Goal: Task Accomplishment & Management: Manage account settings

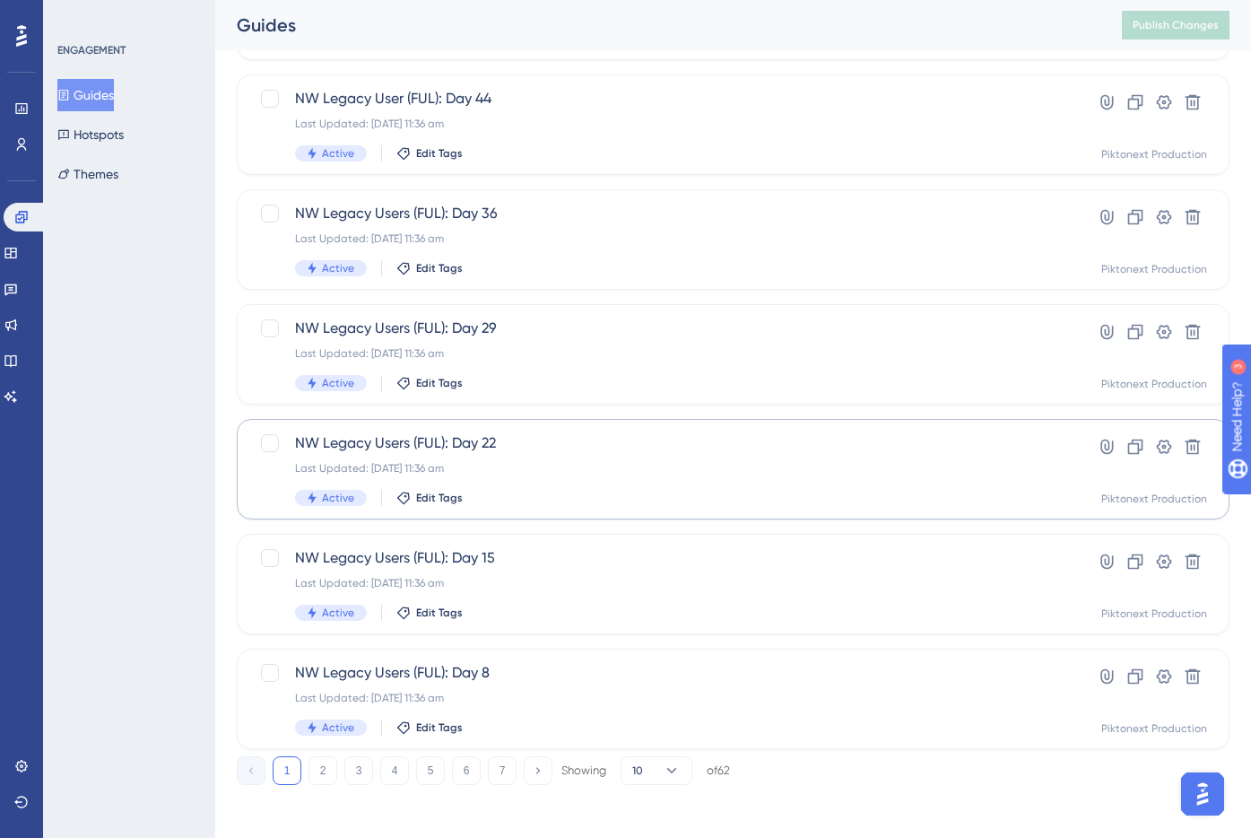
scroll to position [554, 0]
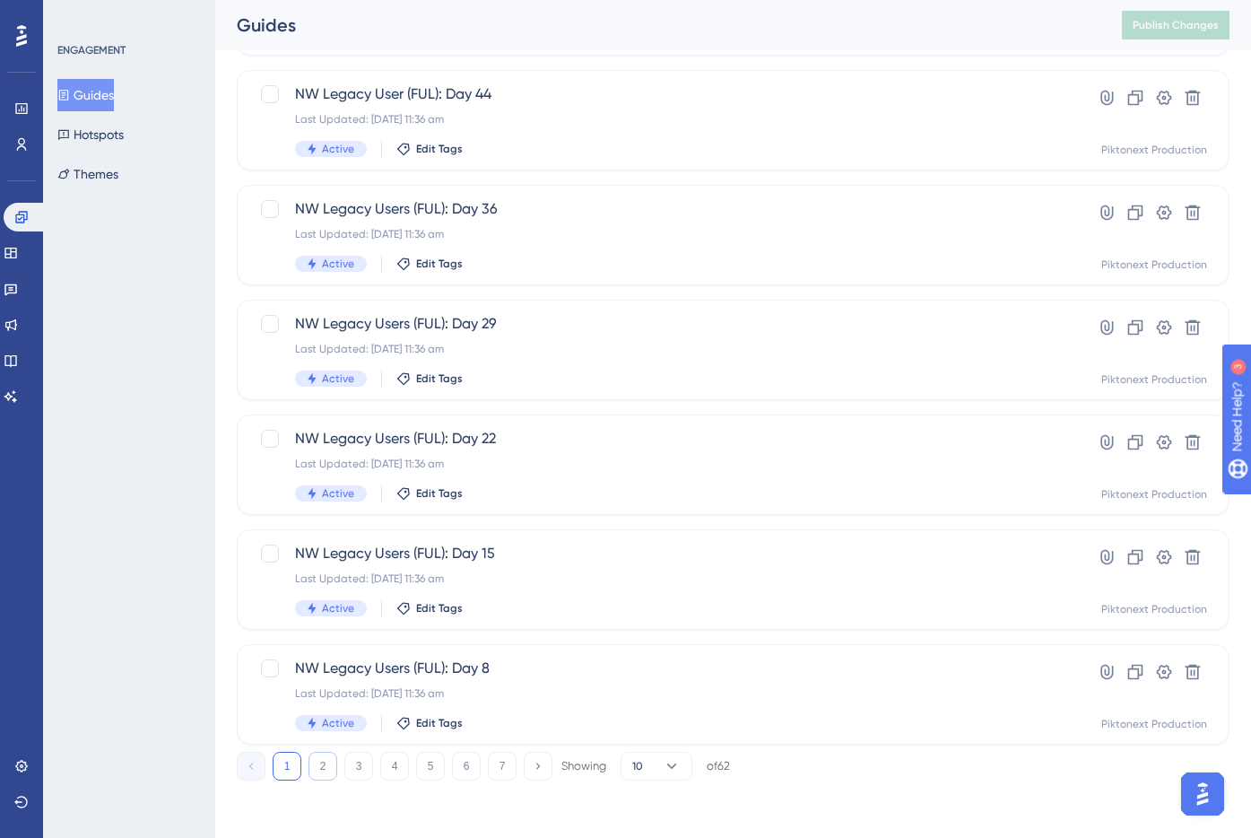
click at [317, 761] on button "2" at bounding box center [323, 766] width 29 height 29
click at [0, 0] on icon at bounding box center [0, 0] width 0 height 0
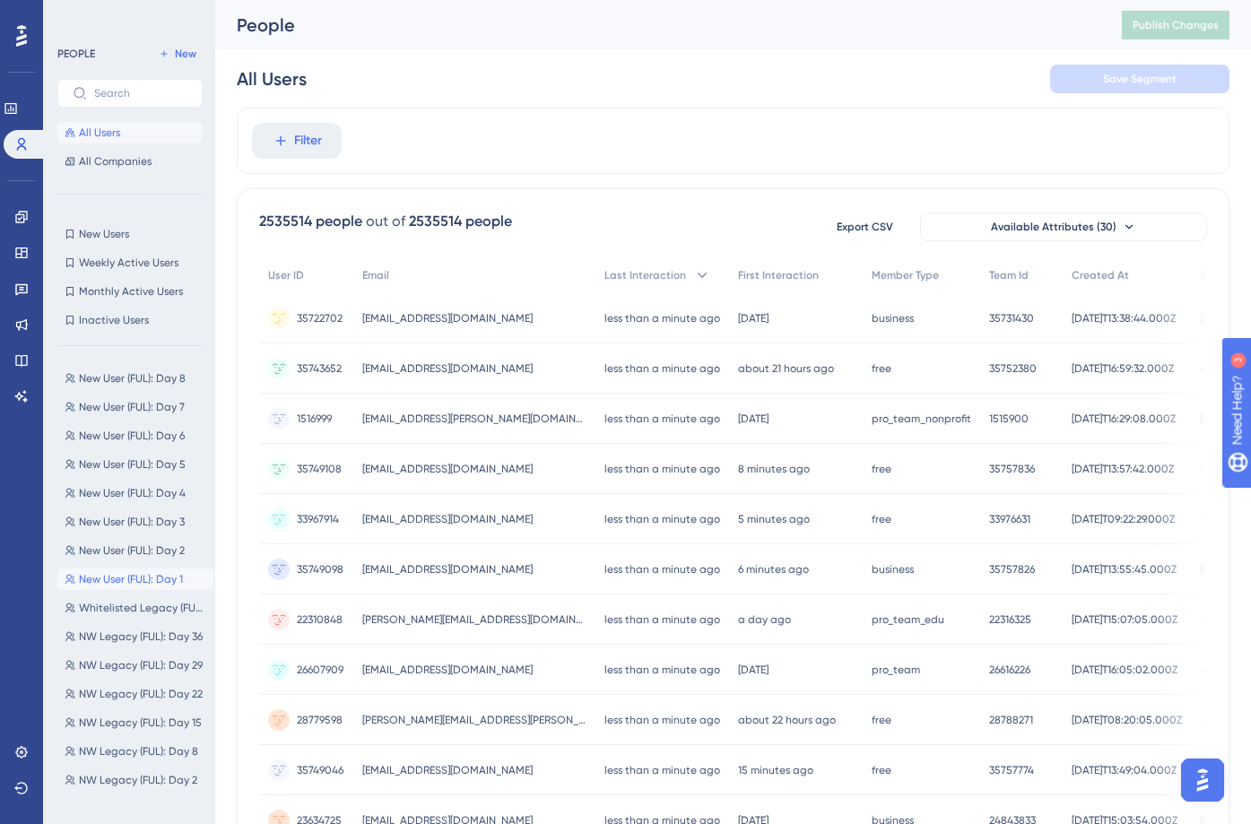
click at [158, 578] on span "New User (FUL): Day 1" at bounding box center [131, 579] width 104 height 14
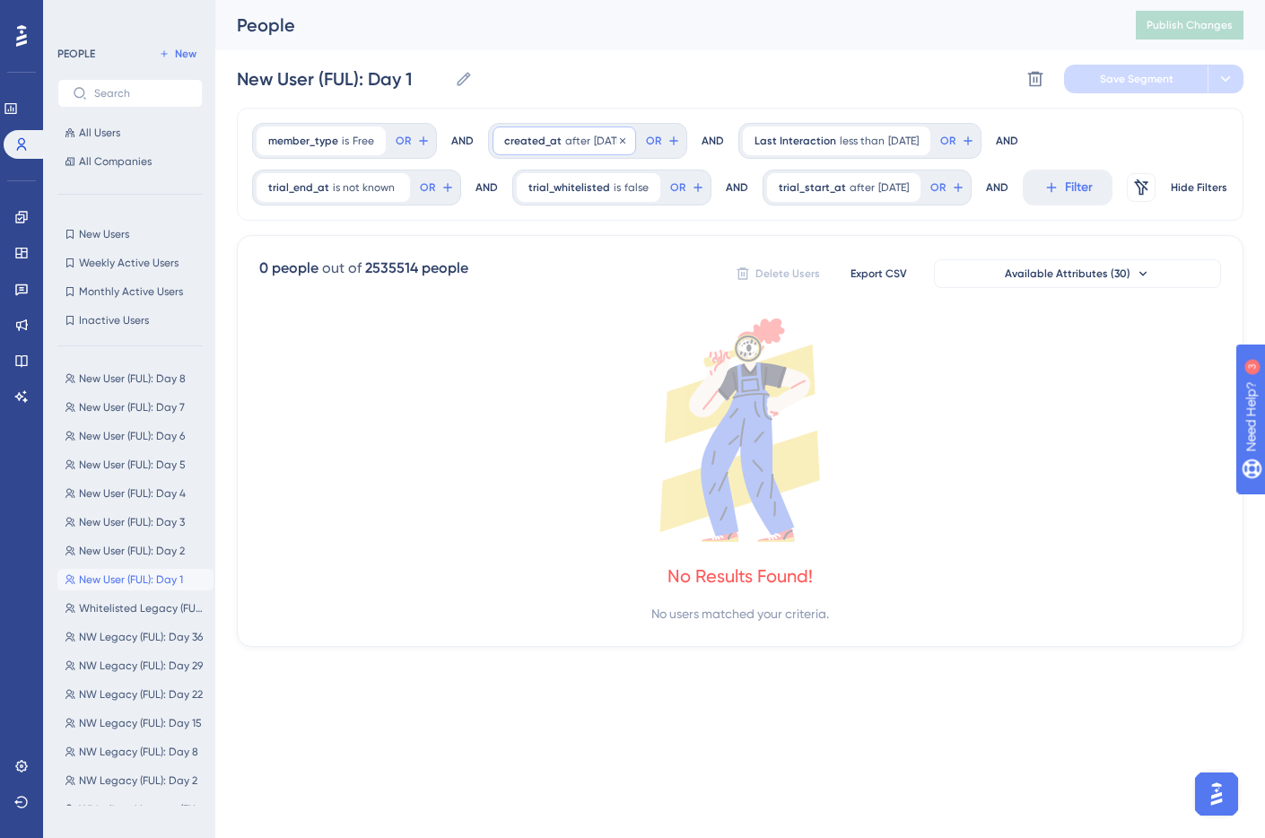
click at [603, 143] on span "[DATE]" at bounding box center [609, 141] width 30 height 14
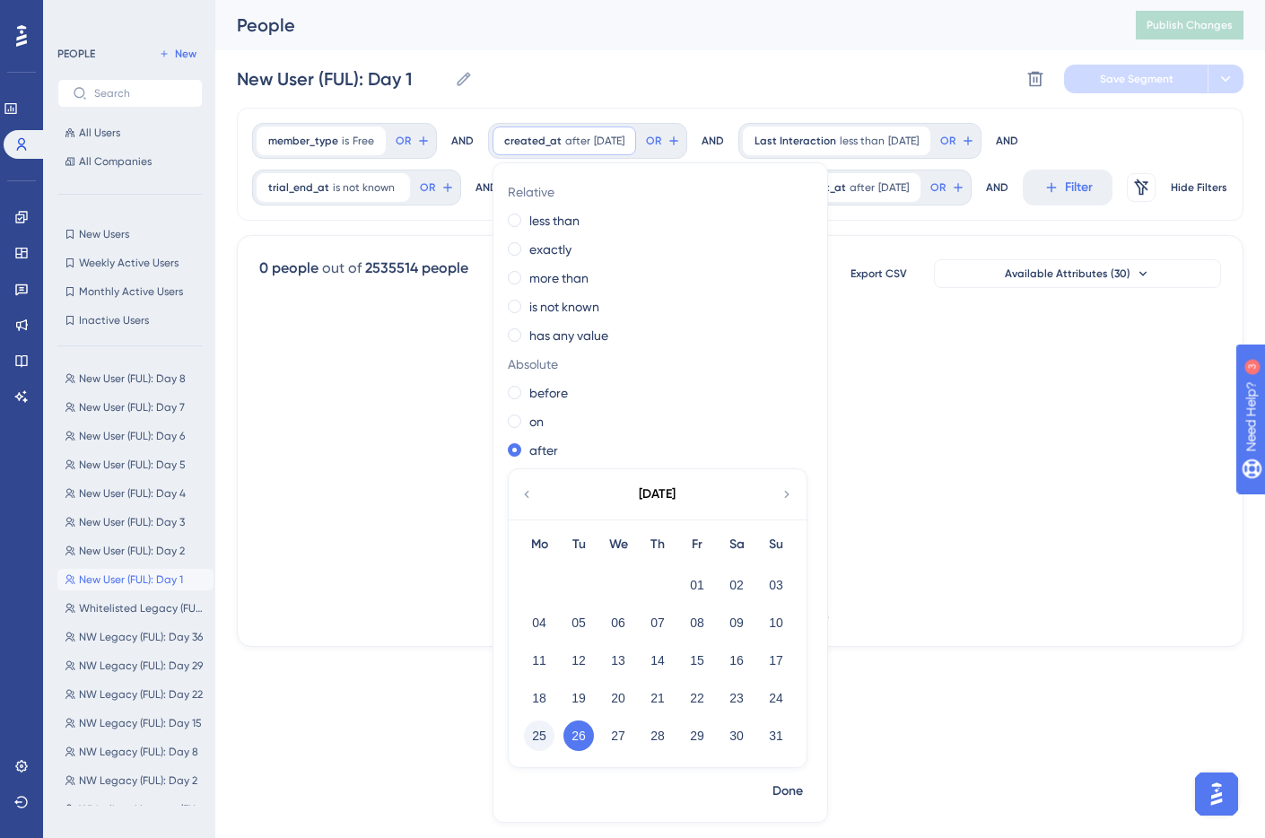
click at [546, 730] on button "25" at bounding box center [539, 735] width 30 height 30
click at [788, 794] on span "Done" at bounding box center [787, 791] width 30 height 22
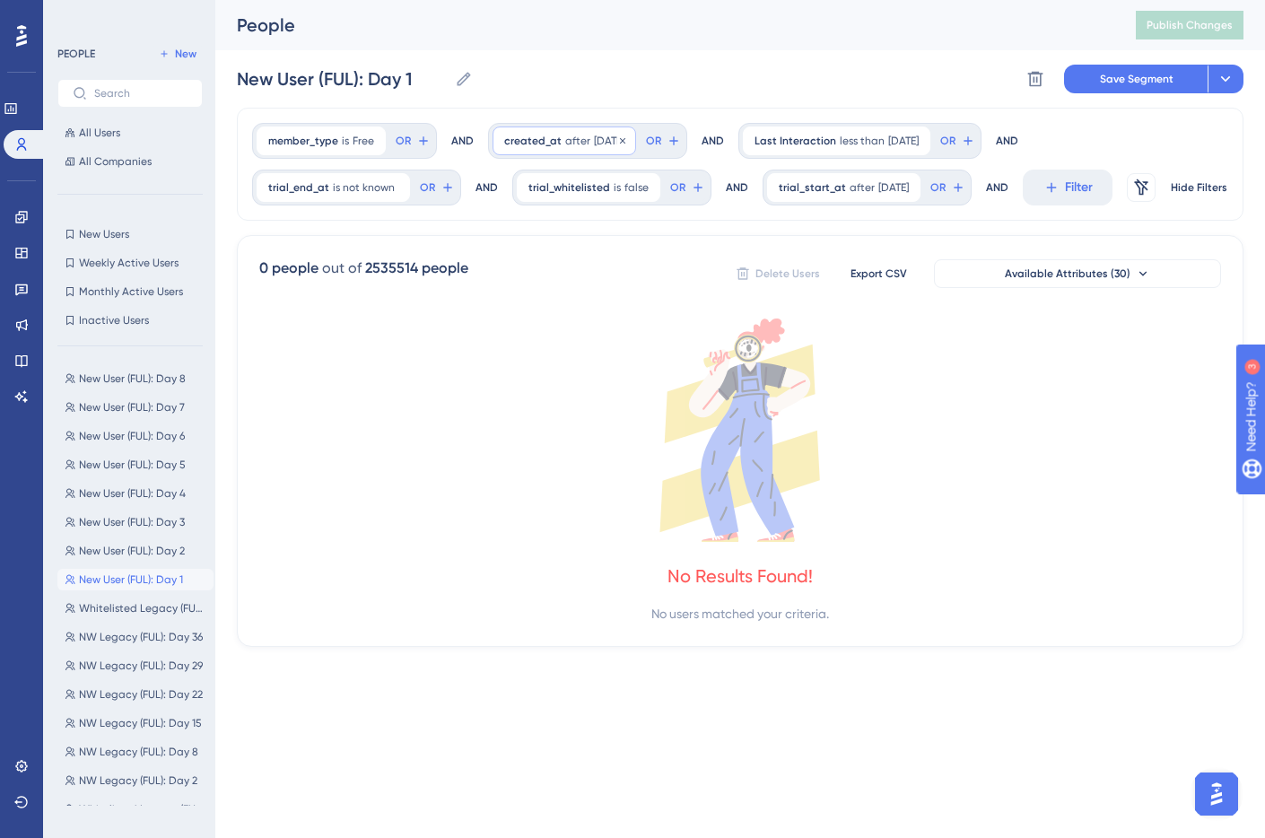
click at [594, 137] on span "[DATE]" at bounding box center [609, 141] width 30 height 14
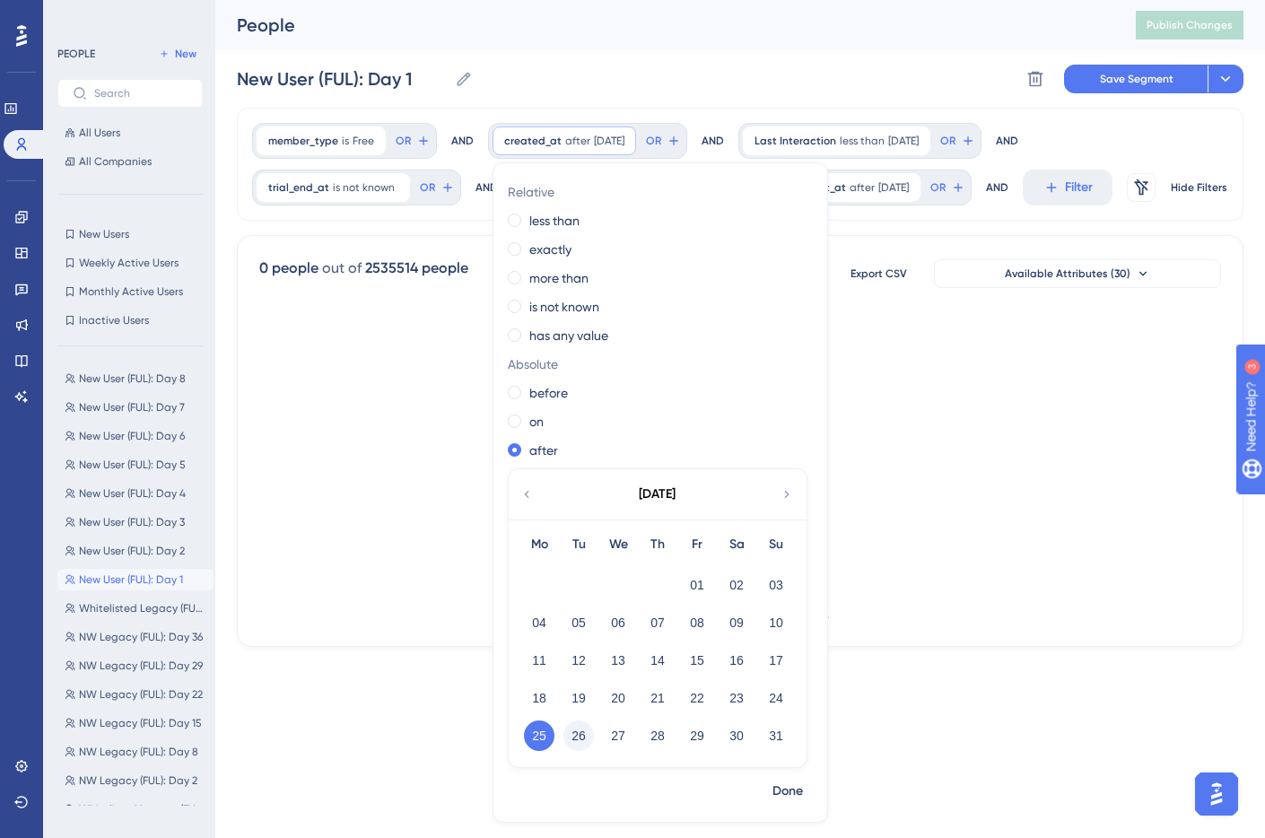
click at [571, 749] on button "26" at bounding box center [578, 735] width 30 height 30
click at [793, 790] on span "Done" at bounding box center [787, 791] width 30 height 22
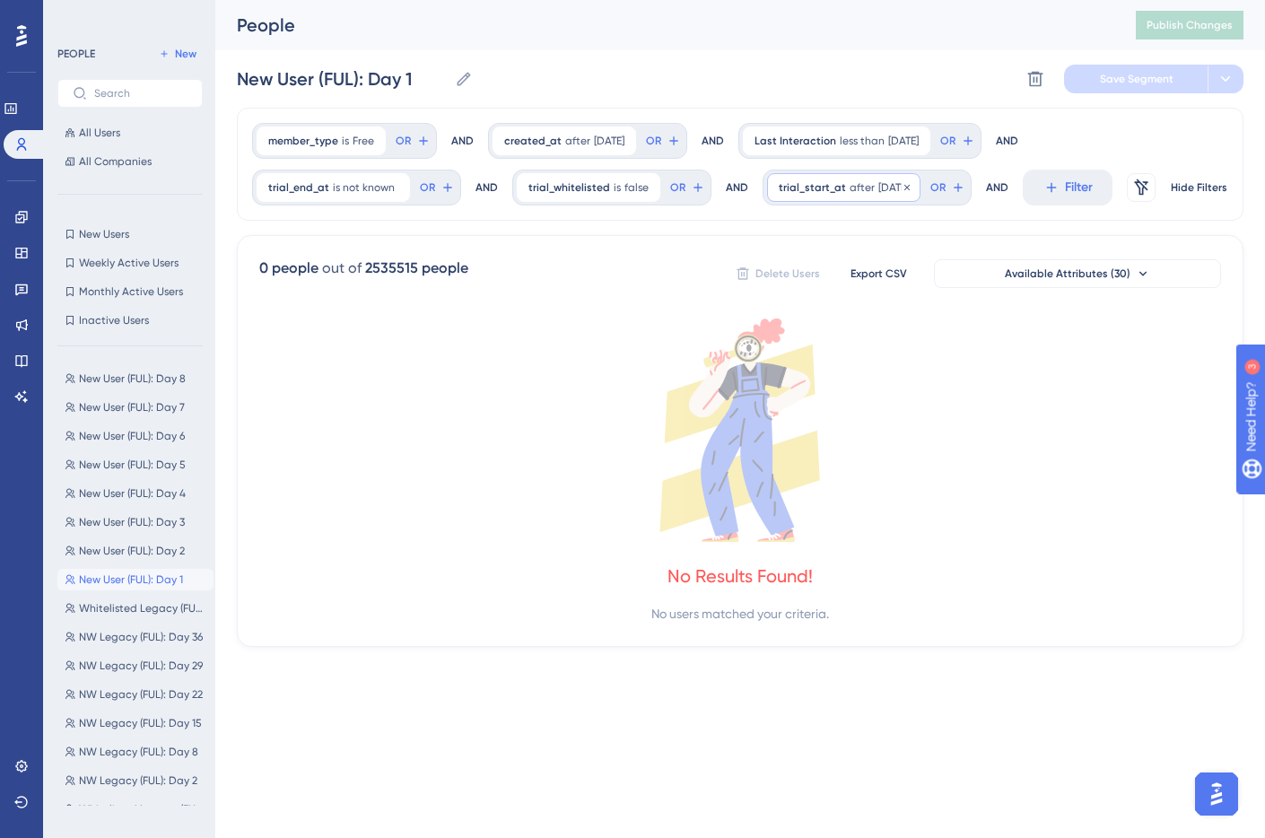
click at [878, 190] on span "[DATE]" at bounding box center [893, 187] width 30 height 14
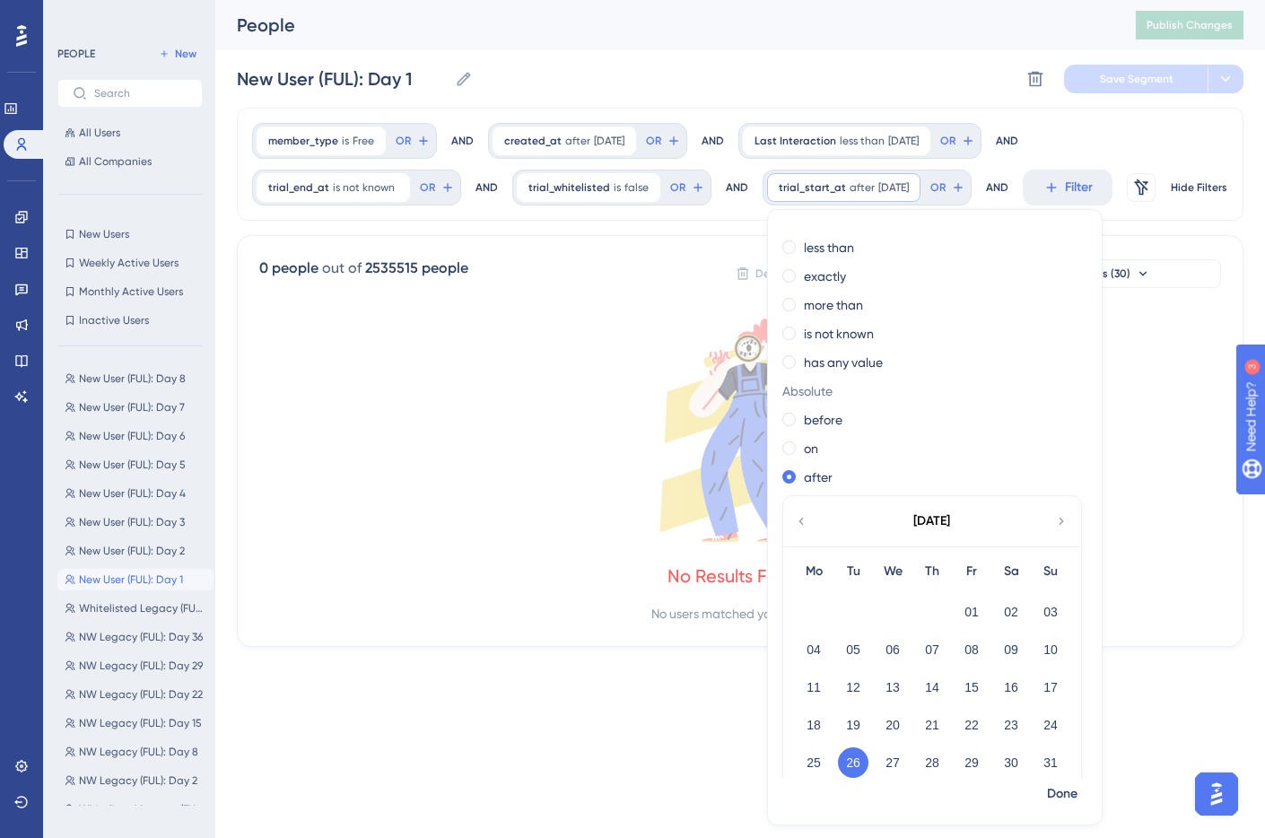
scroll to position [44, 0]
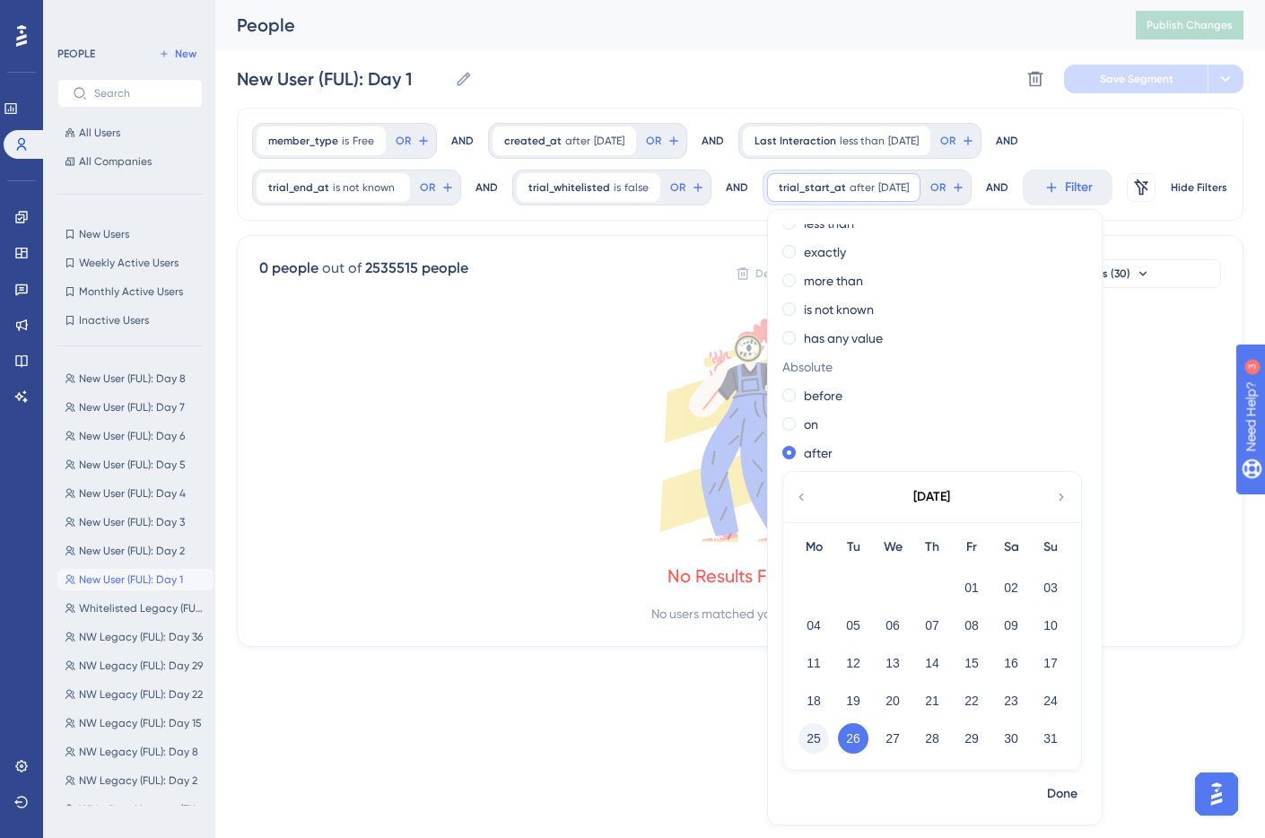
click at [802, 738] on button "25" at bounding box center [813, 738] width 30 height 30
click at [1047, 786] on span "Done" at bounding box center [1062, 794] width 30 height 22
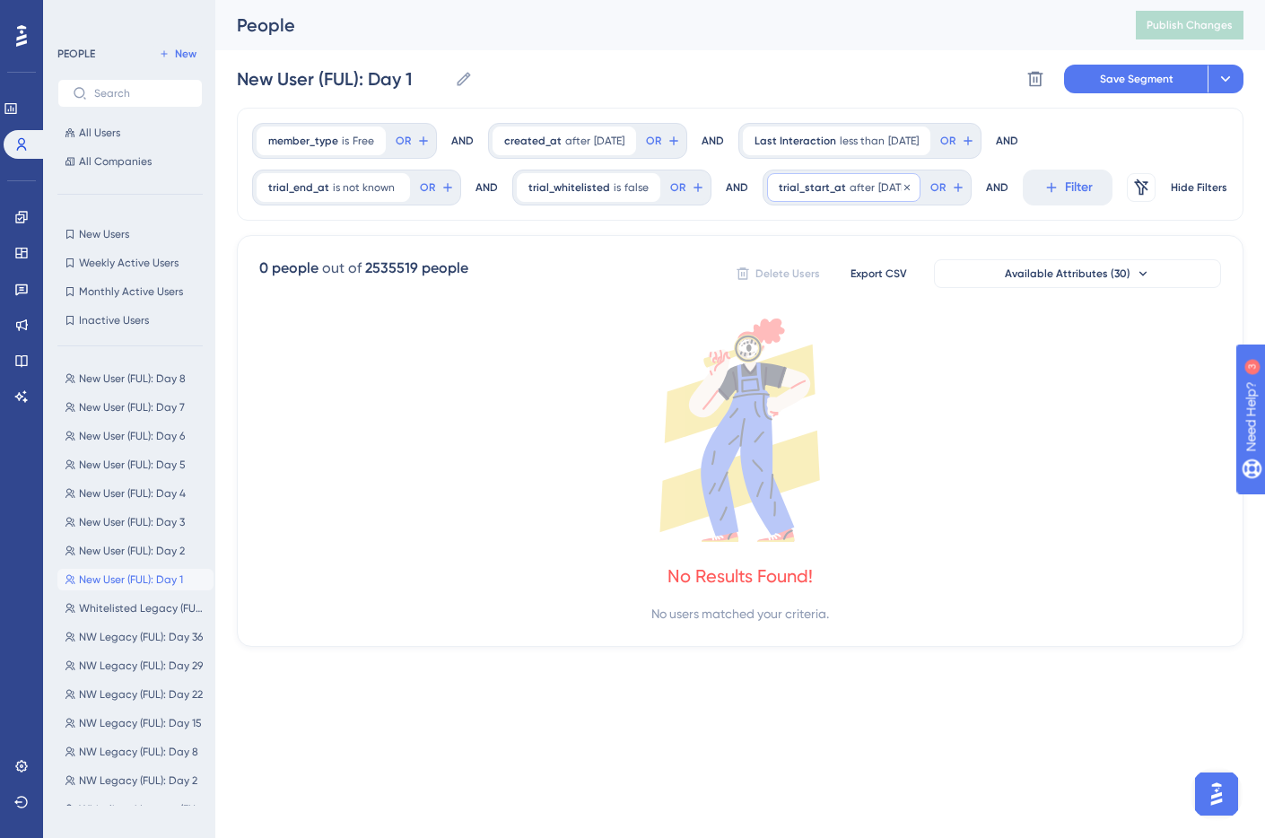
click at [880, 188] on span "[DATE]" at bounding box center [893, 187] width 30 height 14
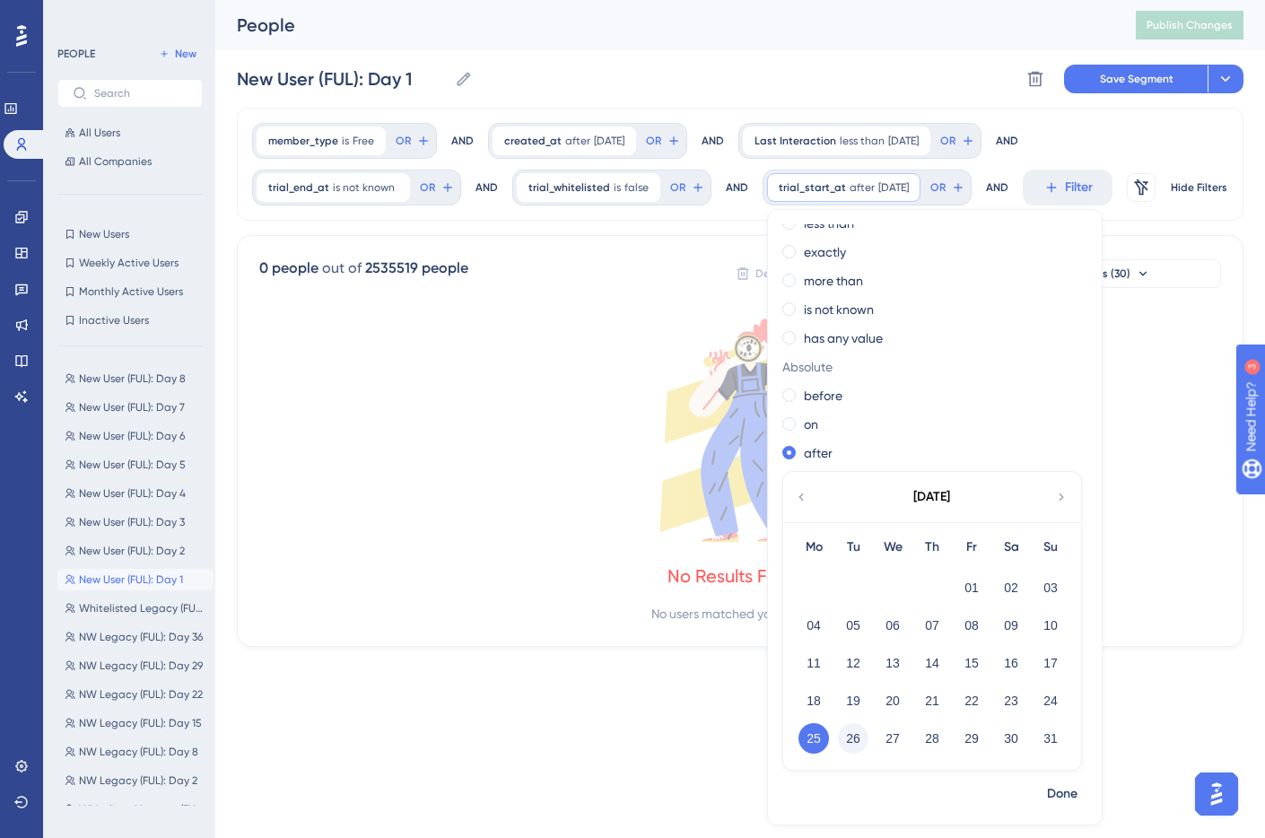
click at [849, 727] on button "26" at bounding box center [853, 738] width 30 height 30
click at [1058, 788] on span "Done" at bounding box center [1062, 794] width 30 height 22
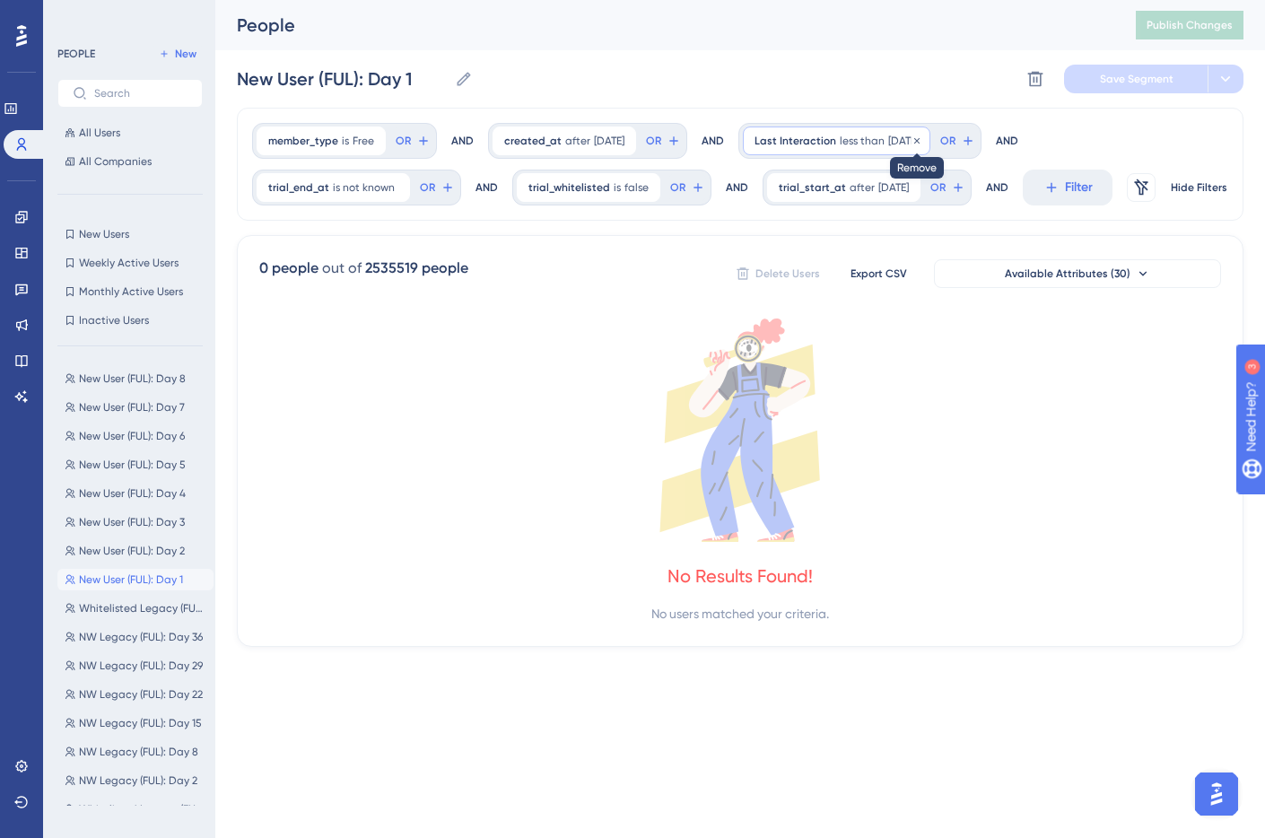
click at [922, 140] on icon at bounding box center [916, 140] width 11 height 11
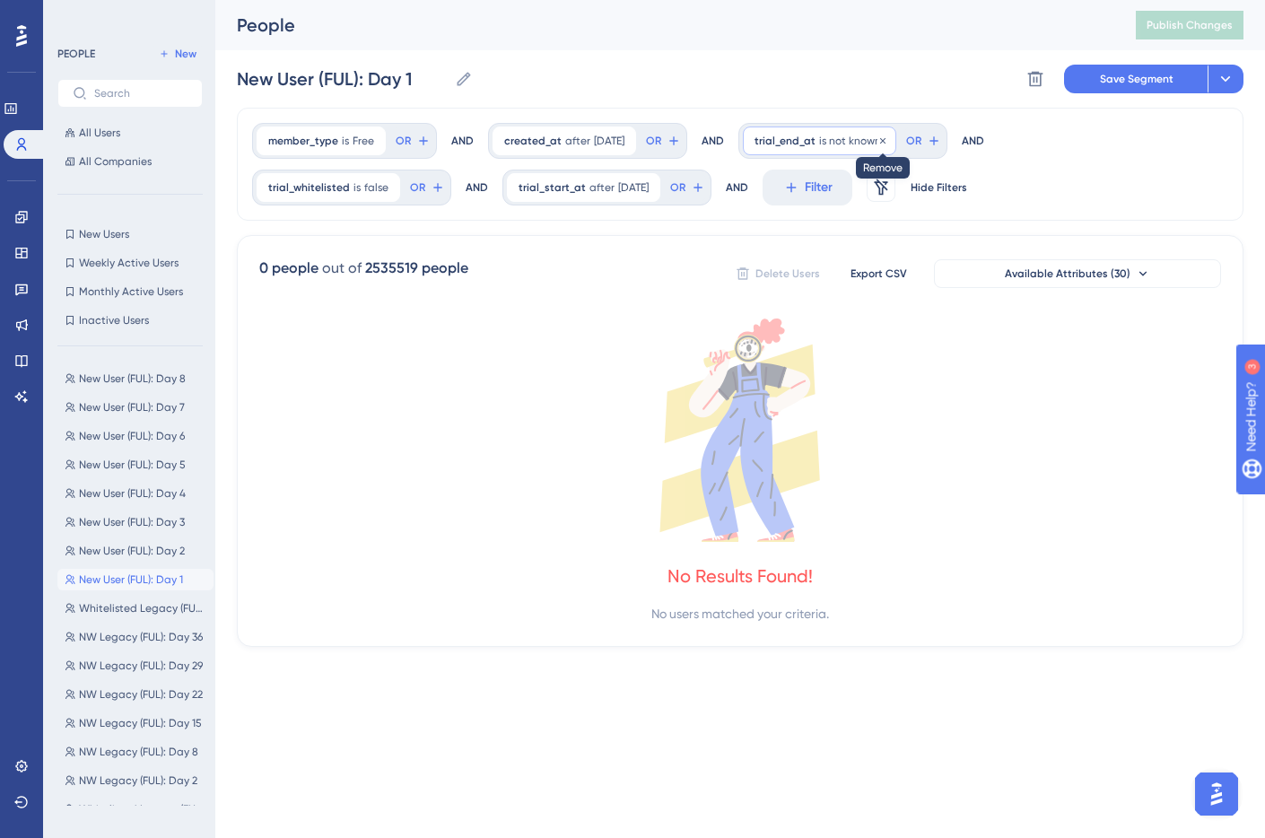
click at [885, 140] on icon at bounding box center [882, 139] width 5 height 5
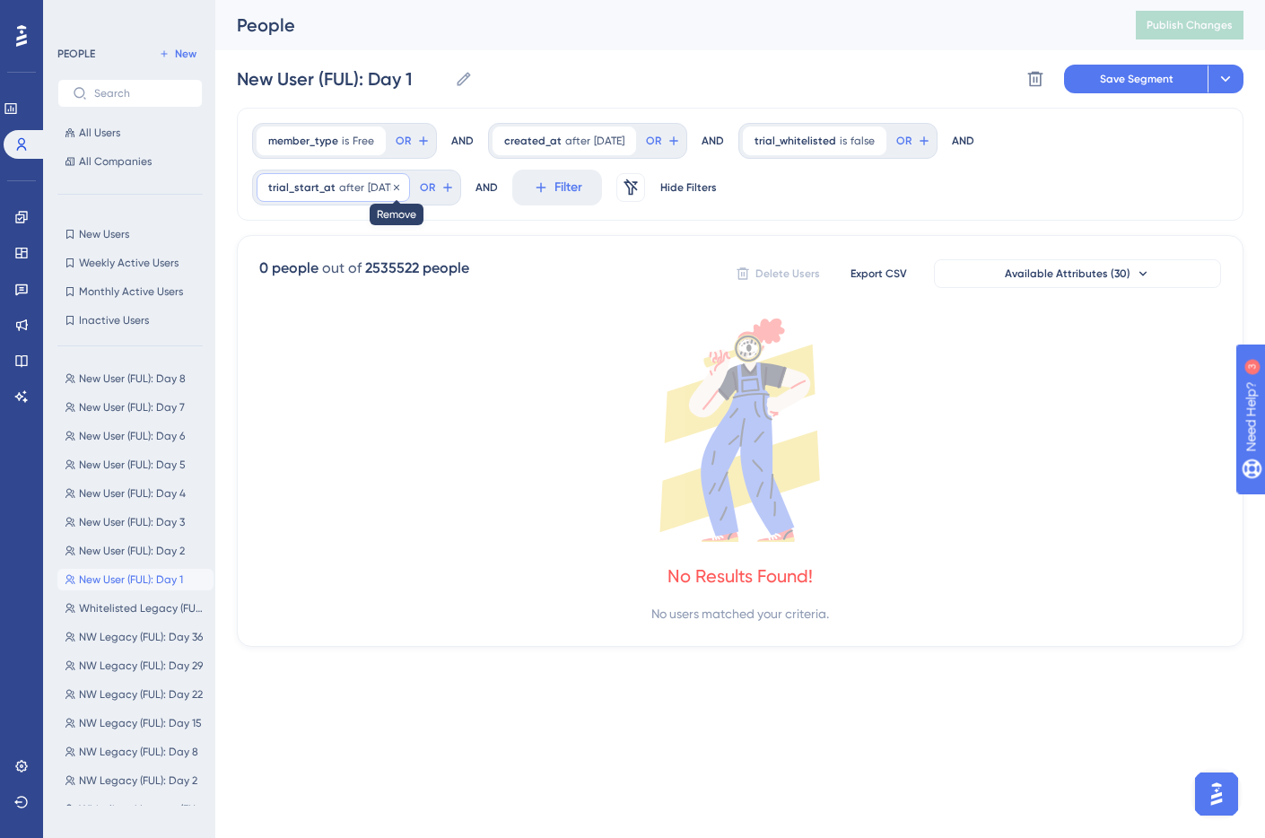
click at [399, 186] on icon at bounding box center [396, 186] width 5 height 5
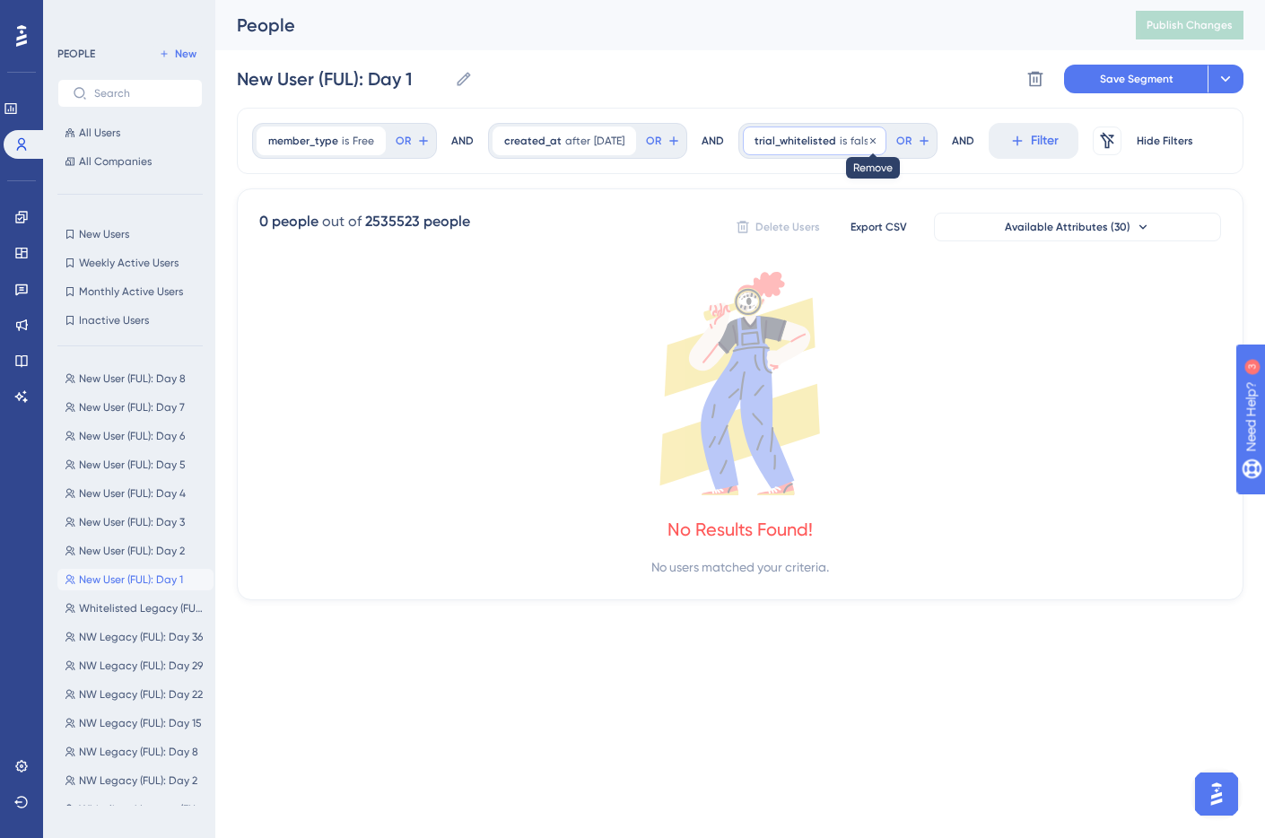
click at [875, 140] on icon at bounding box center [872, 139] width 5 height 5
click at [596, 144] on span "[DATE]" at bounding box center [609, 141] width 30 height 14
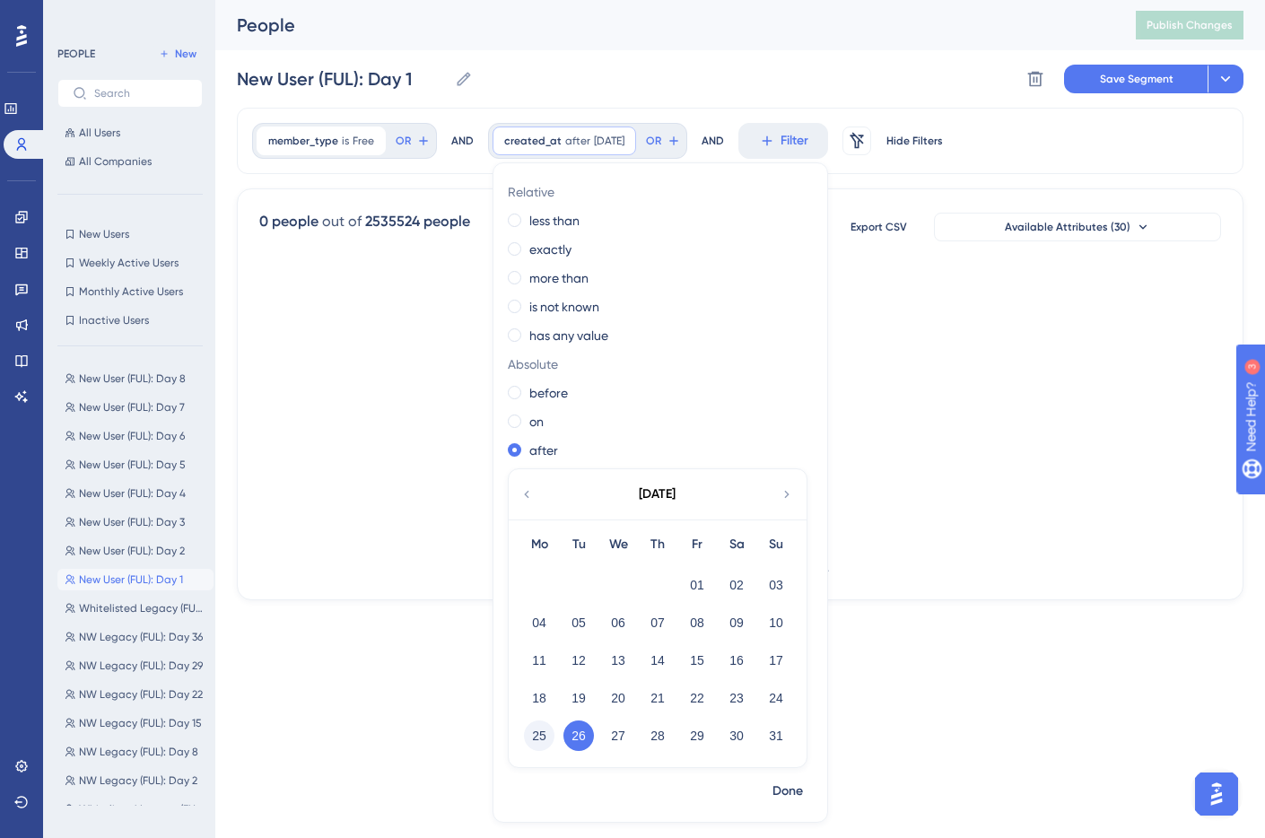
click at [539, 735] on button "25" at bounding box center [539, 735] width 30 height 30
click at [791, 788] on span "Done" at bounding box center [787, 791] width 30 height 22
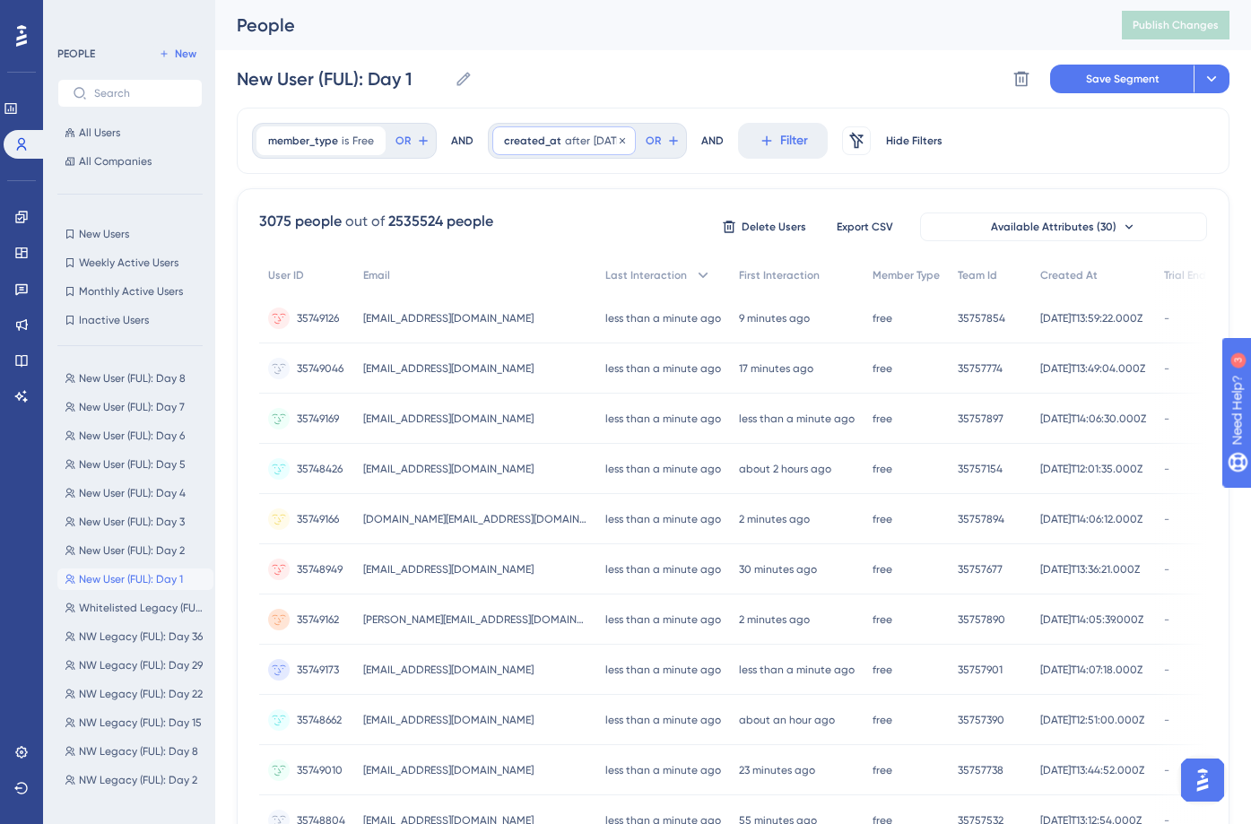
click at [578, 142] on span "after" at bounding box center [577, 141] width 25 height 14
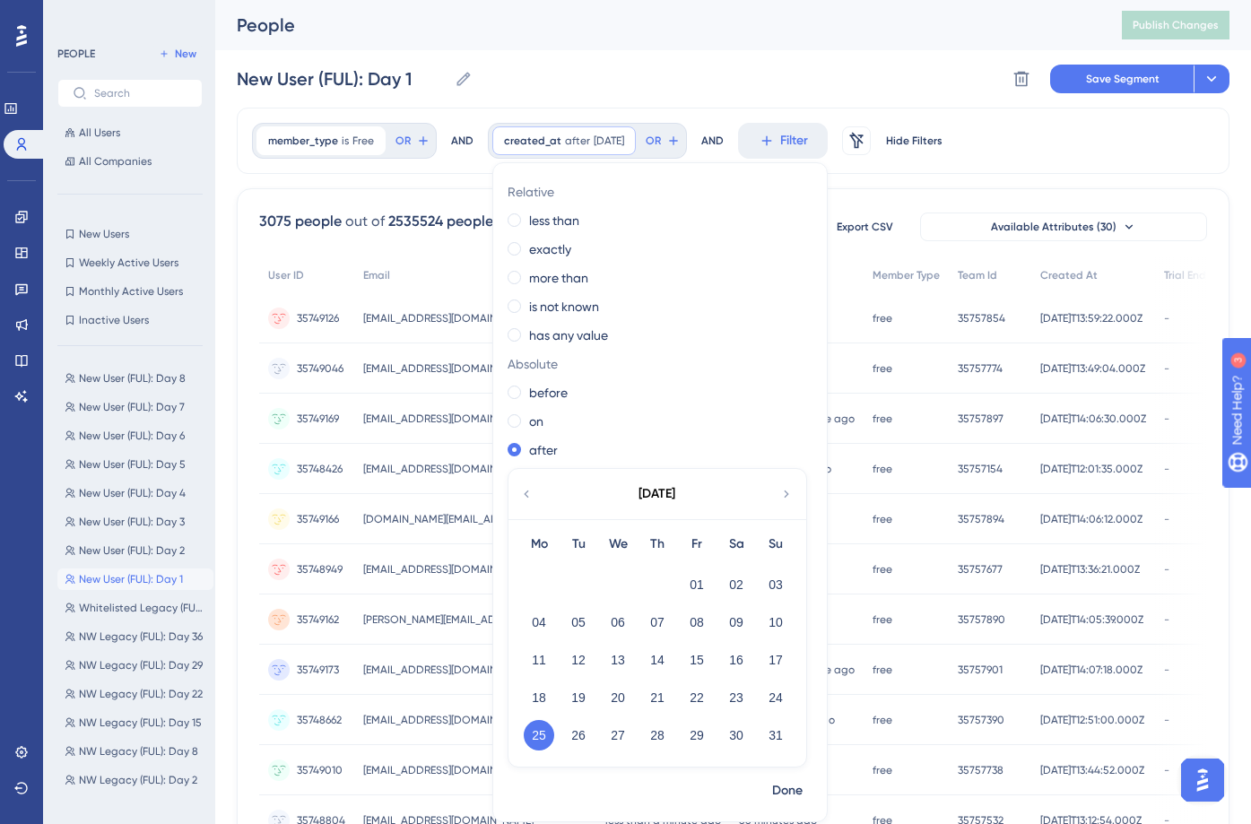
drag, startPoint x: 585, startPoint y: 739, endPoint x: 598, endPoint y: 742, distance: 13.7
click at [585, 739] on button "26" at bounding box center [578, 735] width 30 height 30
click at [802, 789] on button "Done" at bounding box center [787, 791] width 50 height 32
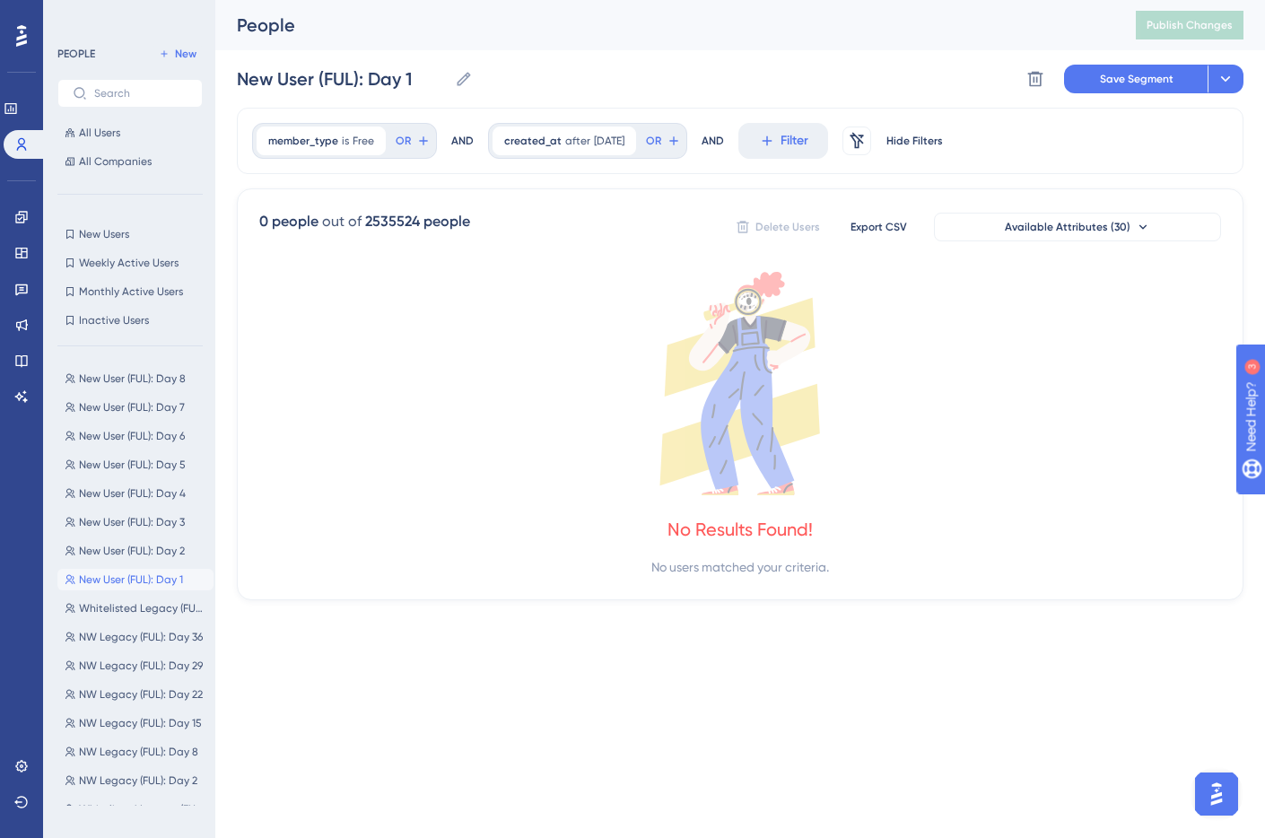
click at [161, 578] on span "New User (FUL): Day 1" at bounding box center [131, 579] width 104 height 14
click at [141, 554] on span "New User (FUL): Day 2" at bounding box center [132, 551] width 106 height 14
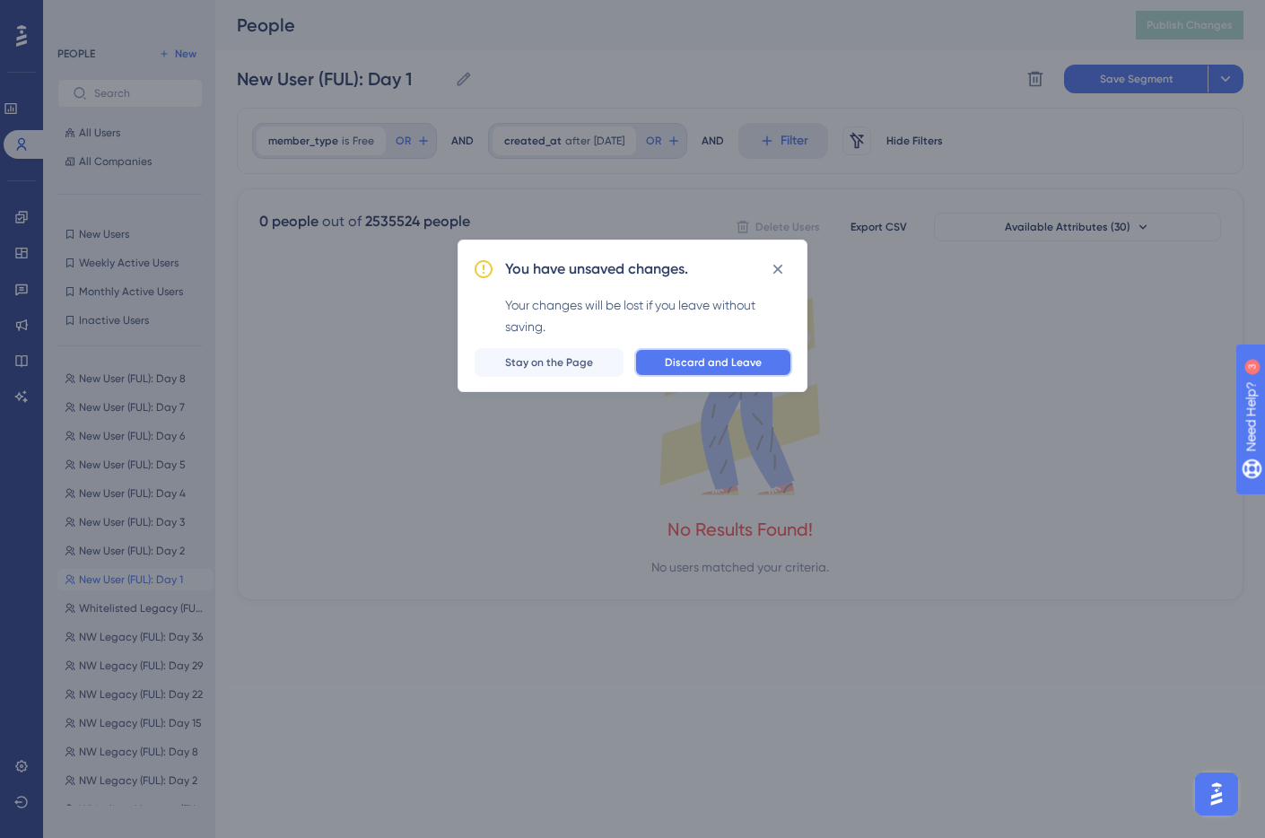
click at [707, 370] on button "Discard and Leave" at bounding box center [713, 362] width 158 height 29
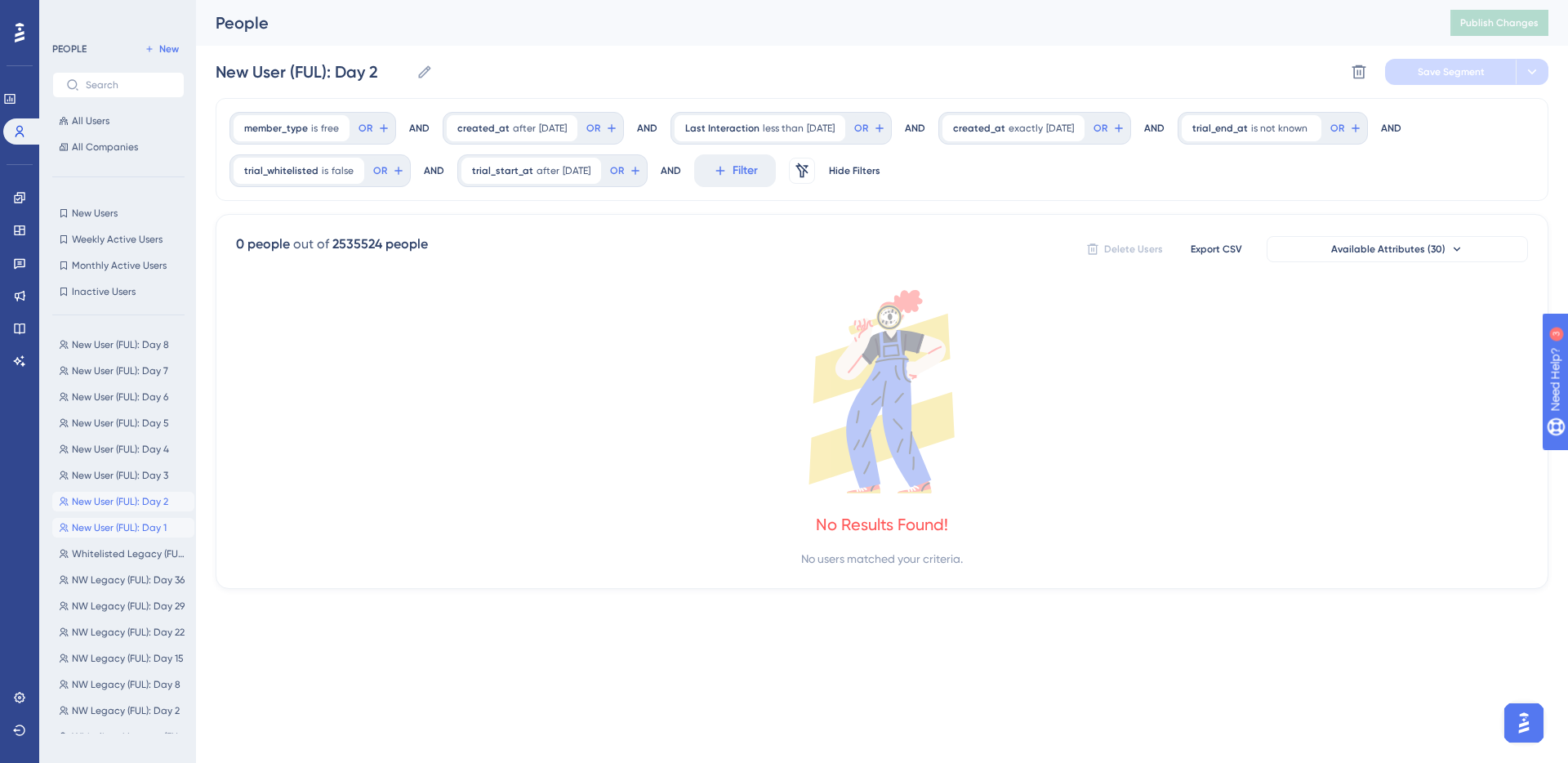
click at [107, 526] on span "New User (FUL): Day 1" at bounding box center [119, 527] width 95 height 13
click at [528, 123] on span "after" at bounding box center [525, 128] width 23 height 13
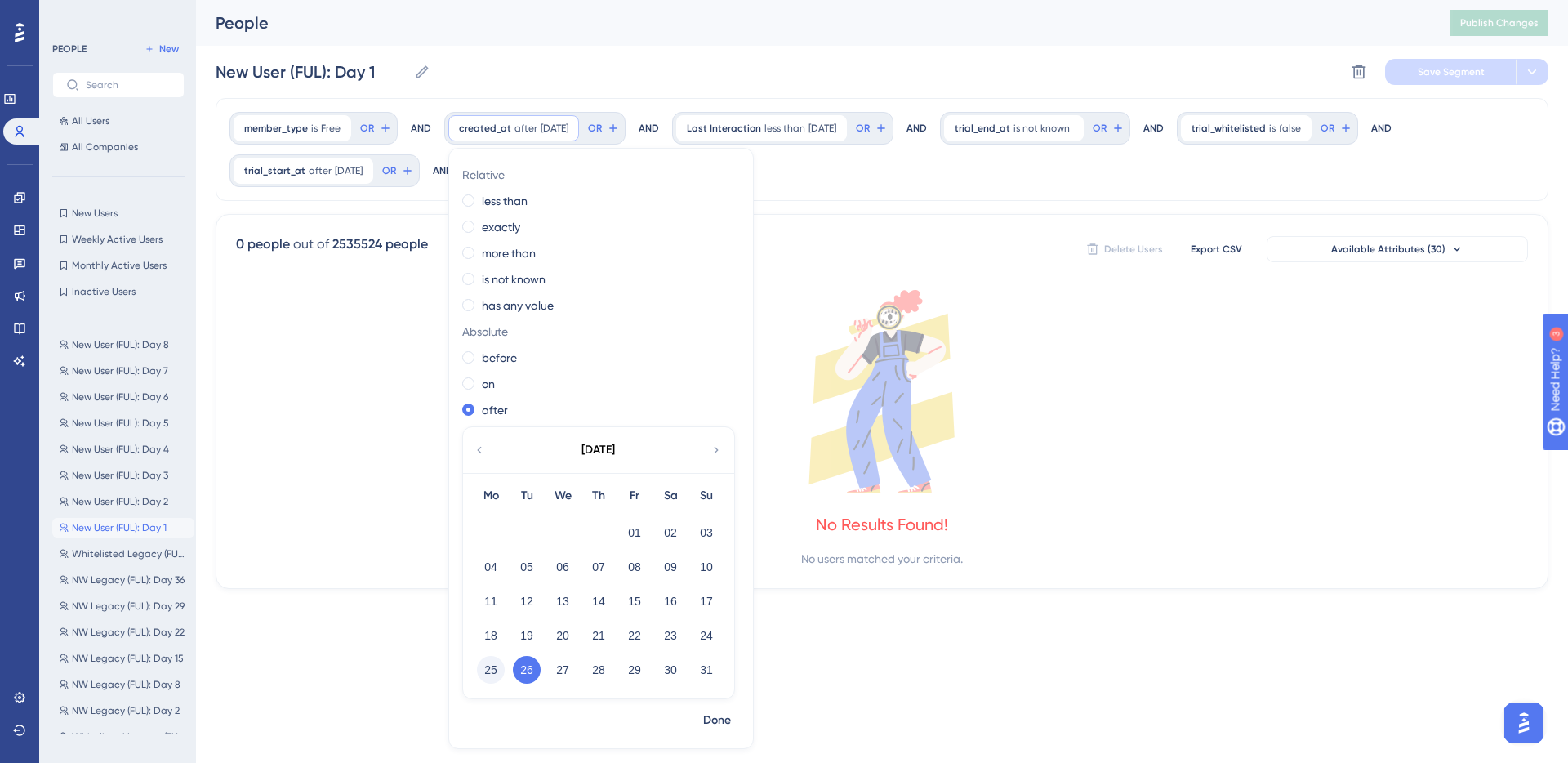
click at [483, 681] on button "25" at bounding box center [491, 669] width 27 height 27
click at [717, 714] on span "Done" at bounding box center [717, 720] width 27 height 20
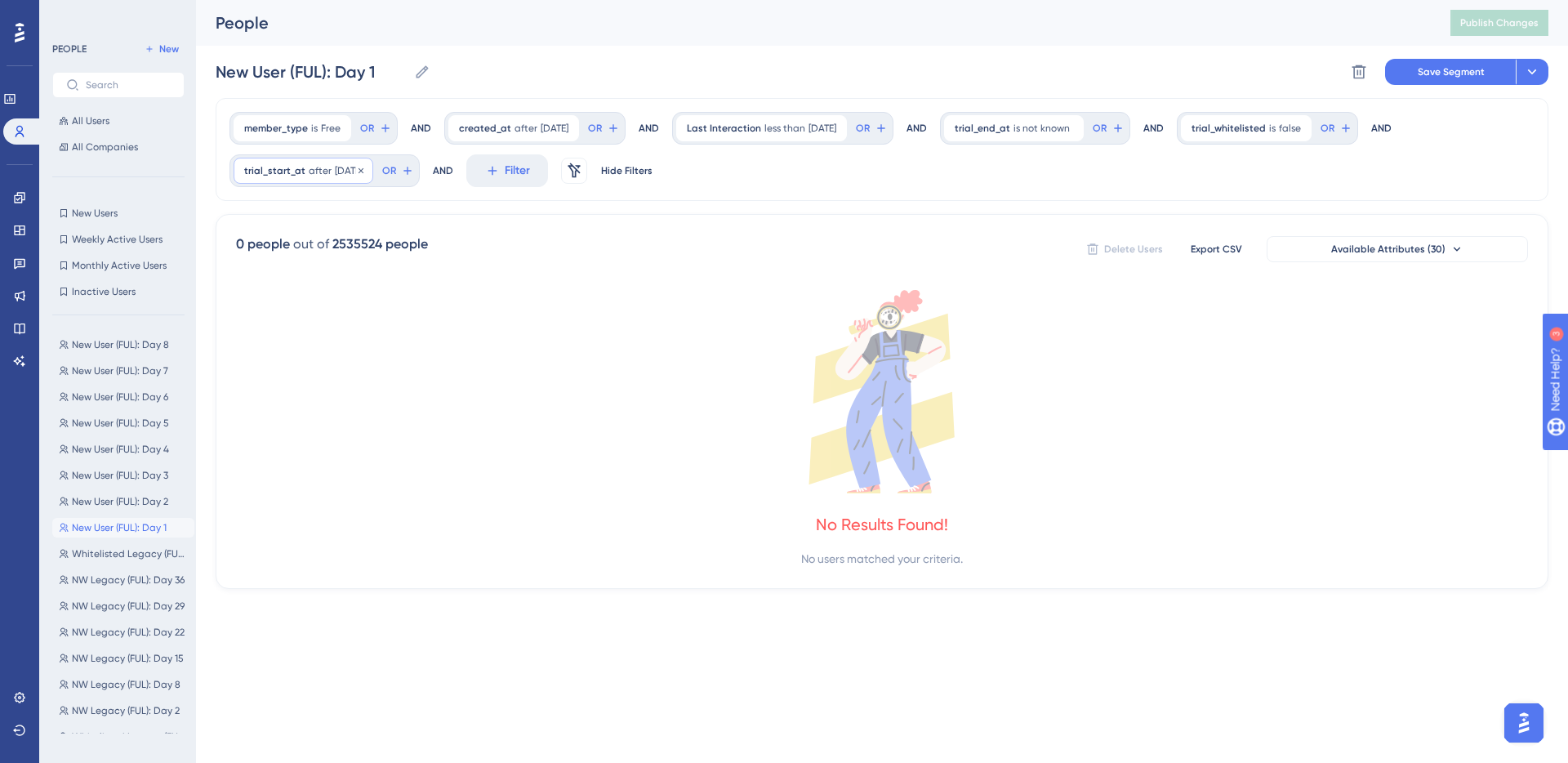
click at [325, 178] on div "trial_start_at after [DATE] [DATE] Remove" at bounding box center [303, 170] width 139 height 26
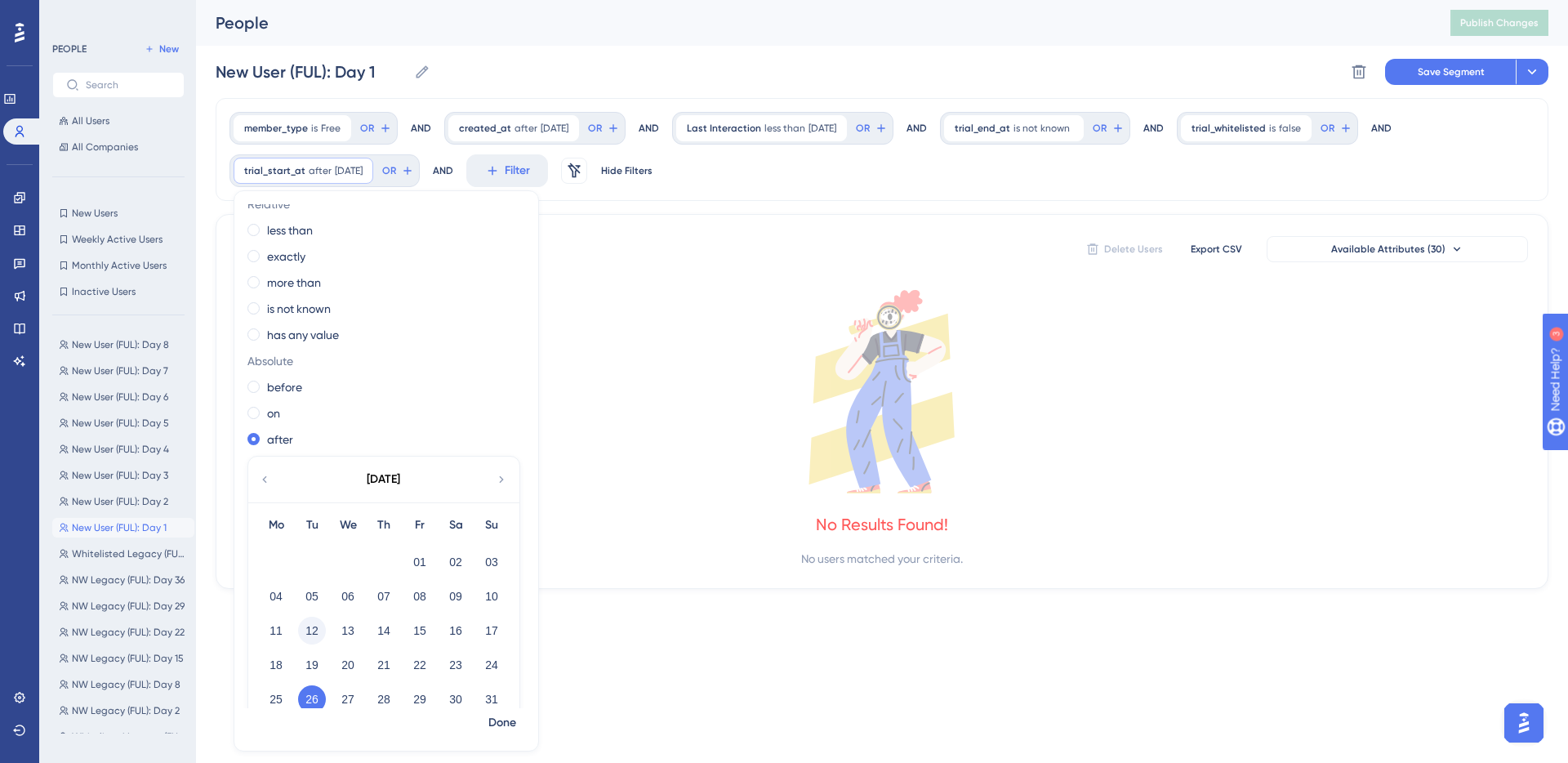
scroll to position [27, 0]
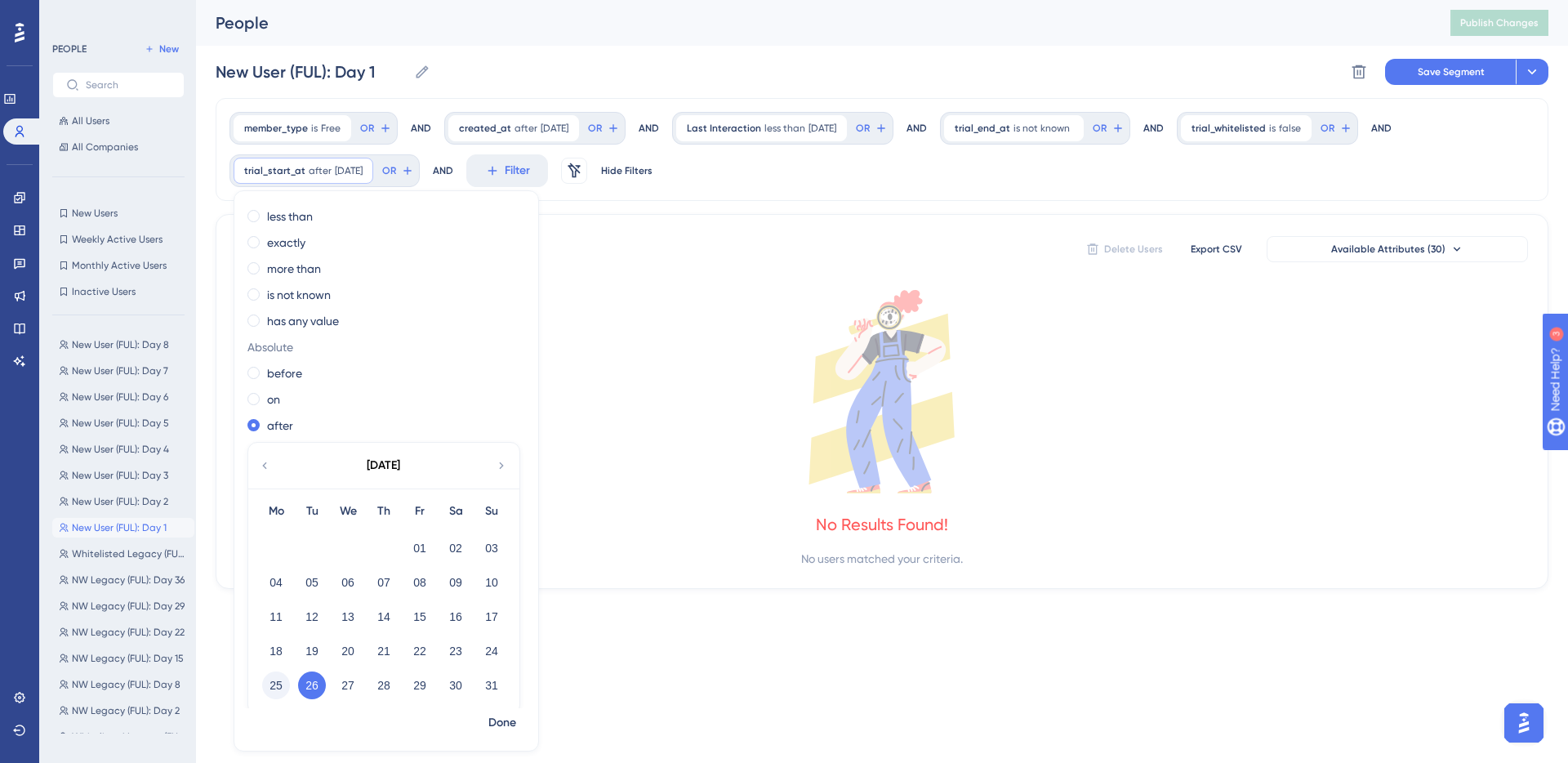
click at [275, 681] on button "25" at bounding box center [276, 685] width 27 height 27
click at [508, 717] on span "Done" at bounding box center [502, 723] width 27 height 20
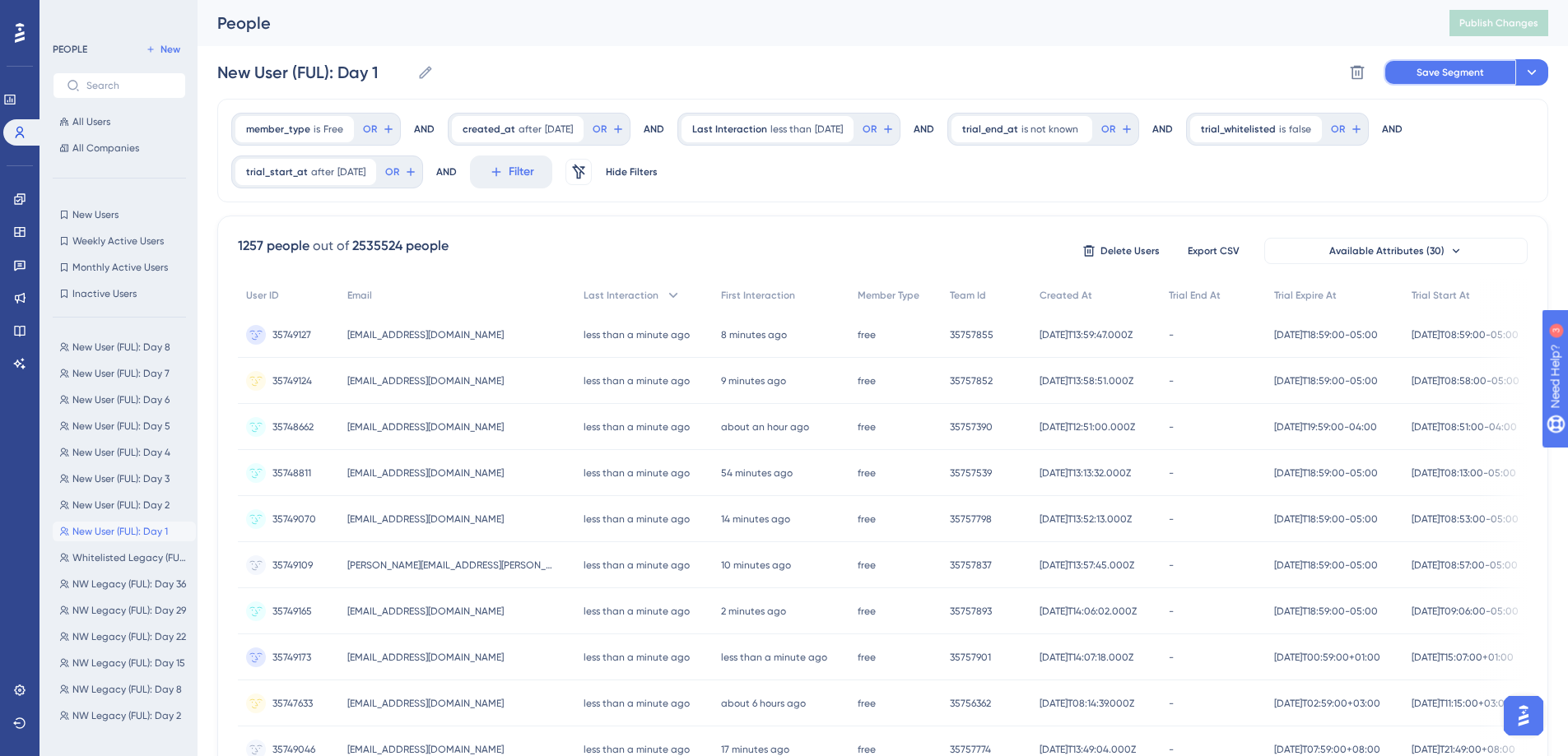
click at [1160, 72] on span "Save Segment" at bounding box center [1451, 72] width 68 height 13
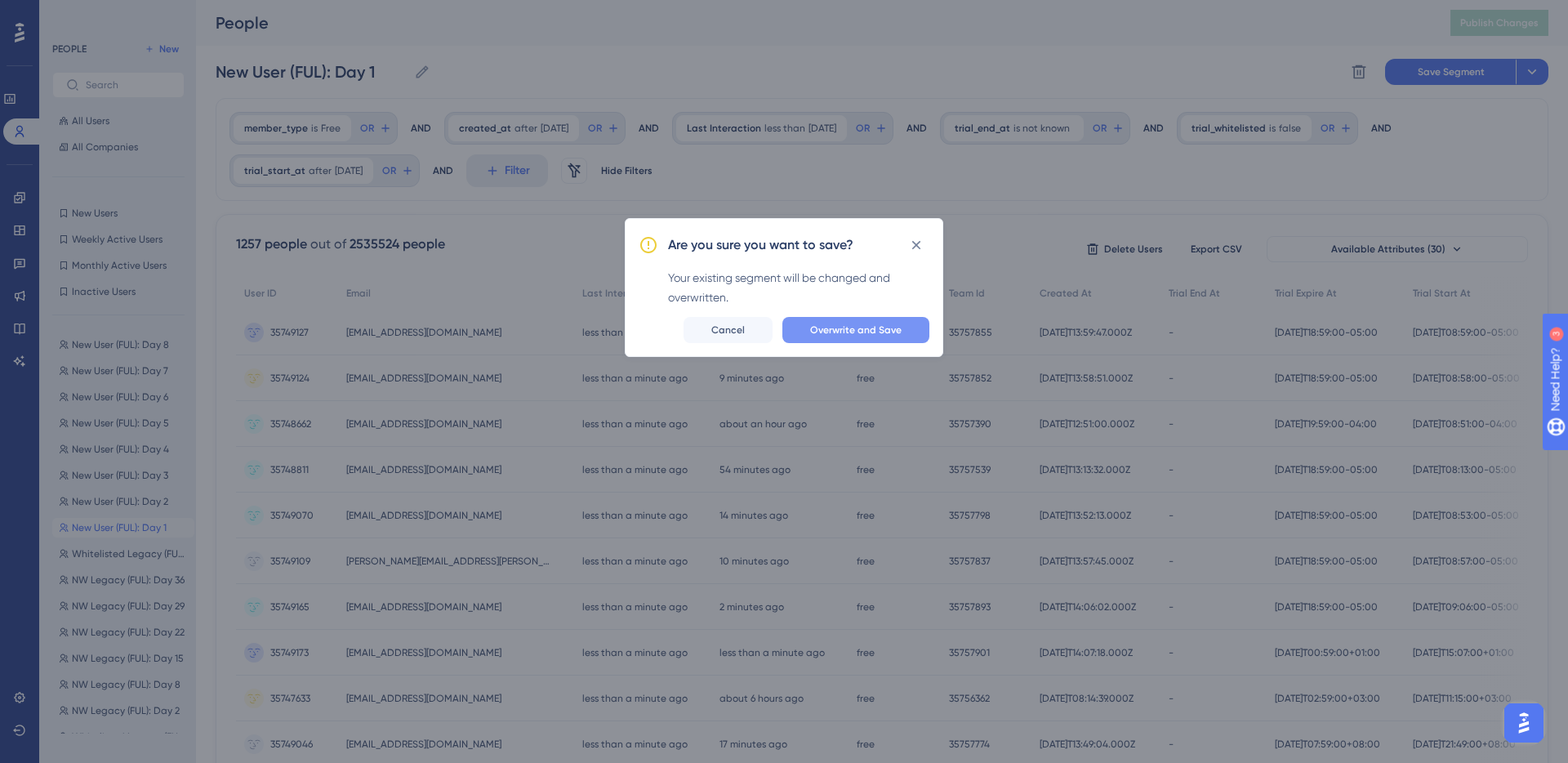
click at [855, 323] on span "Overwrite and Save" at bounding box center [856, 330] width 91 height 13
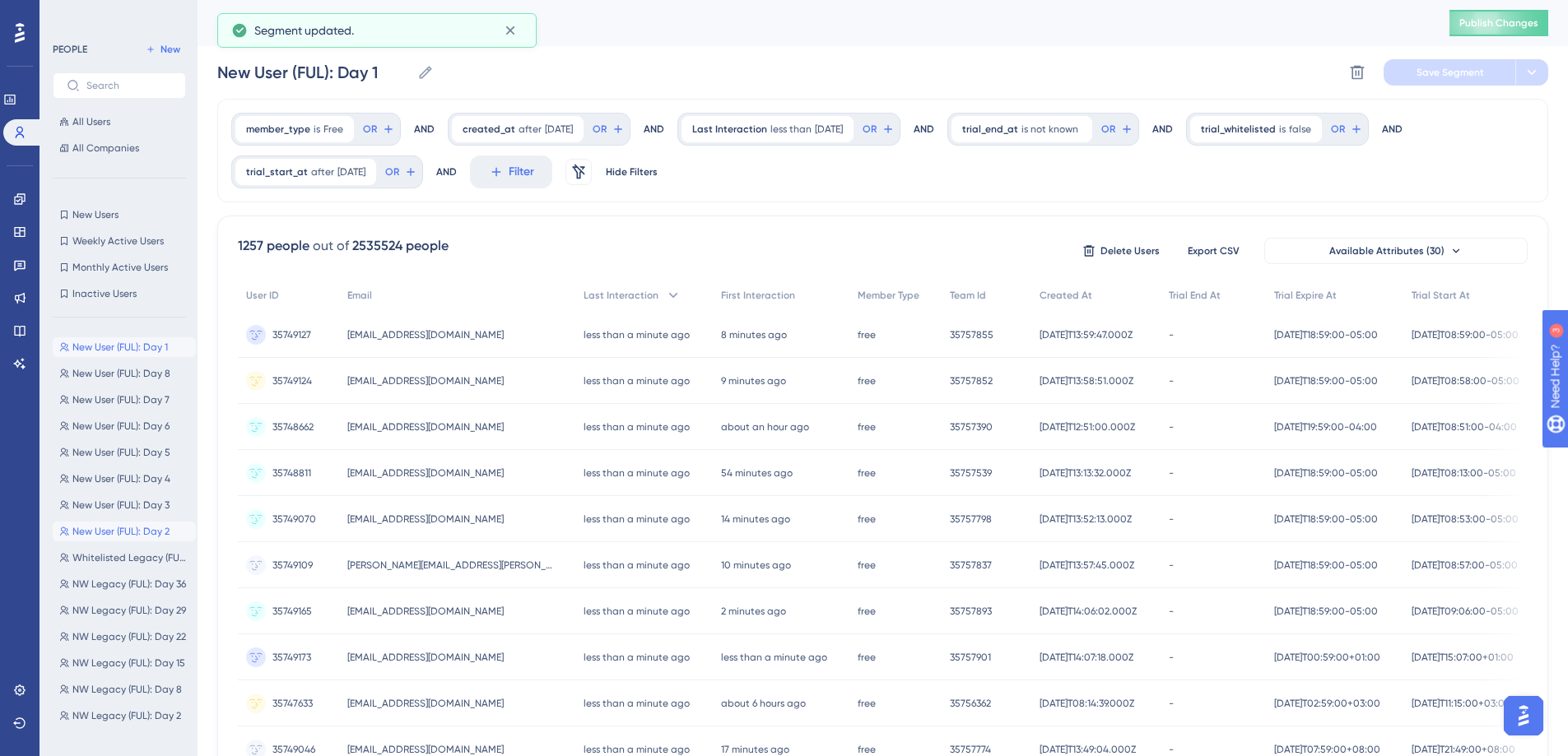
click at [124, 525] on span "New User (FUL): Day 2" at bounding box center [121, 531] width 97 height 13
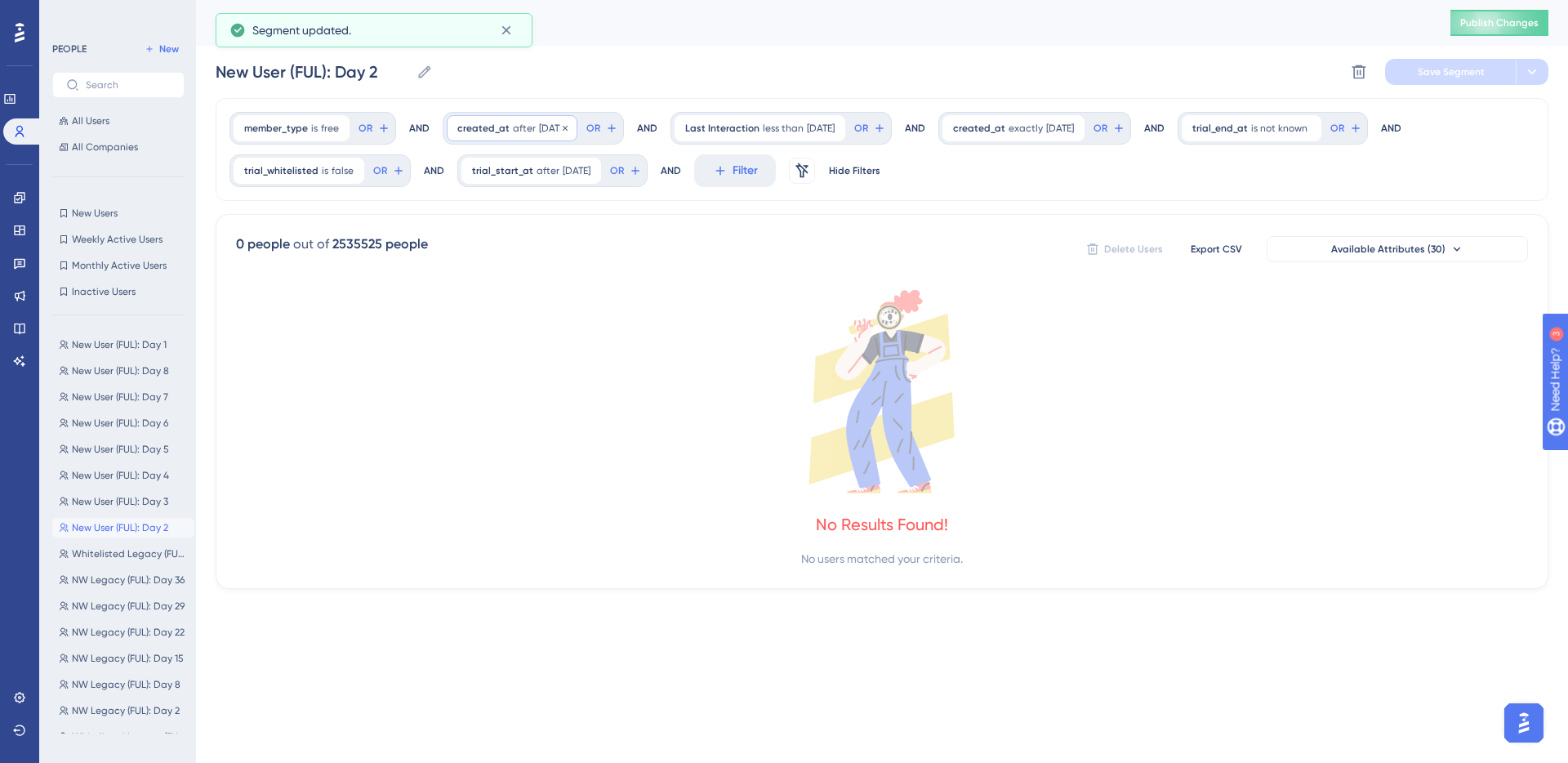
click at [539, 130] on span "[DATE]" at bounding box center [553, 128] width 27 height 13
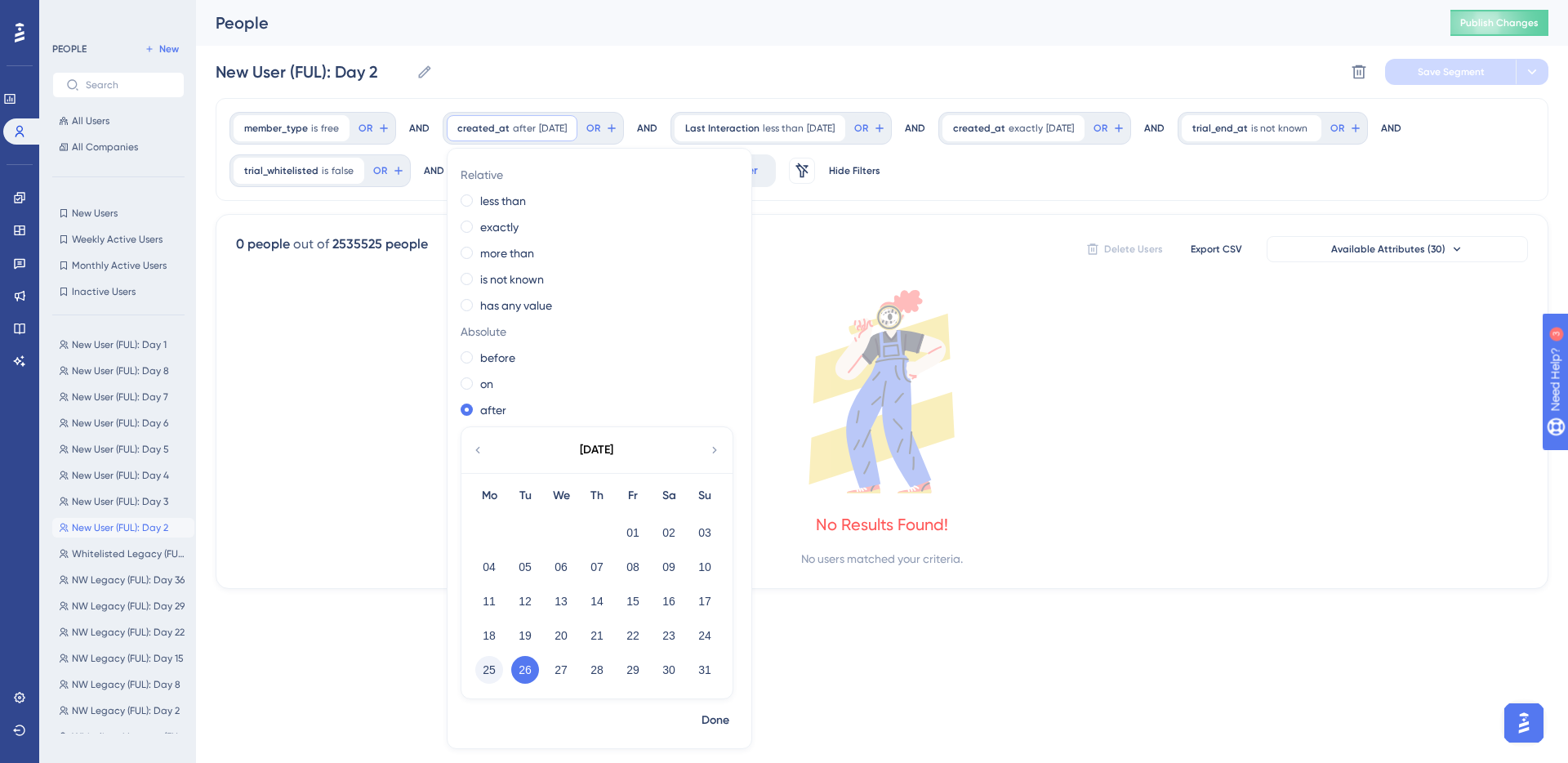
click at [484, 668] on button "25" at bounding box center [489, 669] width 27 height 27
click at [712, 714] on span "Done" at bounding box center [715, 720] width 27 height 20
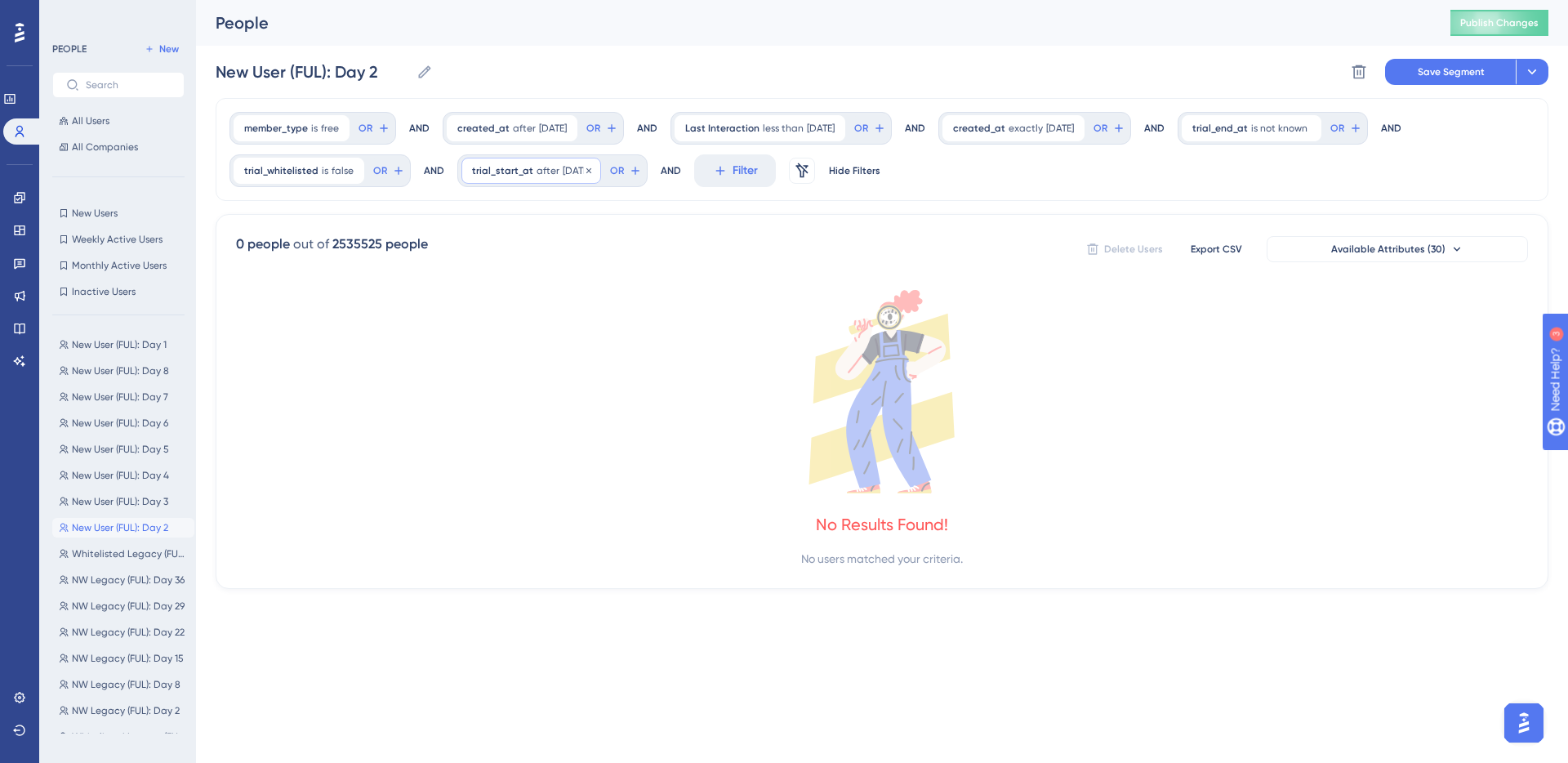
click at [549, 175] on span "after" at bounding box center [547, 170] width 23 height 13
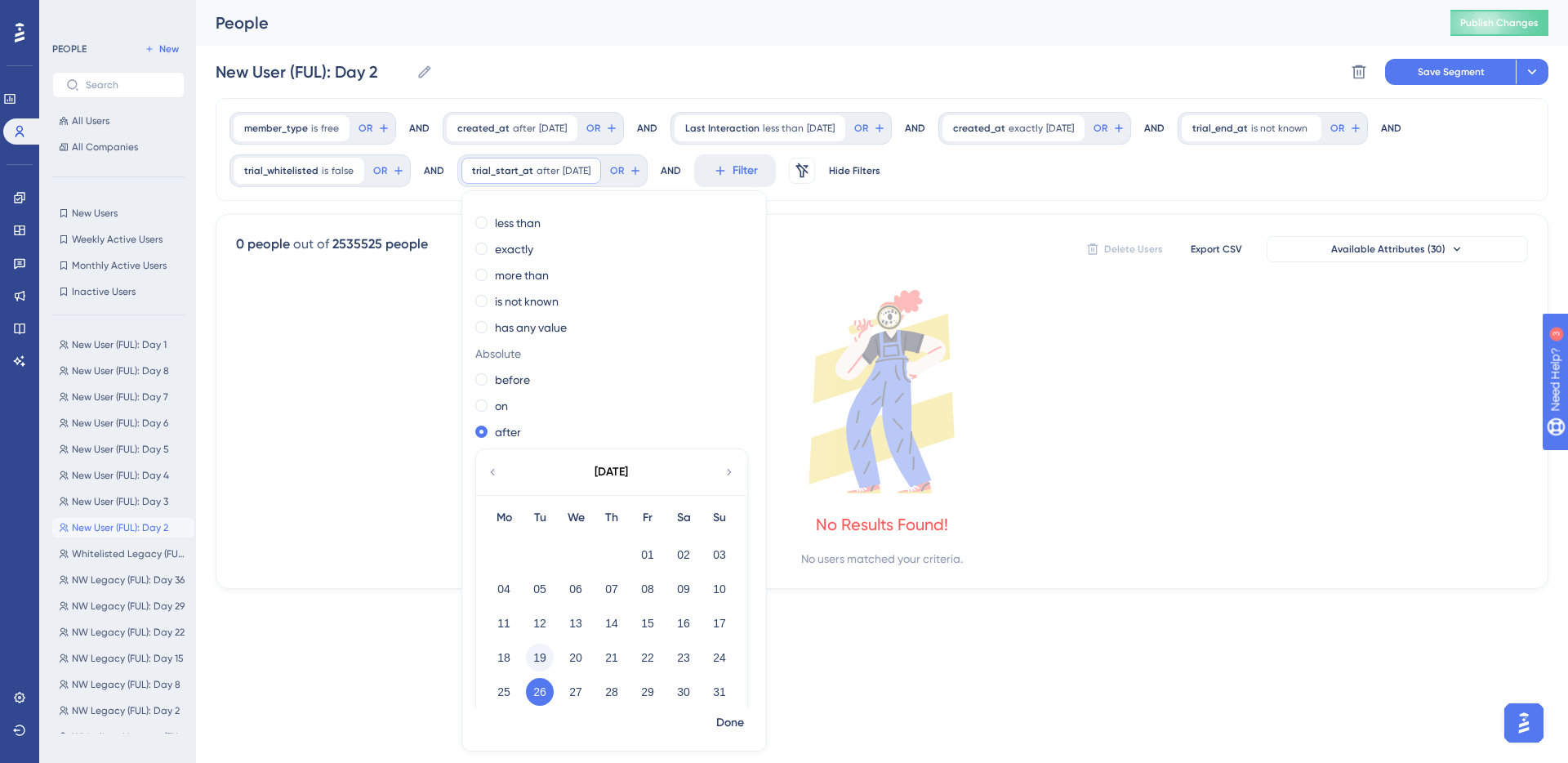
scroll to position [40, 0]
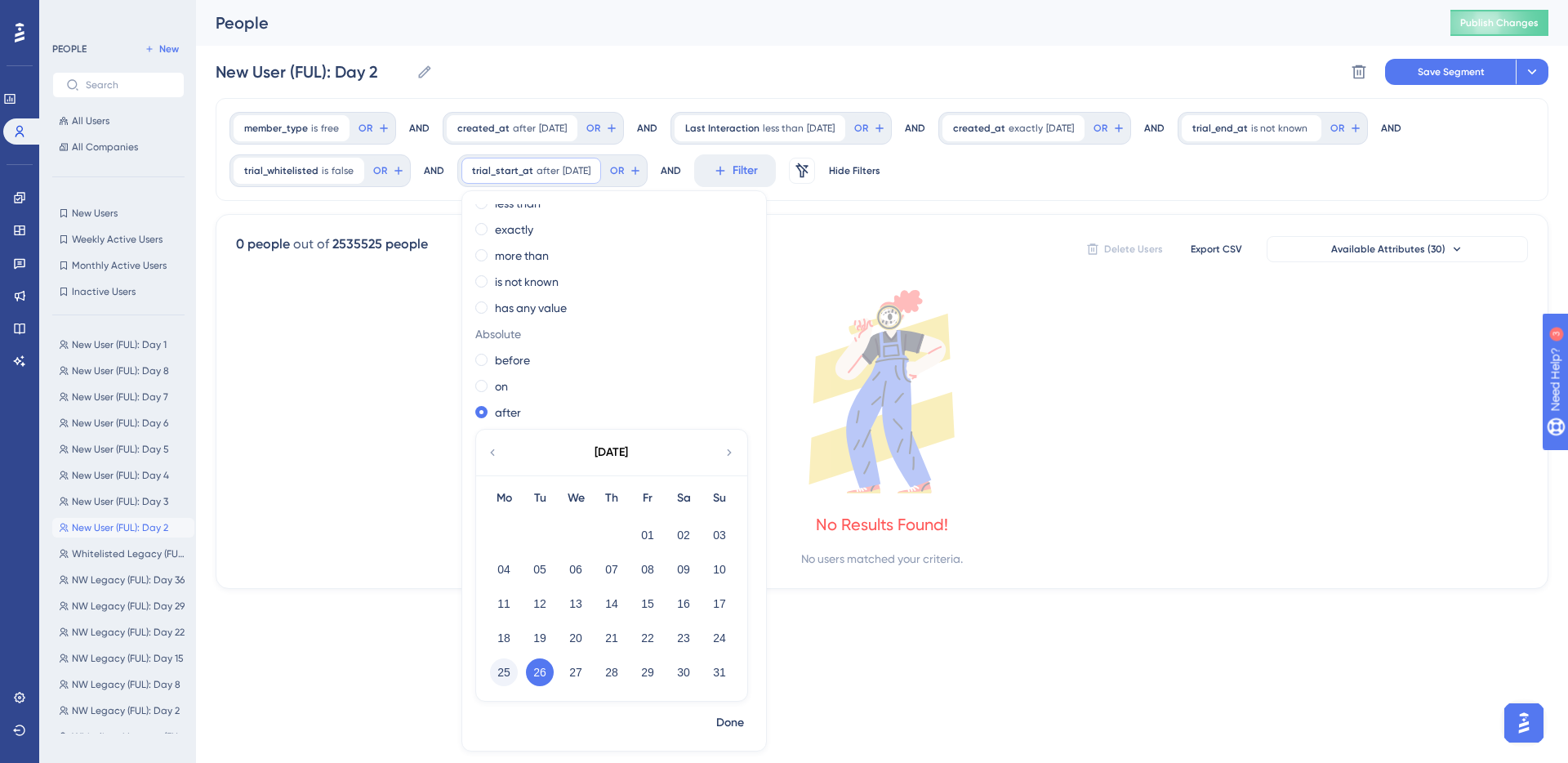
click at [495, 666] on button "25" at bounding box center [504, 672] width 27 height 27
click at [723, 718] on span "Done" at bounding box center [730, 723] width 27 height 20
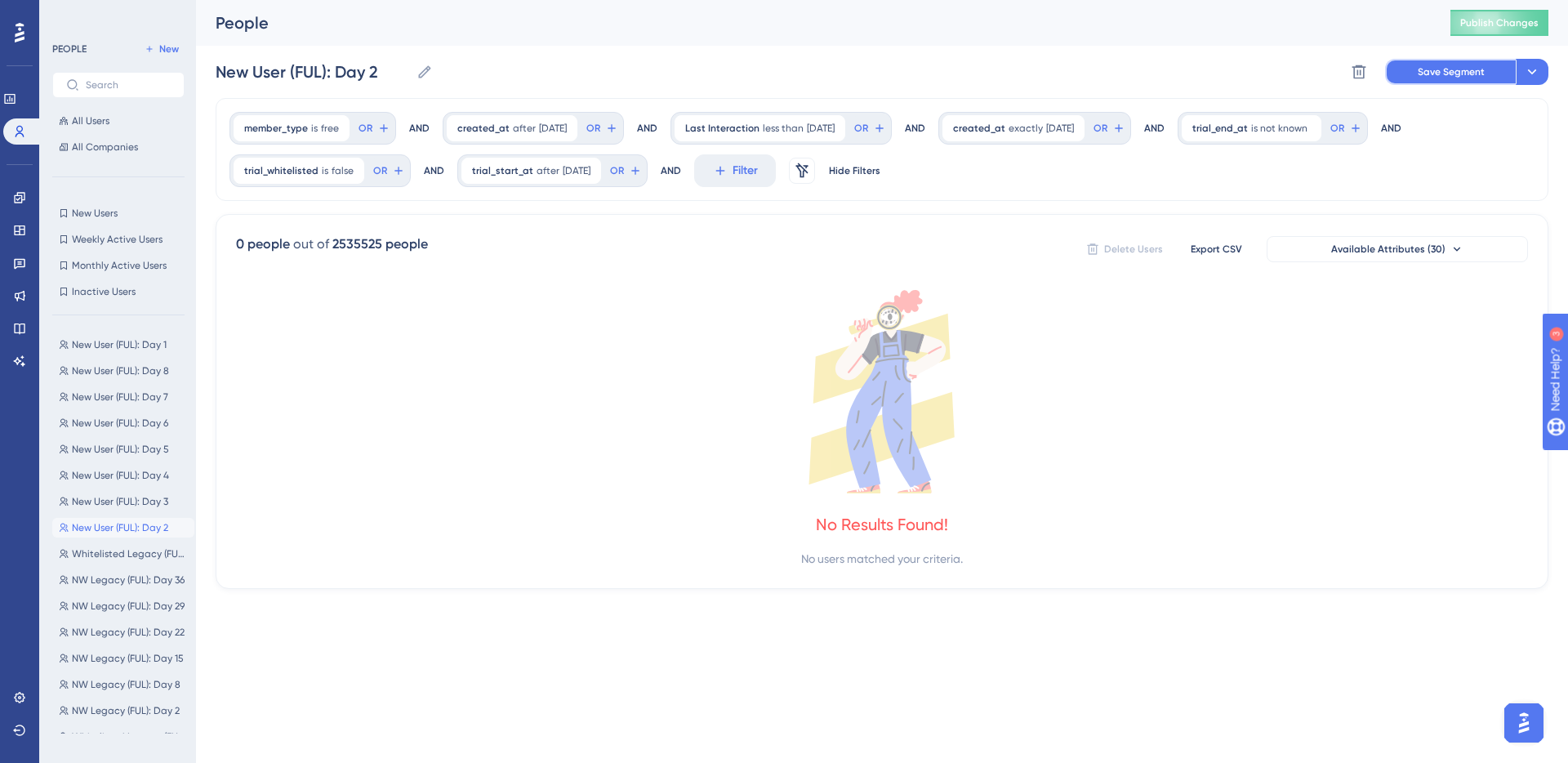
click at [1151, 73] on span "Save Segment" at bounding box center [1451, 72] width 67 height 13
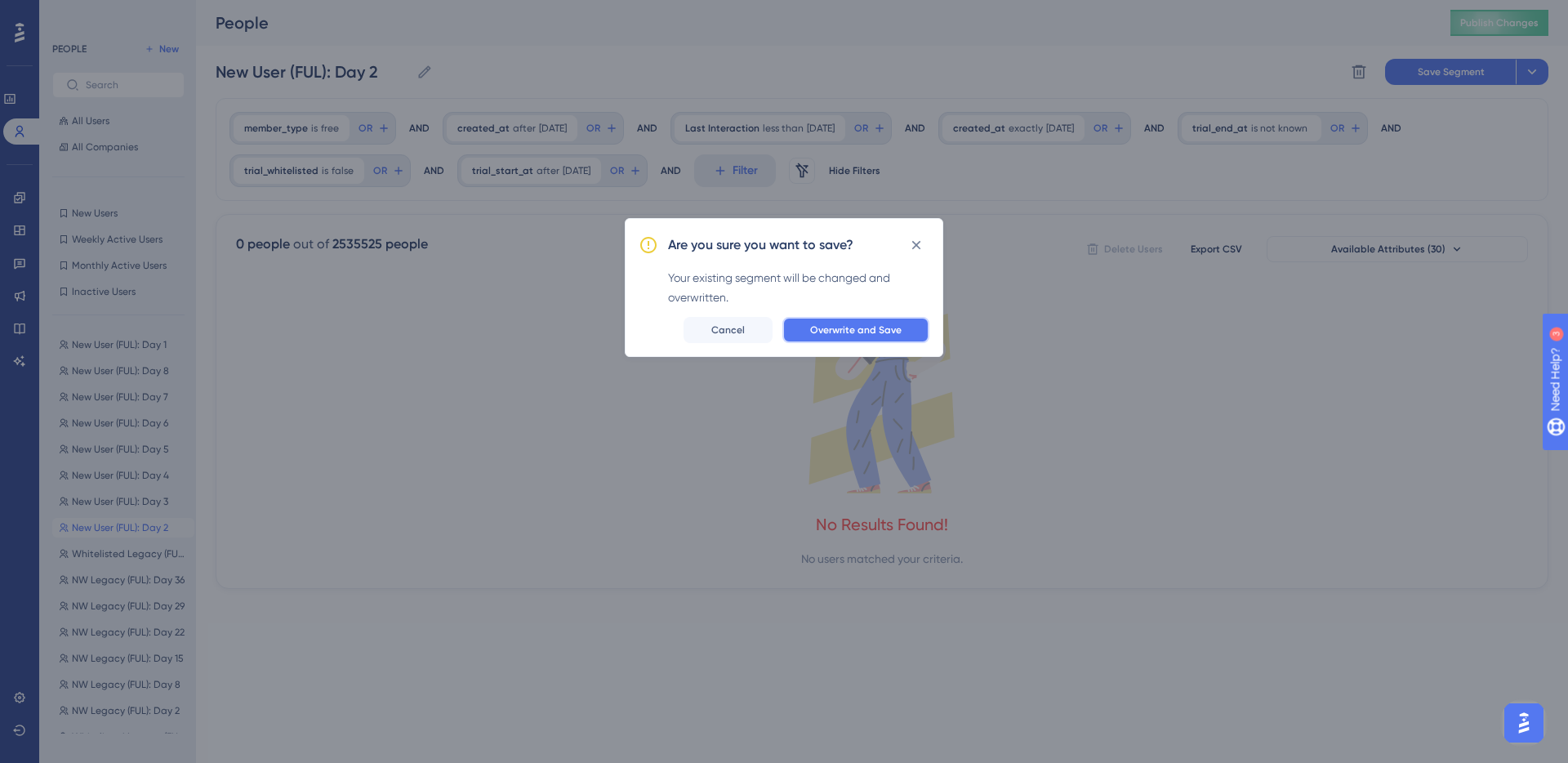
click at [845, 329] on span "Overwrite and Save" at bounding box center [856, 330] width 91 height 13
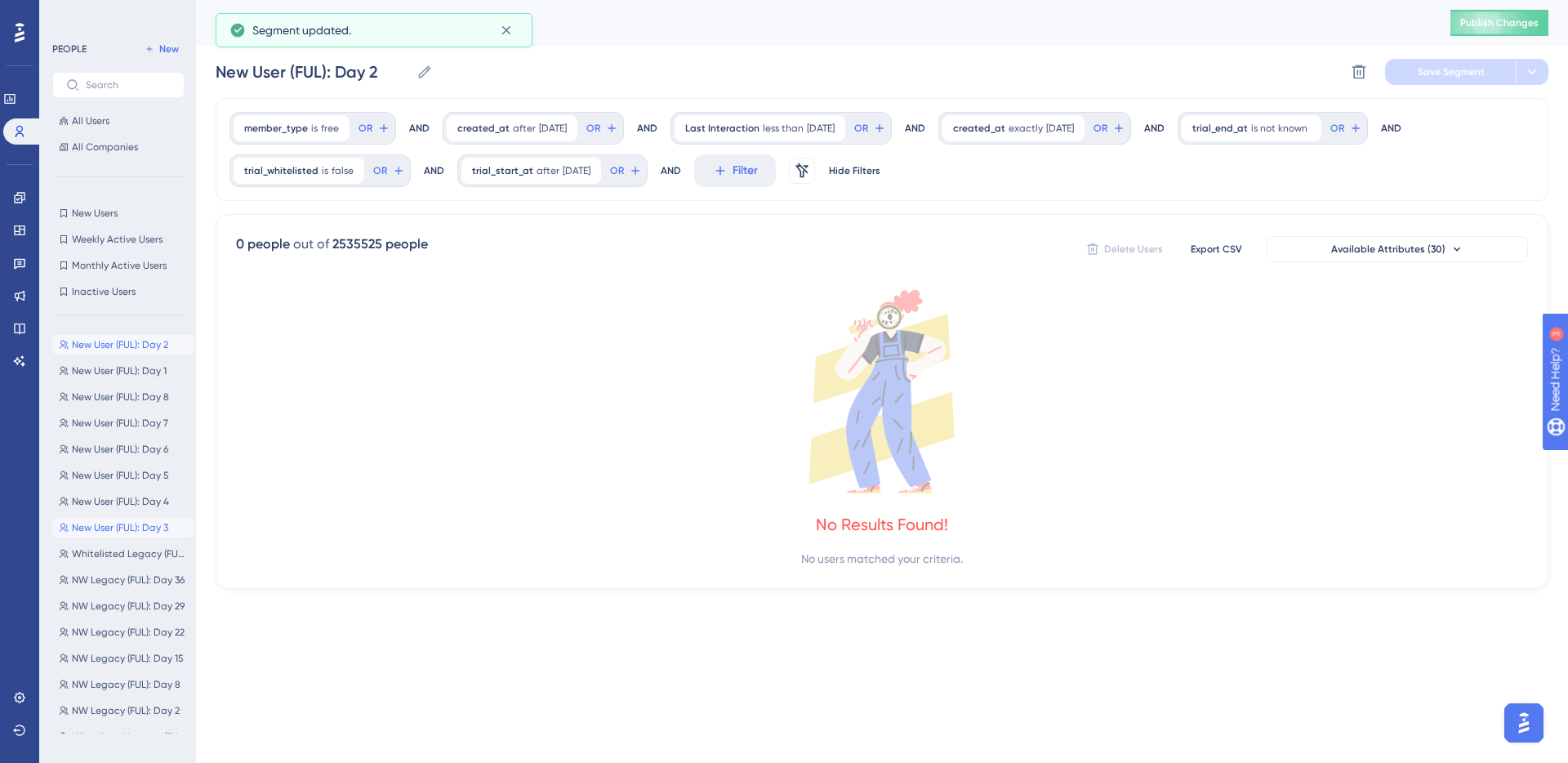
click at [97, 524] on span "New User (FUL): Day 3" at bounding box center [120, 527] width 97 height 13
click at [539, 129] on span "[DATE]" at bounding box center [553, 128] width 27 height 13
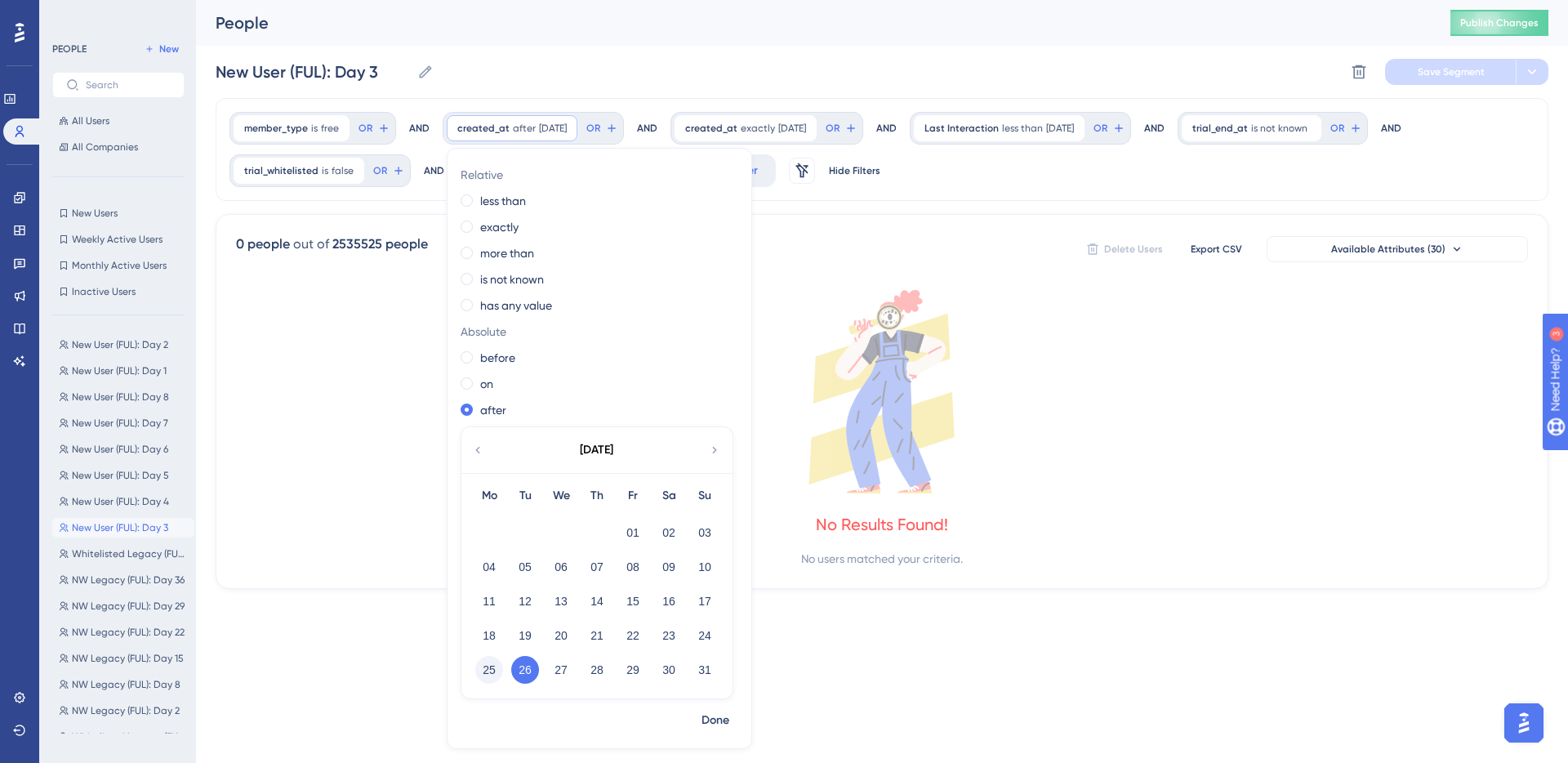
click at [493, 667] on button "25" at bounding box center [489, 669] width 27 height 27
click at [717, 713] on span "Done" at bounding box center [715, 720] width 27 height 20
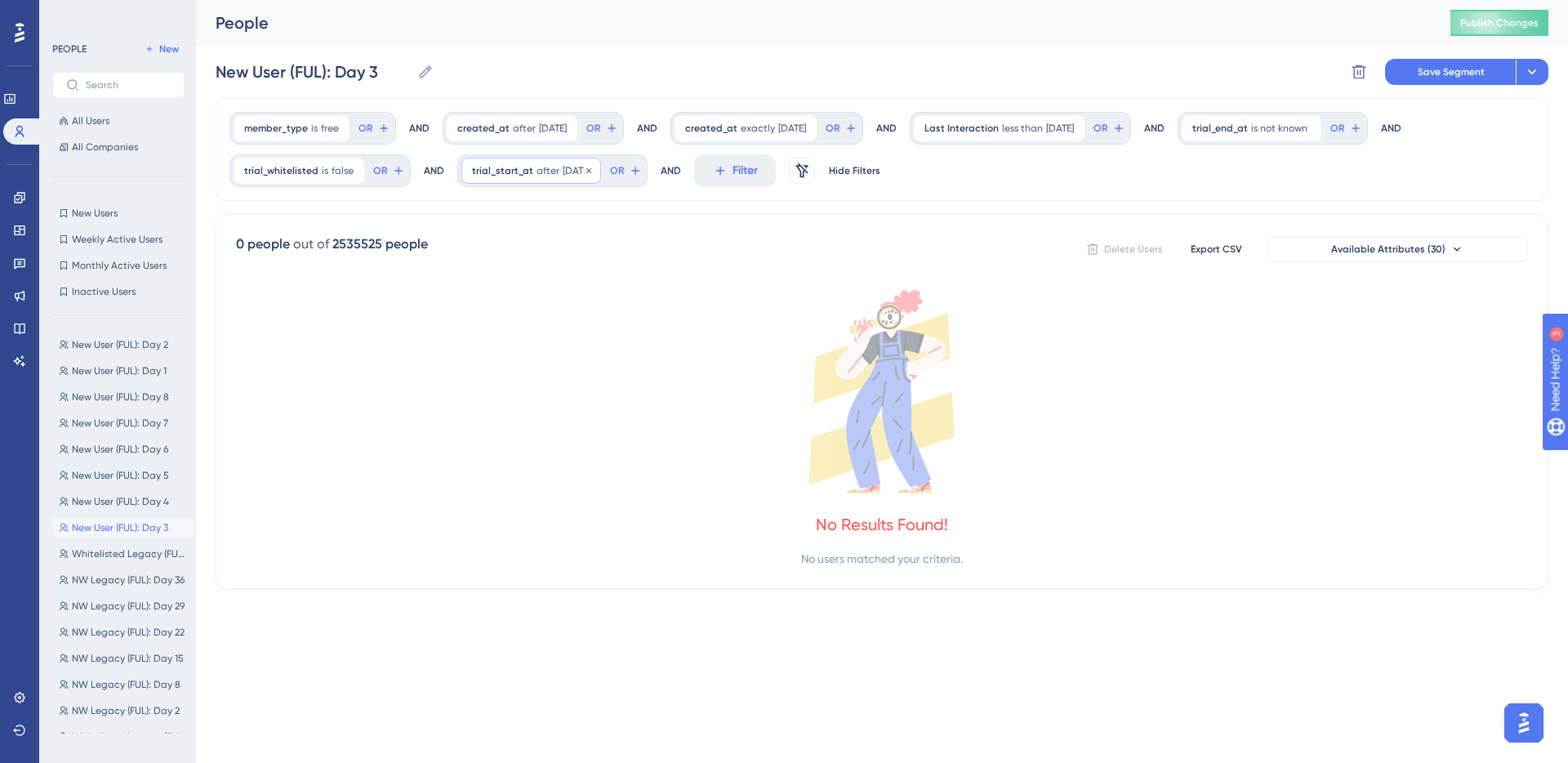
click at [536, 168] on span "after" at bounding box center [547, 170] width 23 height 13
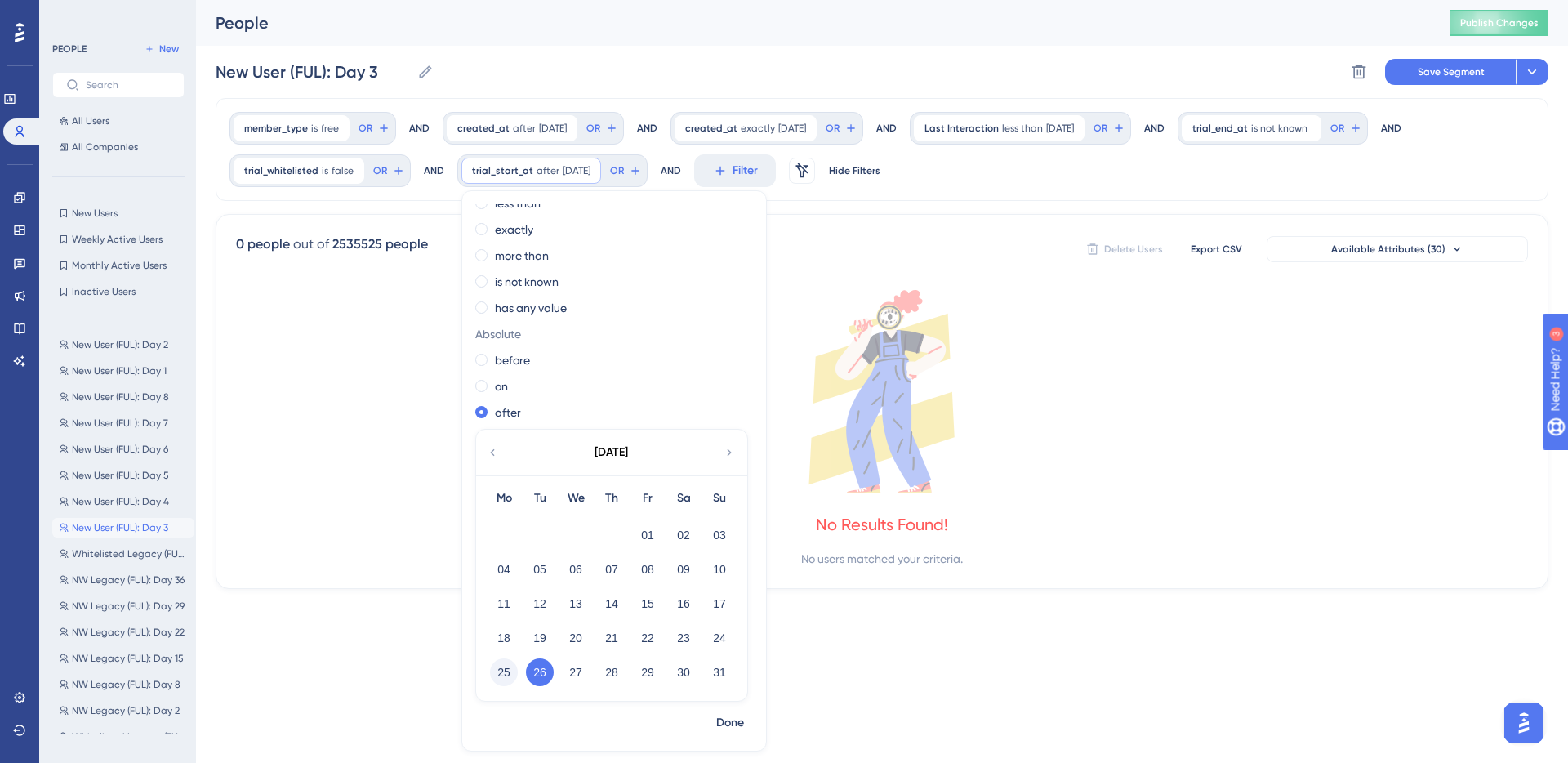
click at [495, 670] on button "25" at bounding box center [504, 672] width 27 height 27
click at [732, 724] on span "Done" at bounding box center [730, 723] width 27 height 20
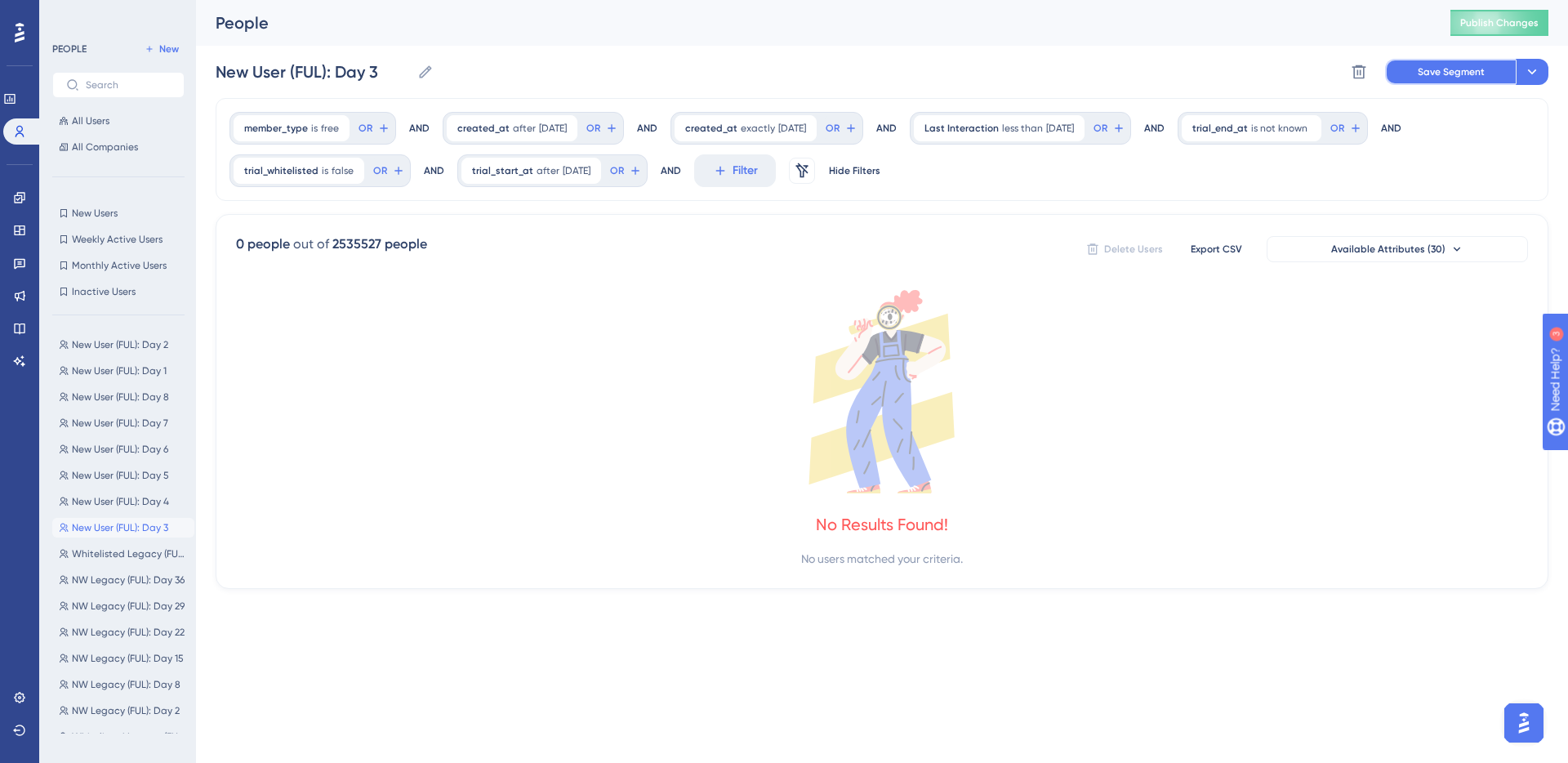
click at [1151, 68] on span "Save Segment" at bounding box center [1451, 72] width 67 height 13
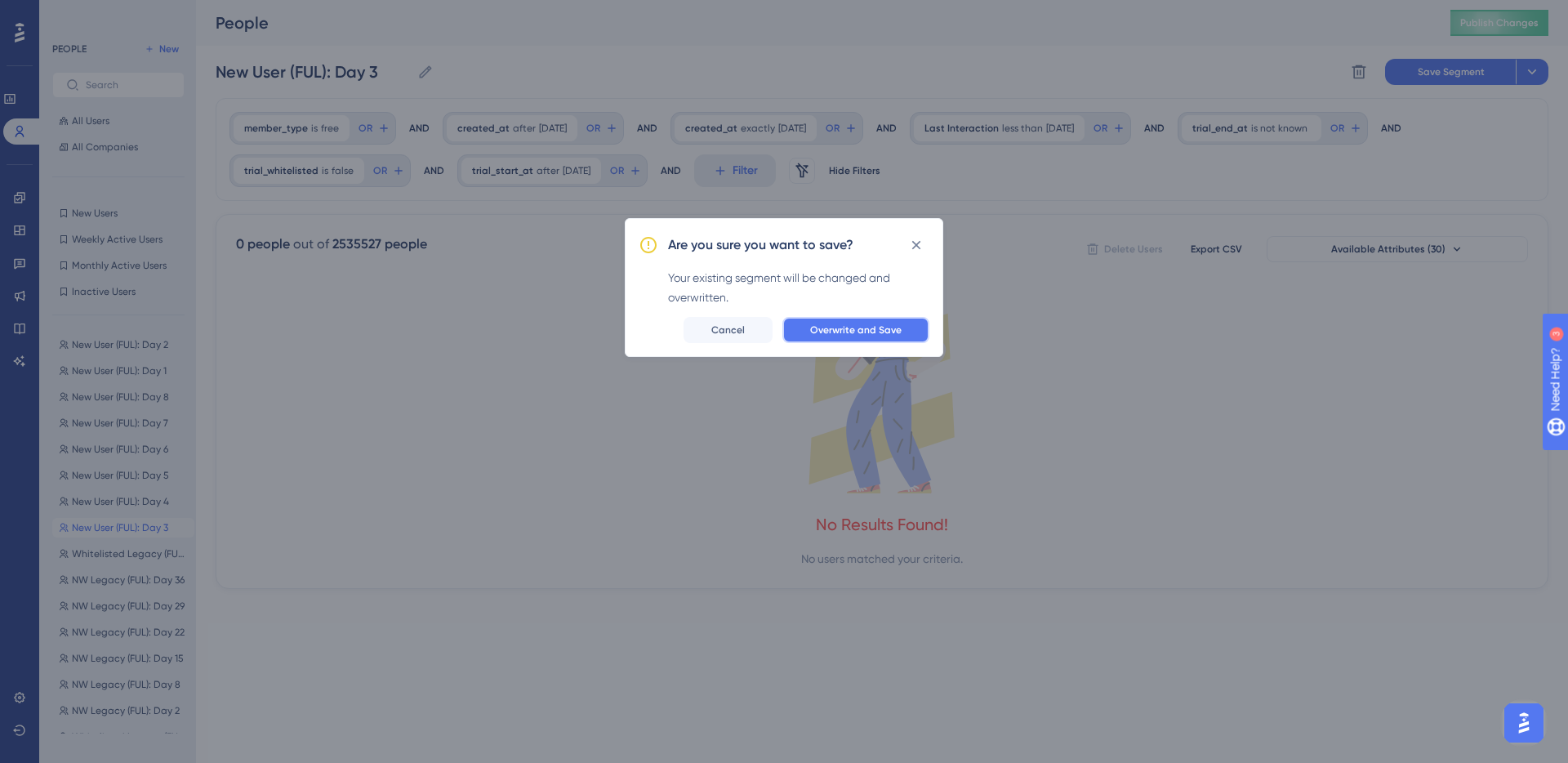
click at [866, 331] on span "Overwrite and Save" at bounding box center [856, 330] width 91 height 13
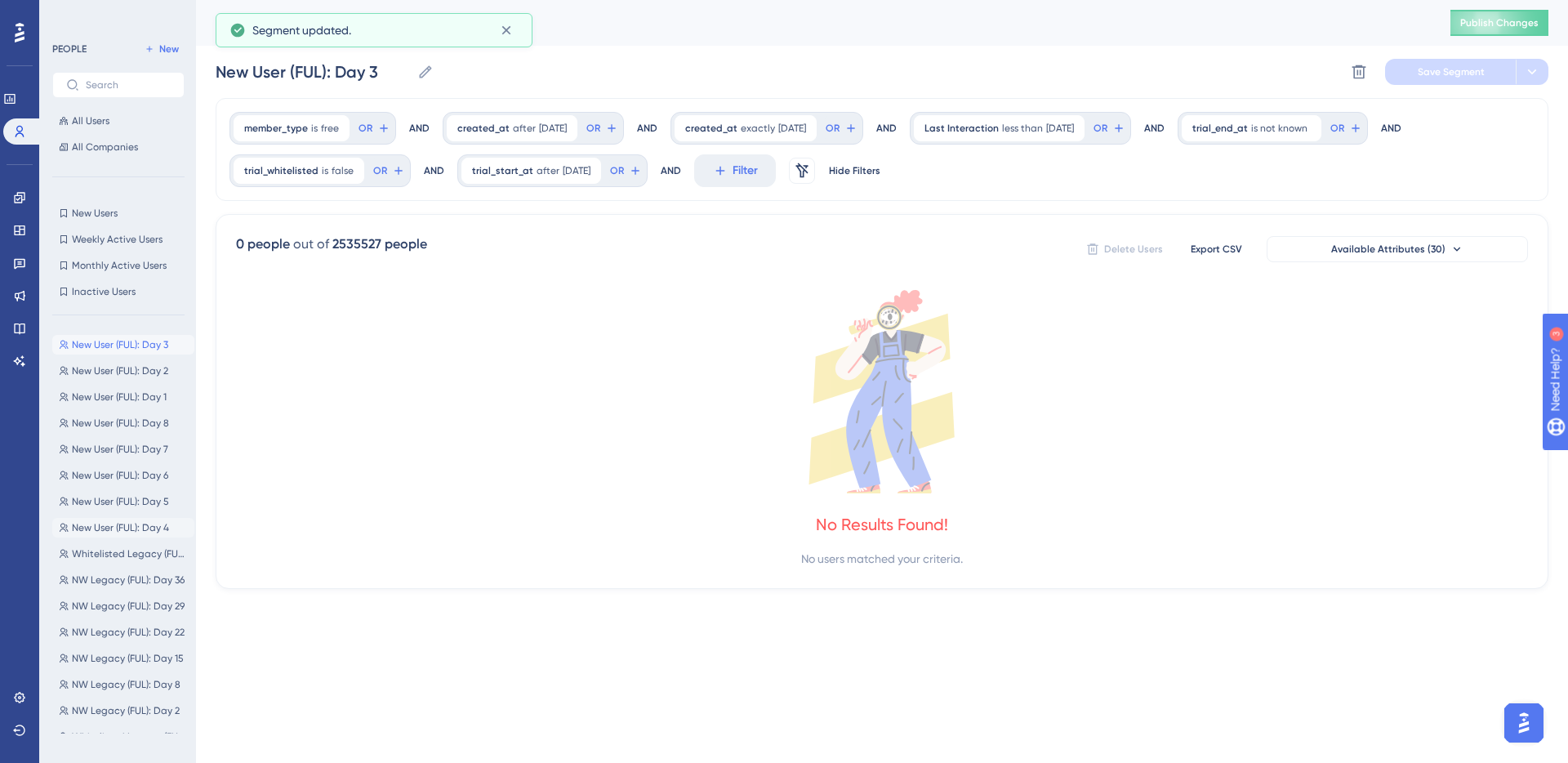
click at [107, 524] on span "New User (FUL): Day 4" at bounding box center [120, 527] width 97 height 13
click at [539, 126] on span "[DATE]" at bounding box center [553, 128] width 27 height 13
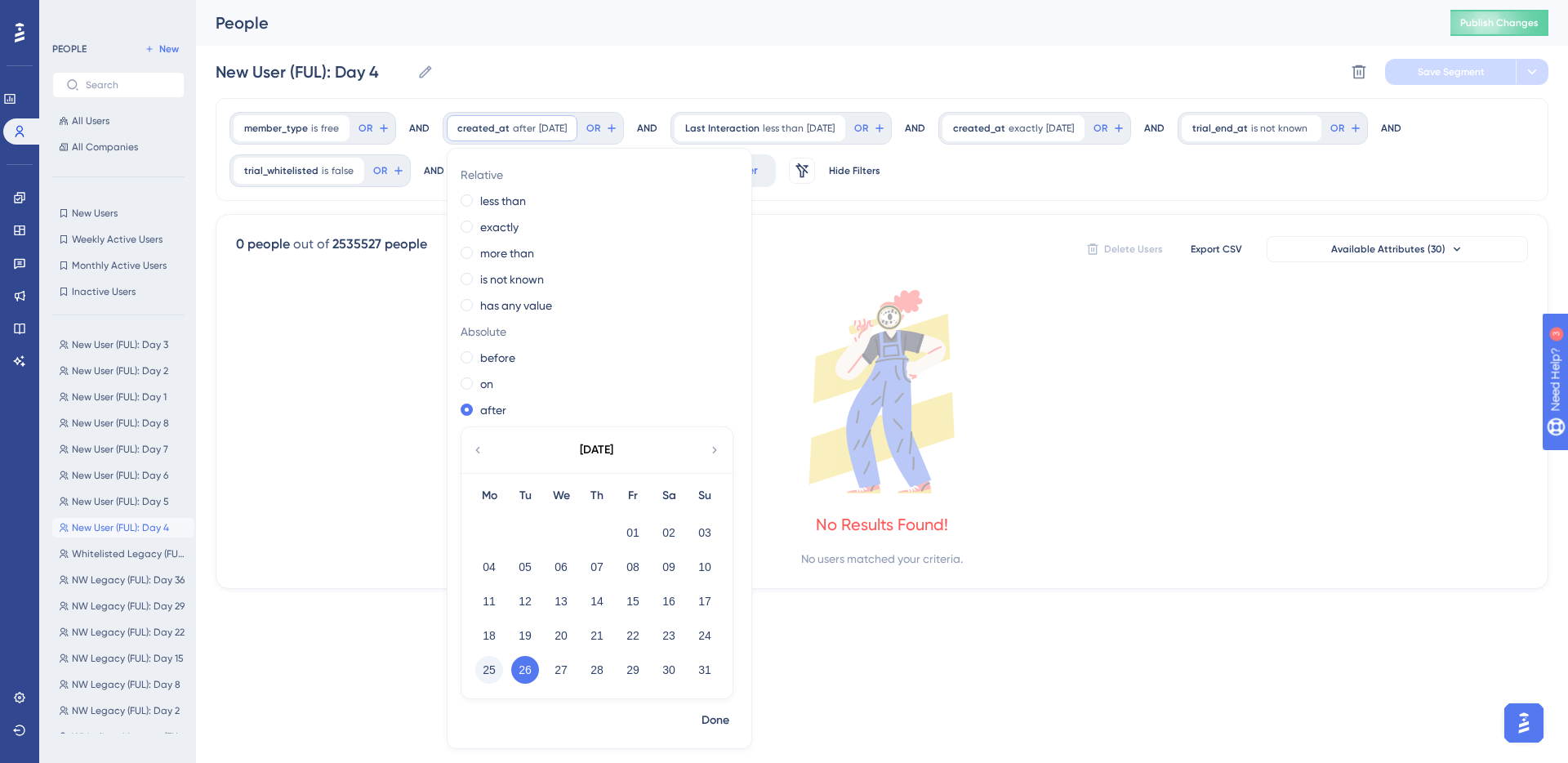
click at [490, 670] on button "25" at bounding box center [489, 669] width 27 height 27
click at [709, 717] on span "Done" at bounding box center [715, 720] width 27 height 20
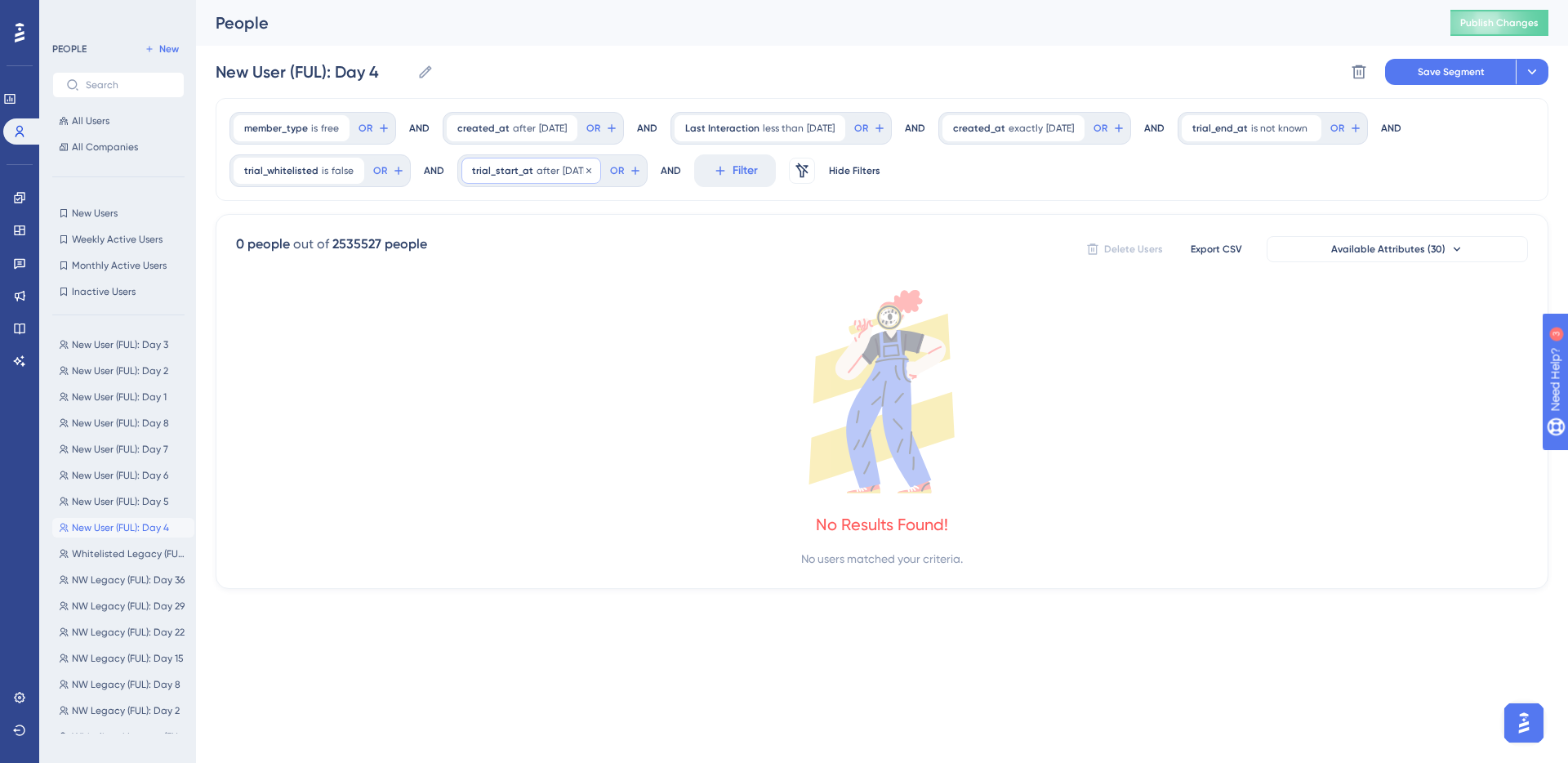
click at [519, 168] on span "trial_start_at" at bounding box center [502, 170] width 61 height 13
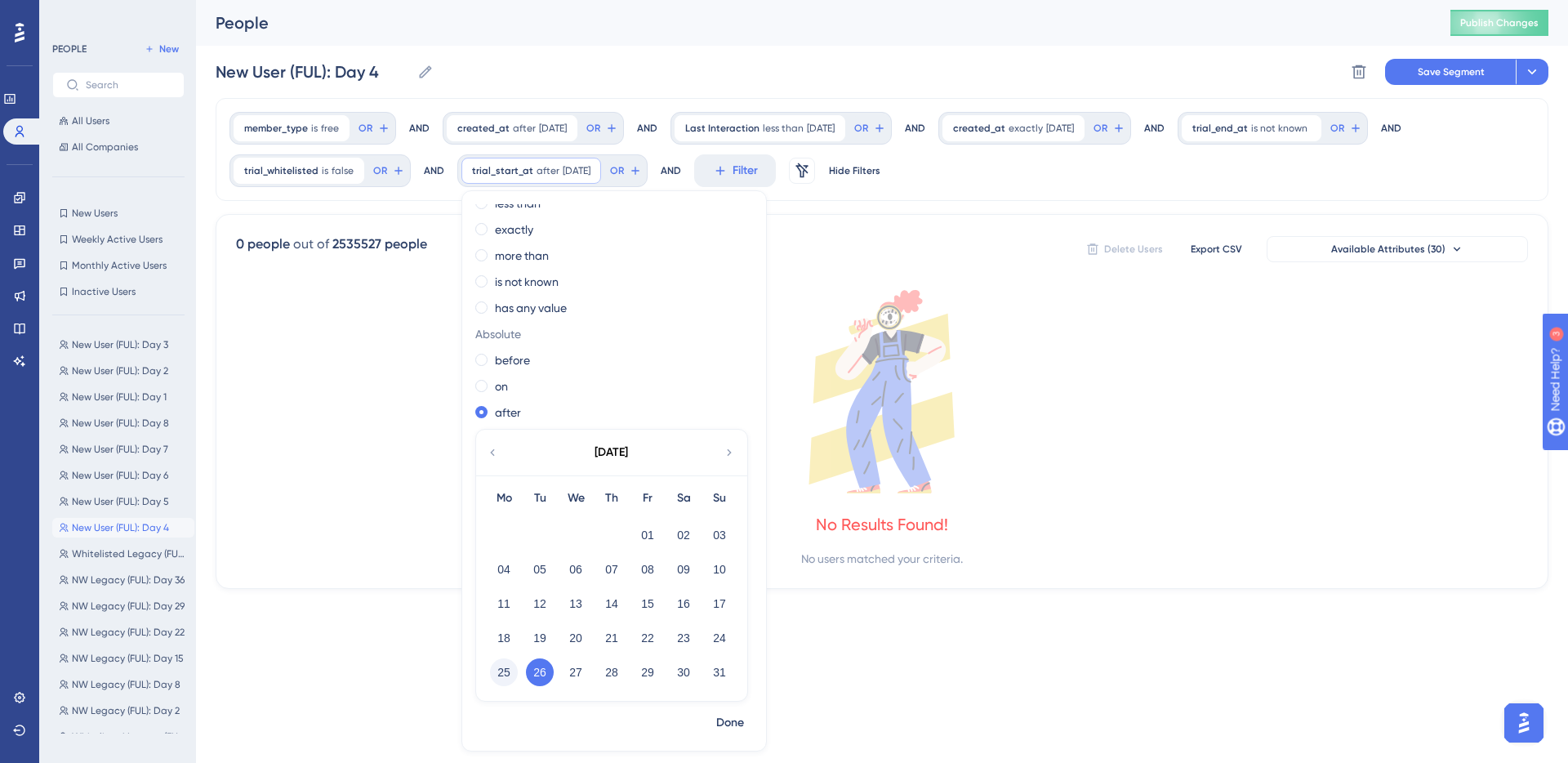
click at [502, 675] on button "25" at bounding box center [504, 672] width 27 height 27
click at [728, 718] on span "Done" at bounding box center [730, 723] width 27 height 20
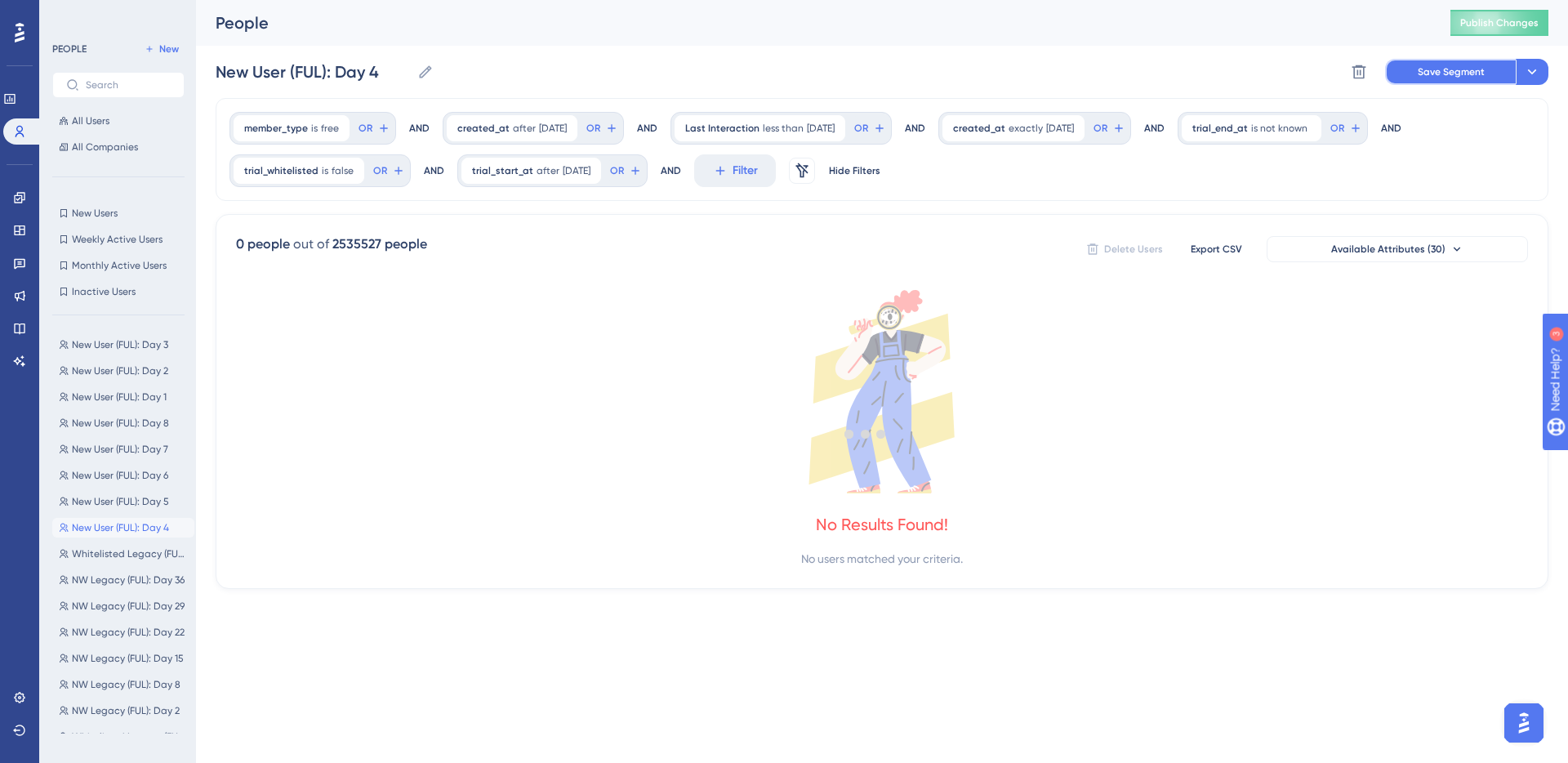
click at [1151, 63] on button "Save Segment" at bounding box center [1451, 72] width 131 height 26
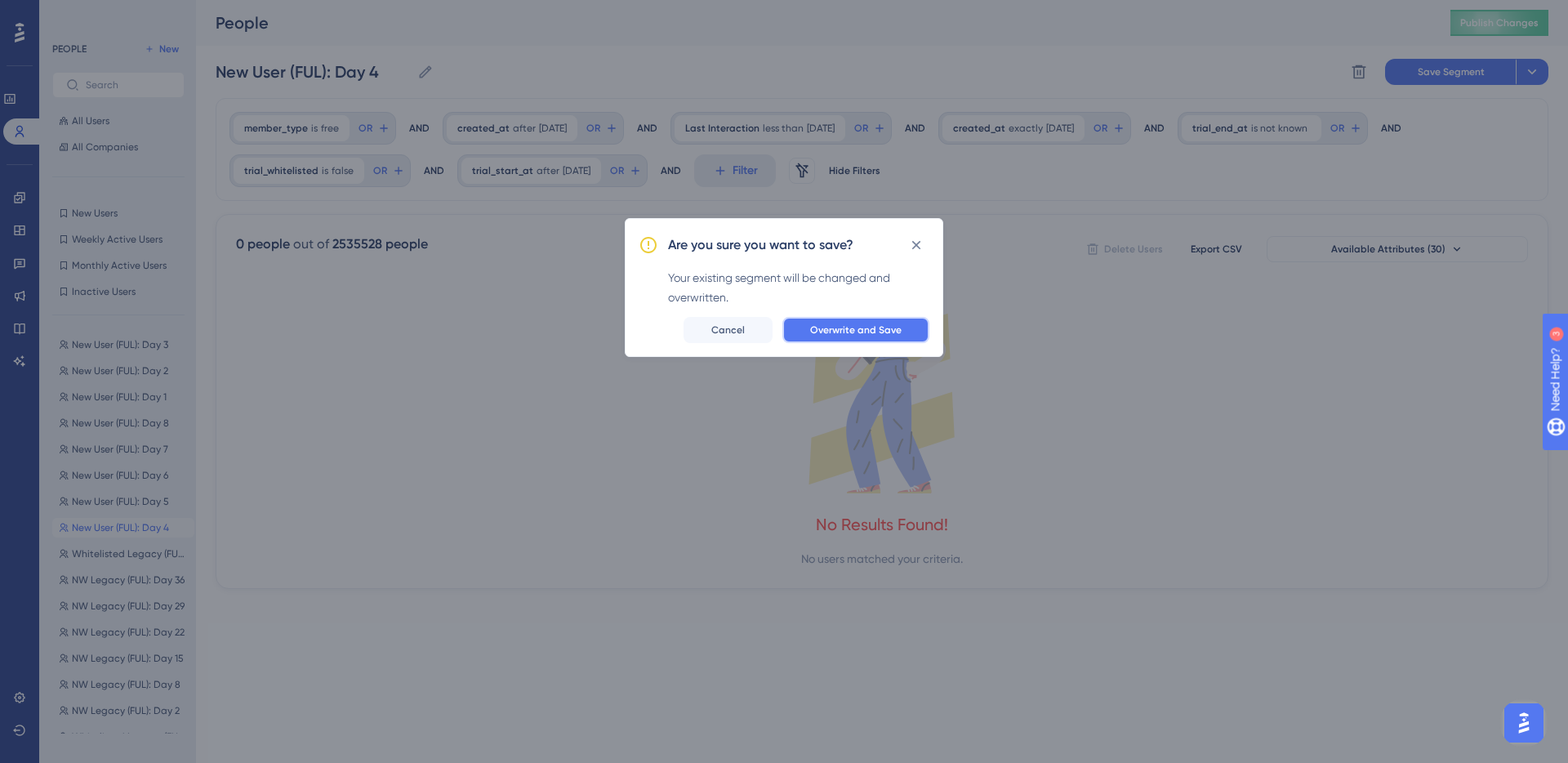
click at [880, 339] on button "Overwrite and Save" at bounding box center [855, 330] width 147 height 26
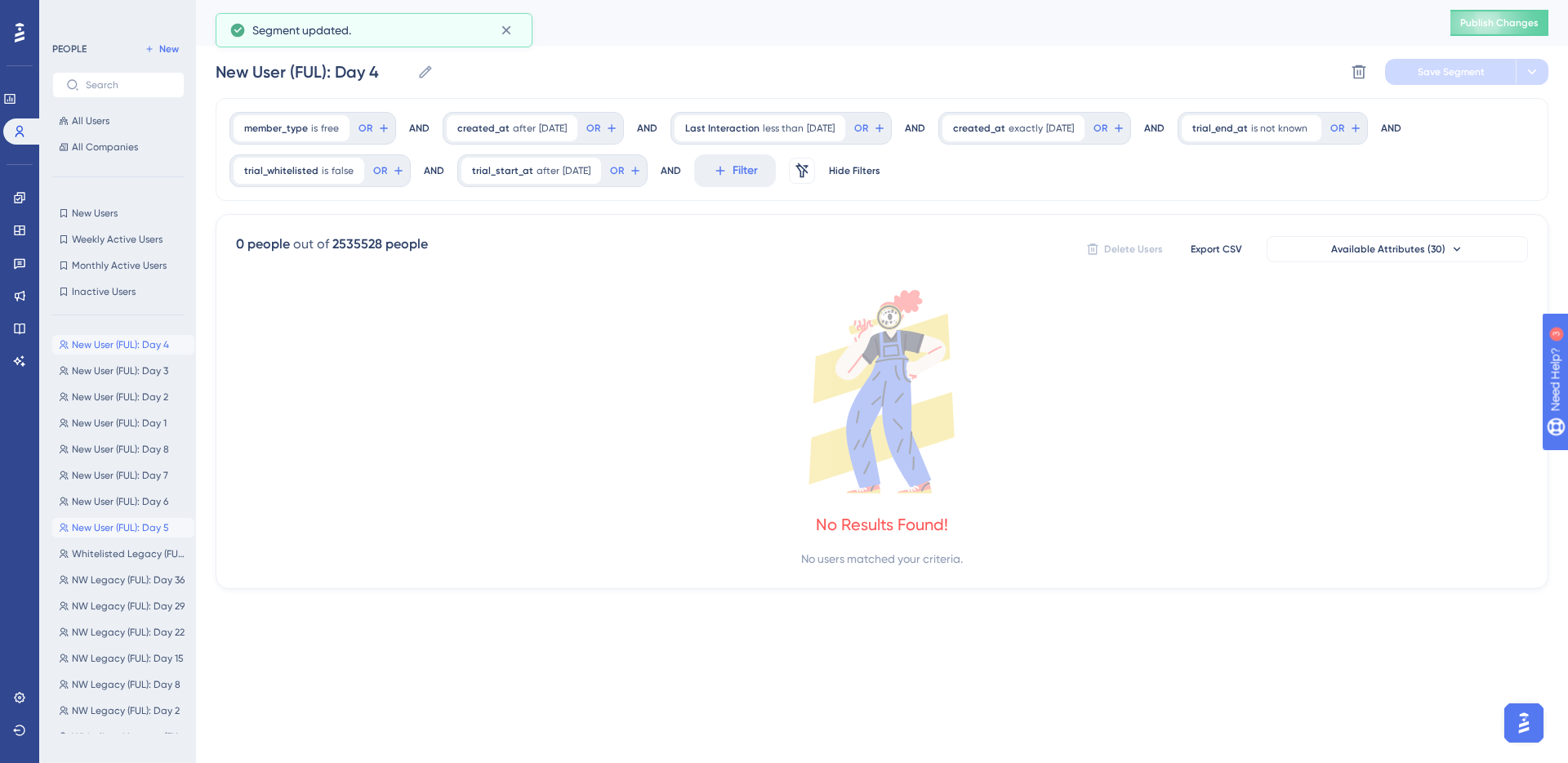
click at [116, 529] on span "New User (FUL): Day 5" at bounding box center [120, 527] width 97 height 13
click at [507, 127] on div "created_at after [DATE] [DATE] Remove" at bounding box center [513, 127] width 131 height 26
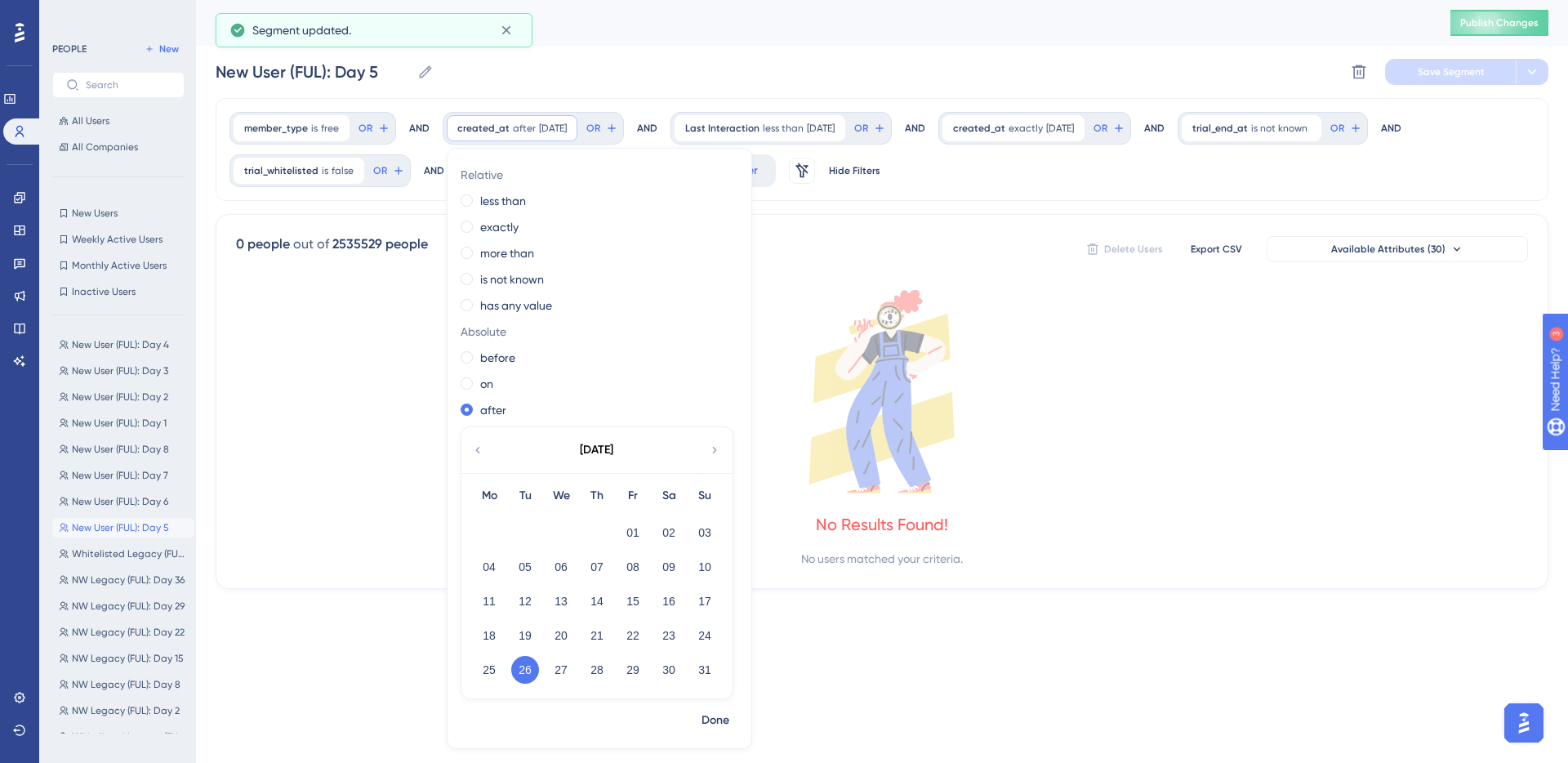
click at [499, 661] on div "25" at bounding box center [489, 669] width 36 height 31
click at [483, 674] on button "25" at bounding box center [489, 669] width 27 height 27
click at [725, 721] on span "Done" at bounding box center [715, 720] width 27 height 20
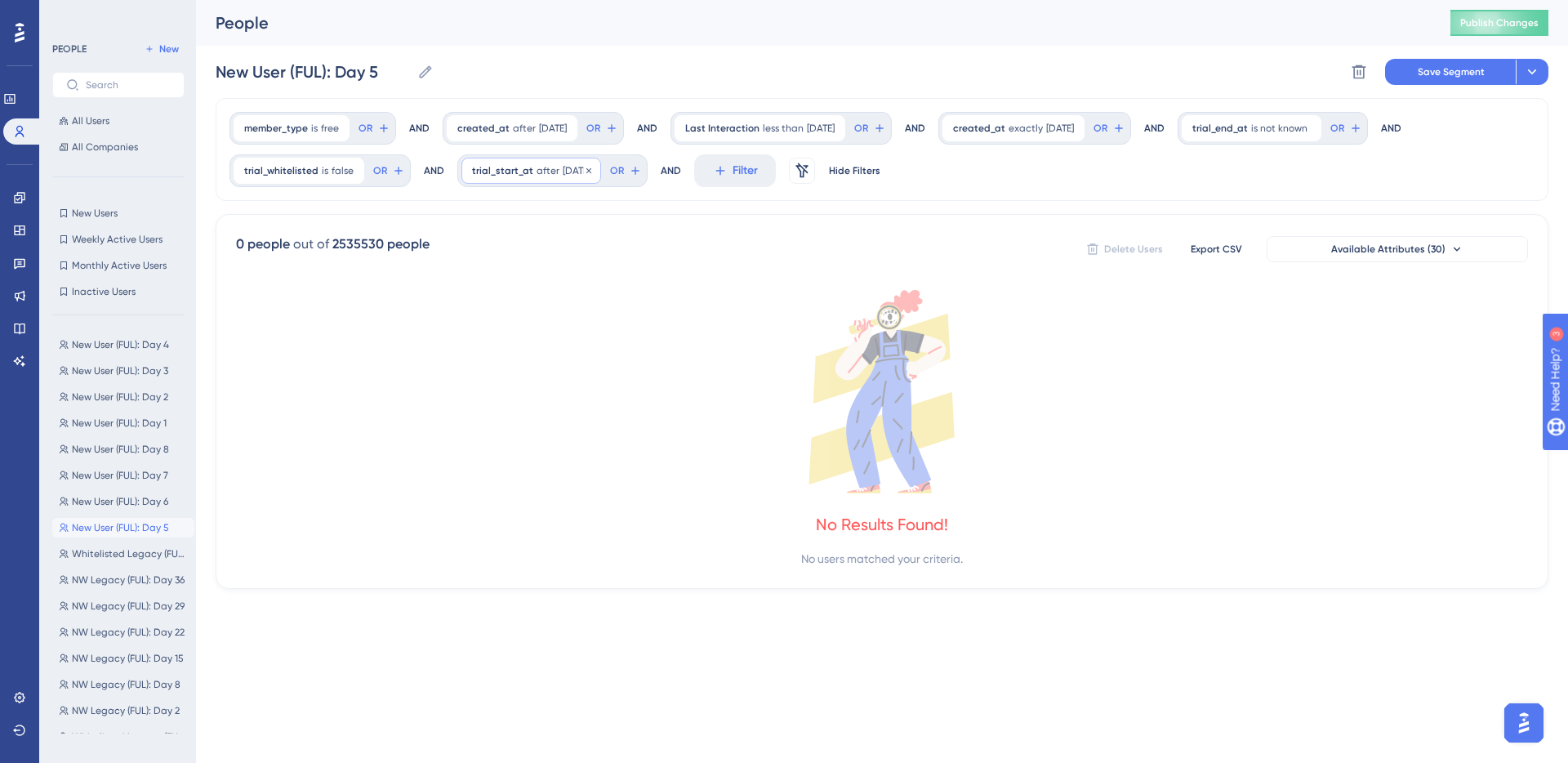
click at [523, 166] on span "trial_start_at" at bounding box center [502, 170] width 61 height 13
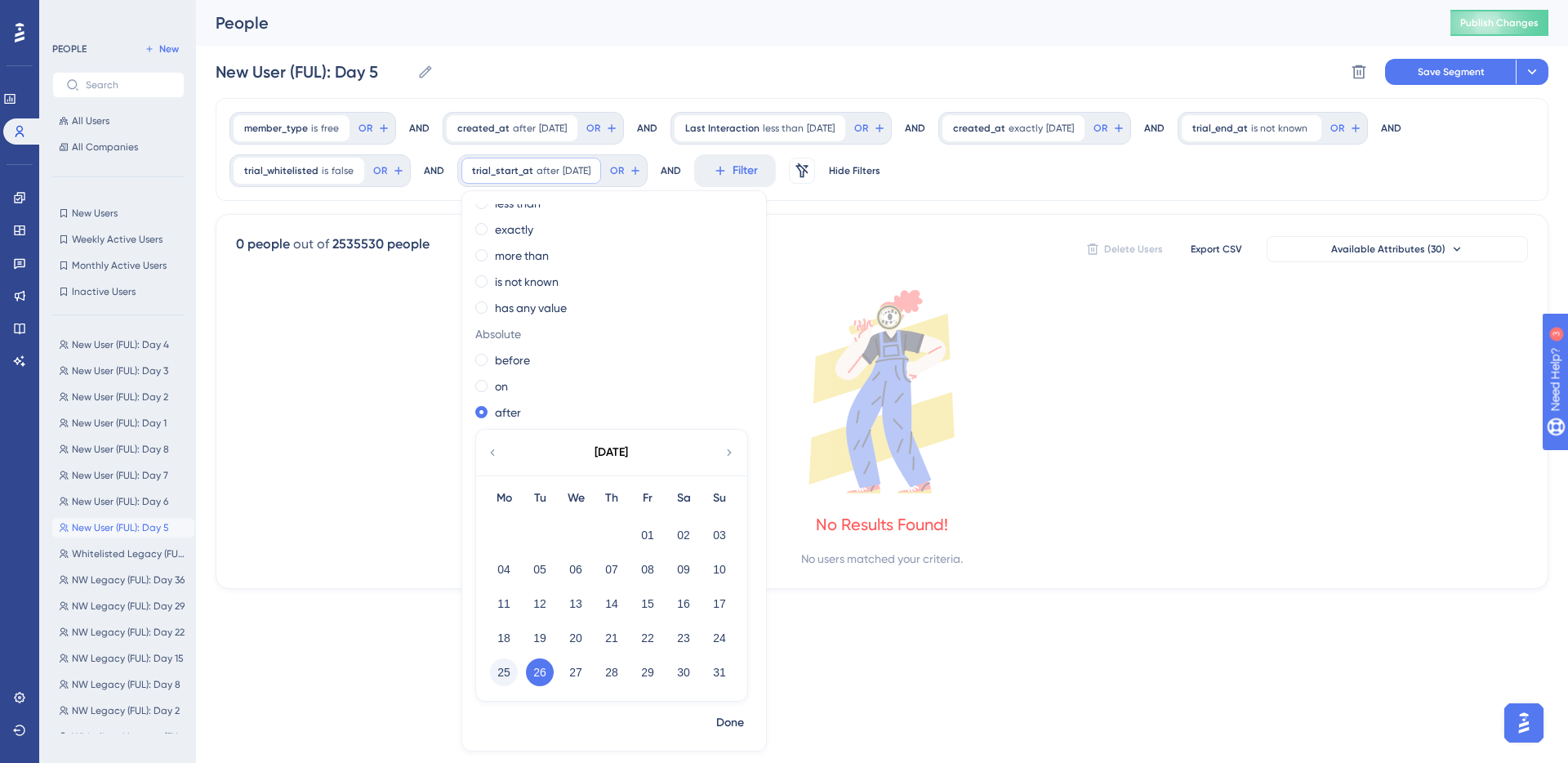
click at [490, 673] on button "25" at bounding box center [504, 672] width 27 height 27
click at [725, 724] on span "Done" at bounding box center [730, 723] width 27 height 20
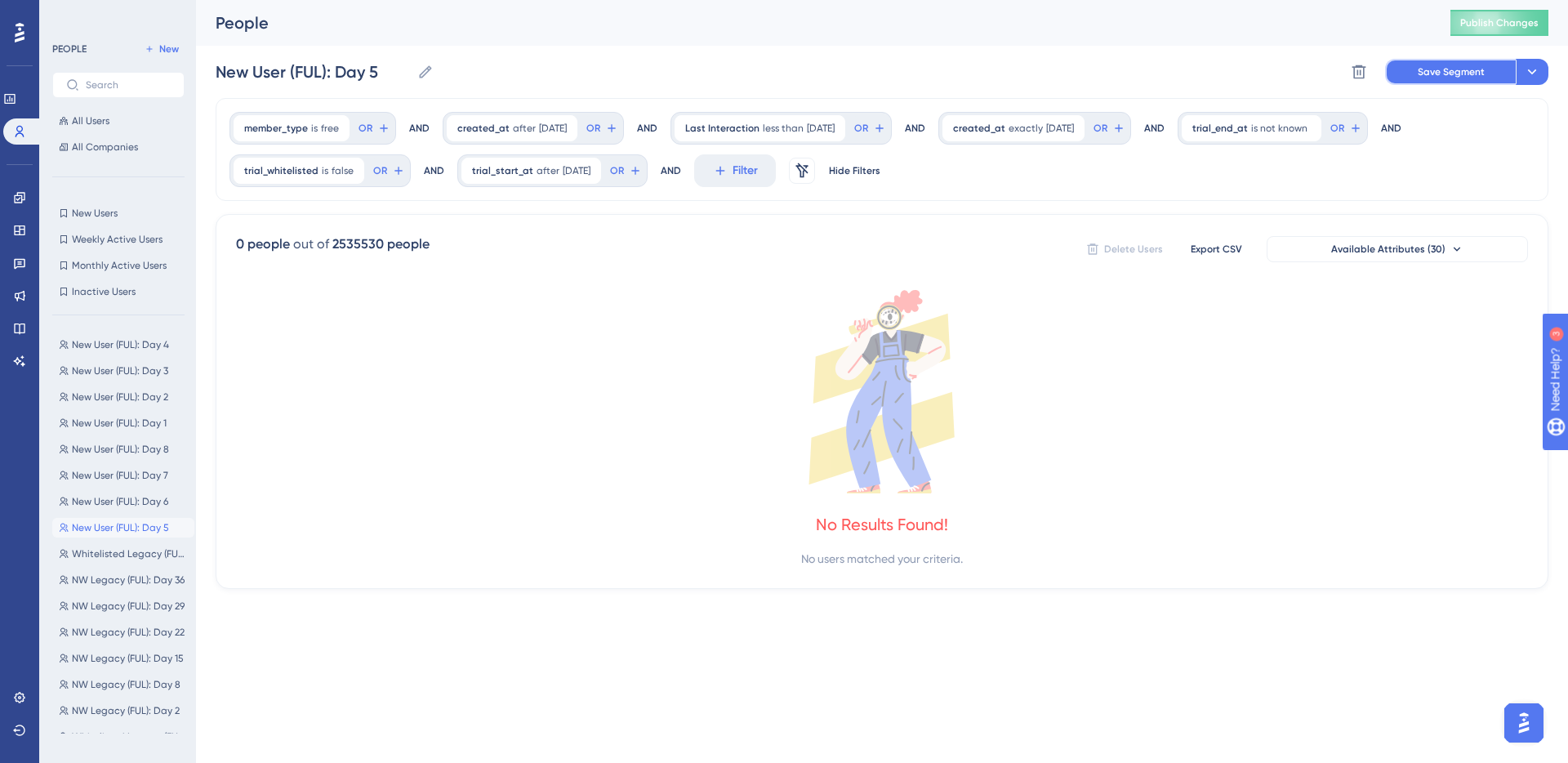
click at [1151, 66] on span "Save Segment" at bounding box center [1451, 72] width 67 height 13
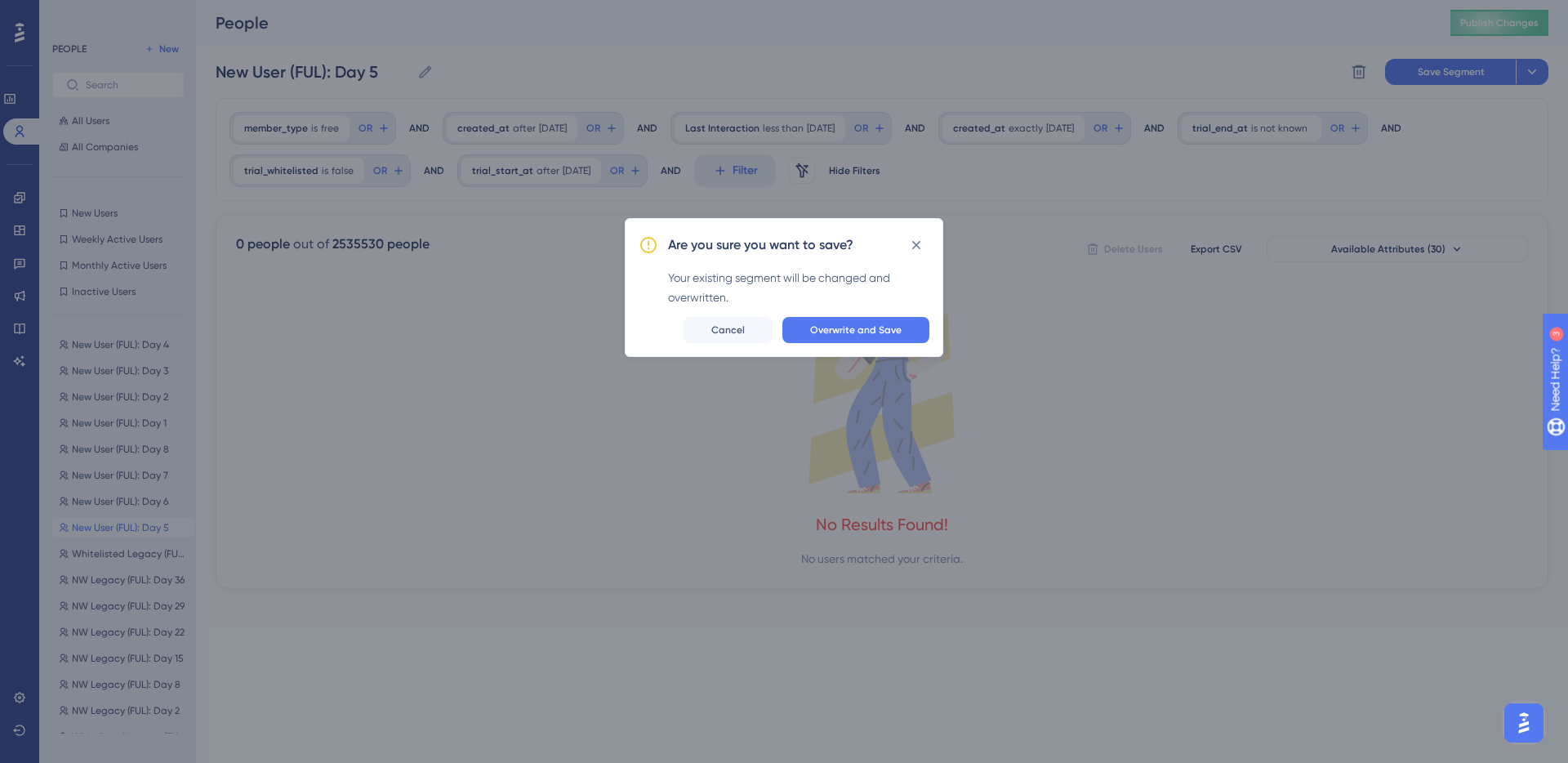
click at [875, 308] on div "Are you sure you want to save? Your existing segment will be changed and overwr…" at bounding box center [784, 287] width 319 height 138
click at [881, 329] on span "Overwrite and Save" at bounding box center [856, 330] width 91 height 13
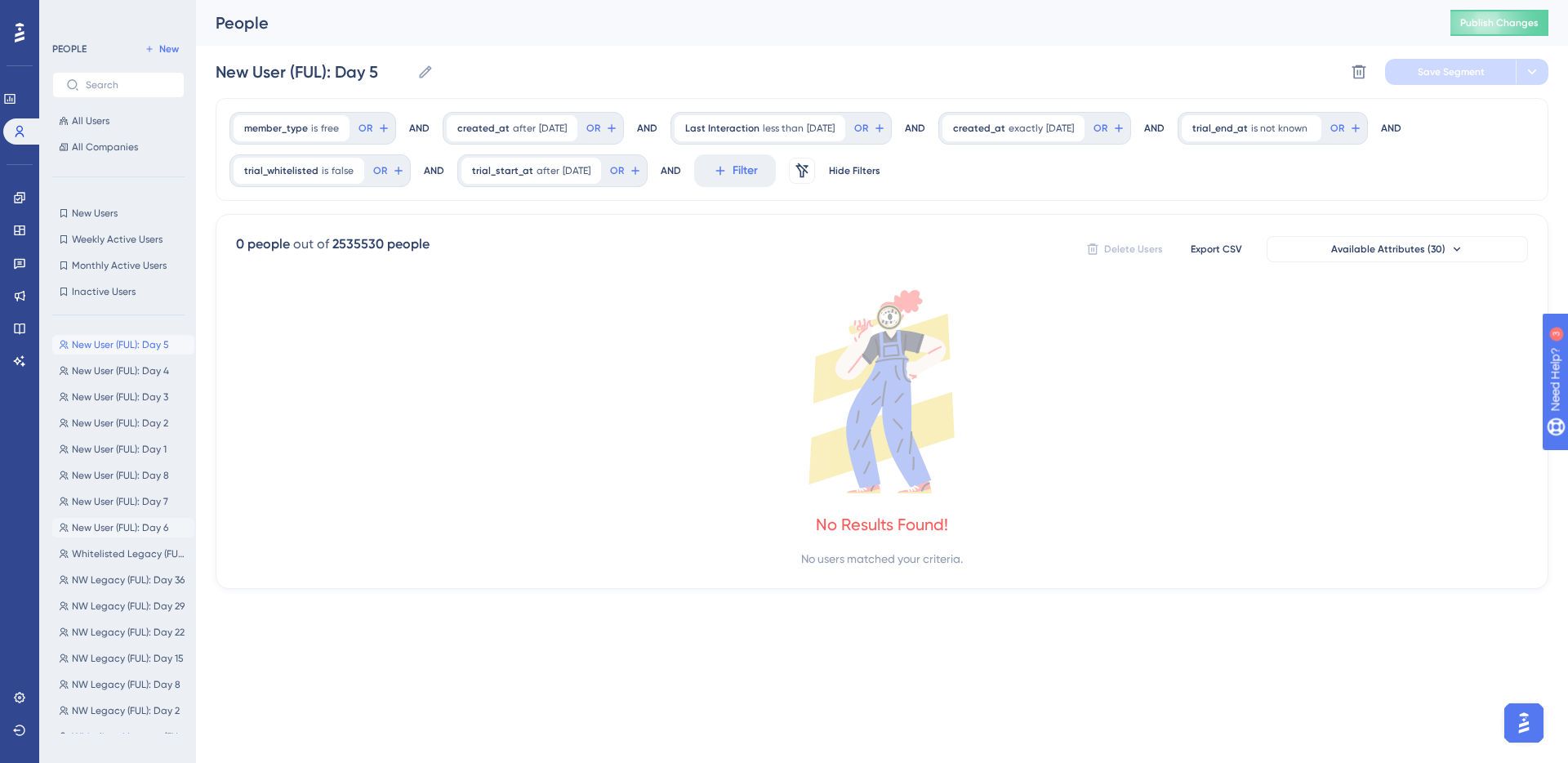
click at [130, 521] on span "New User (FUL): Day 6" at bounding box center [120, 527] width 97 height 13
click at [333, 126] on span "[DATE]" at bounding box center [340, 128] width 27 height 13
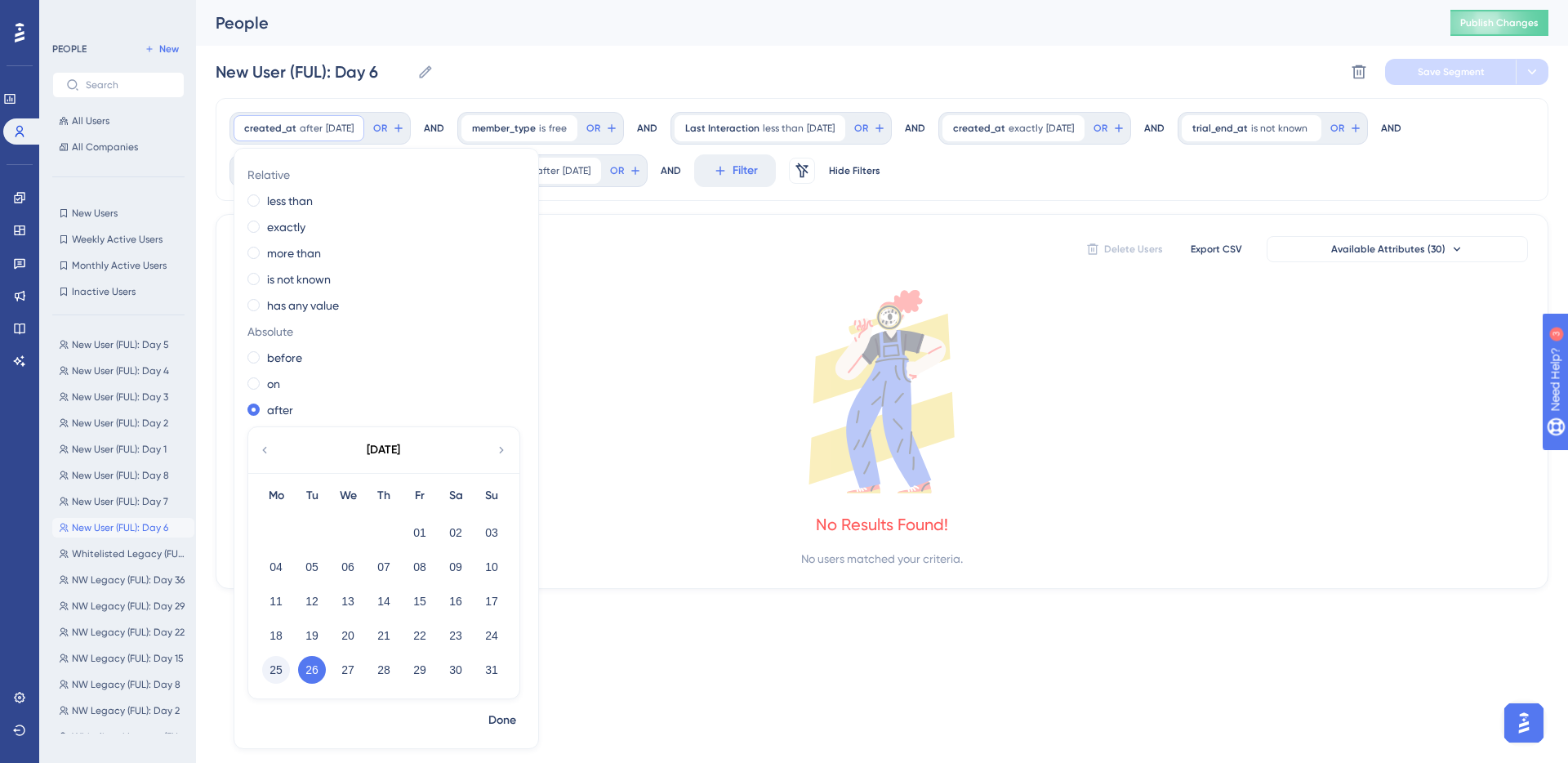
click at [282, 661] on button "25" at bounding box center [276, 669] width 27 height 27
click at [512, 722] on span "Done" at bounding box center [502, 720] width 27 height 20
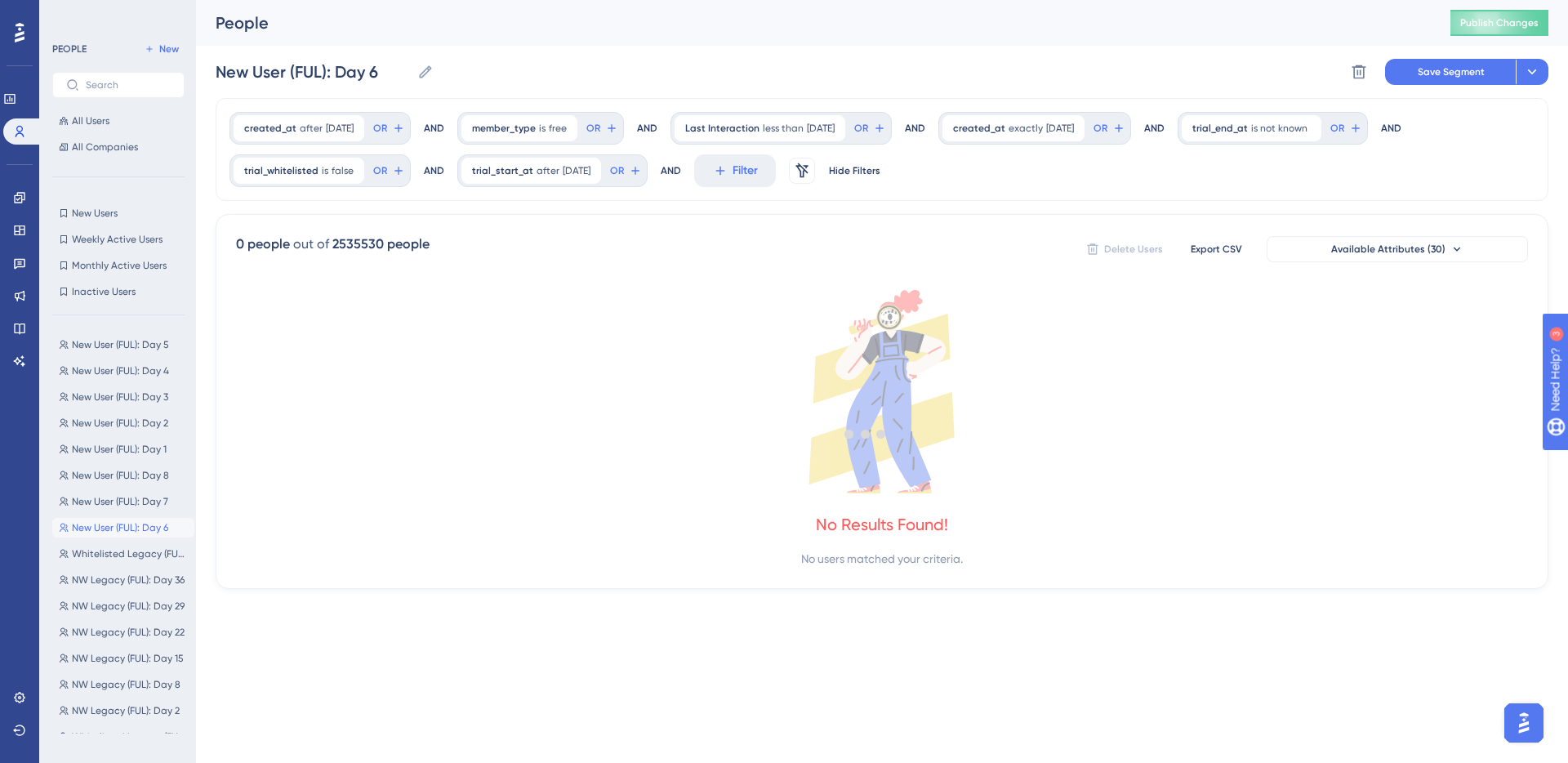
click at [571, 167] on div at bounding box center [865, 433] width 1405 height 646
click at [546, 170] on div at bounding box center [865, 433] width 1405 height 646
click at [523, 168] on span "trial_start_at" at bounding box center [502, 170] width 61 height 13
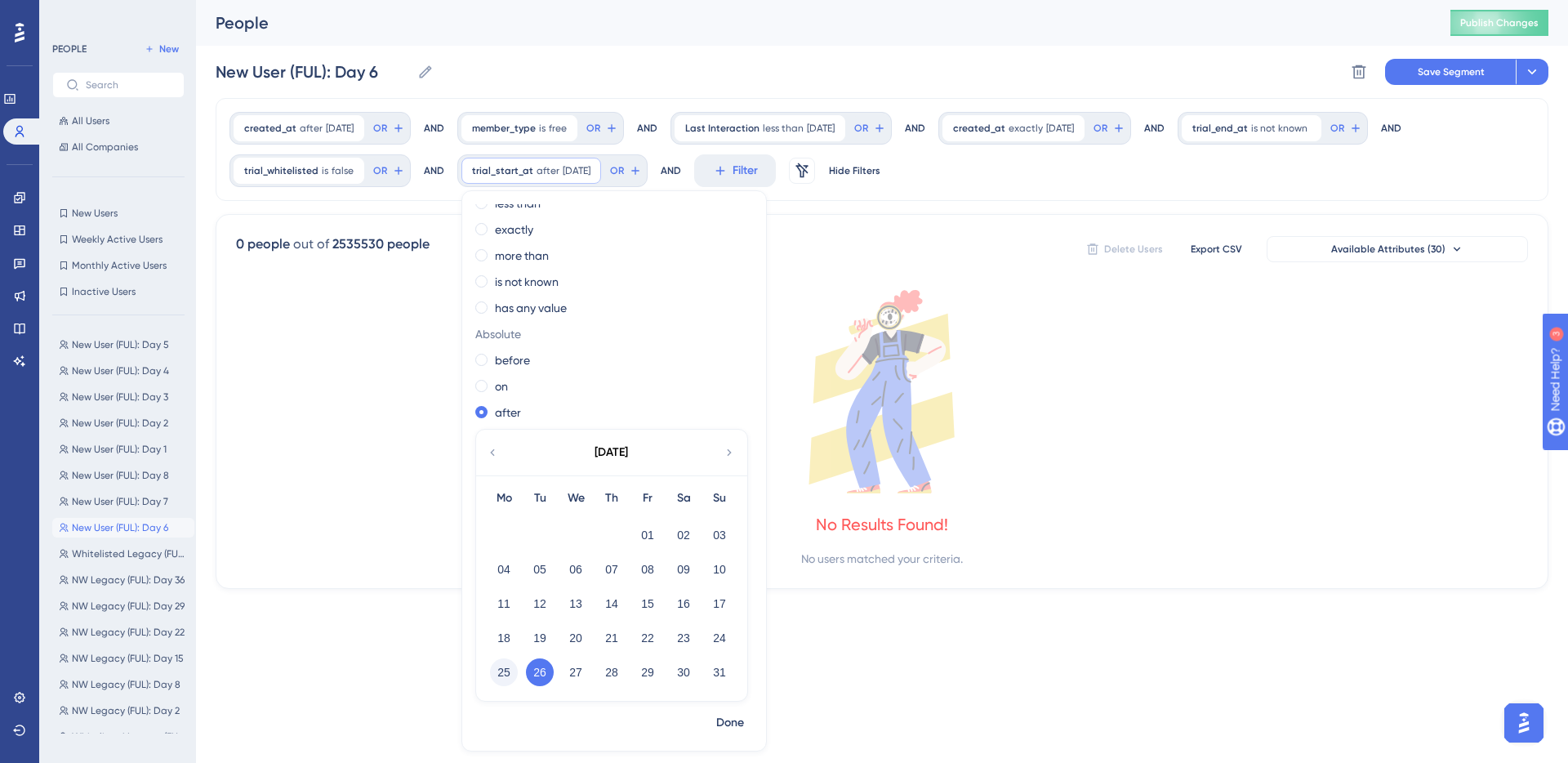
click at [509, 673] on button "25" at bounding box center [504, 672] width 27 height 27
click at [737, 724] on span "Done" at bounding box center [730, 723] width 27 height 20
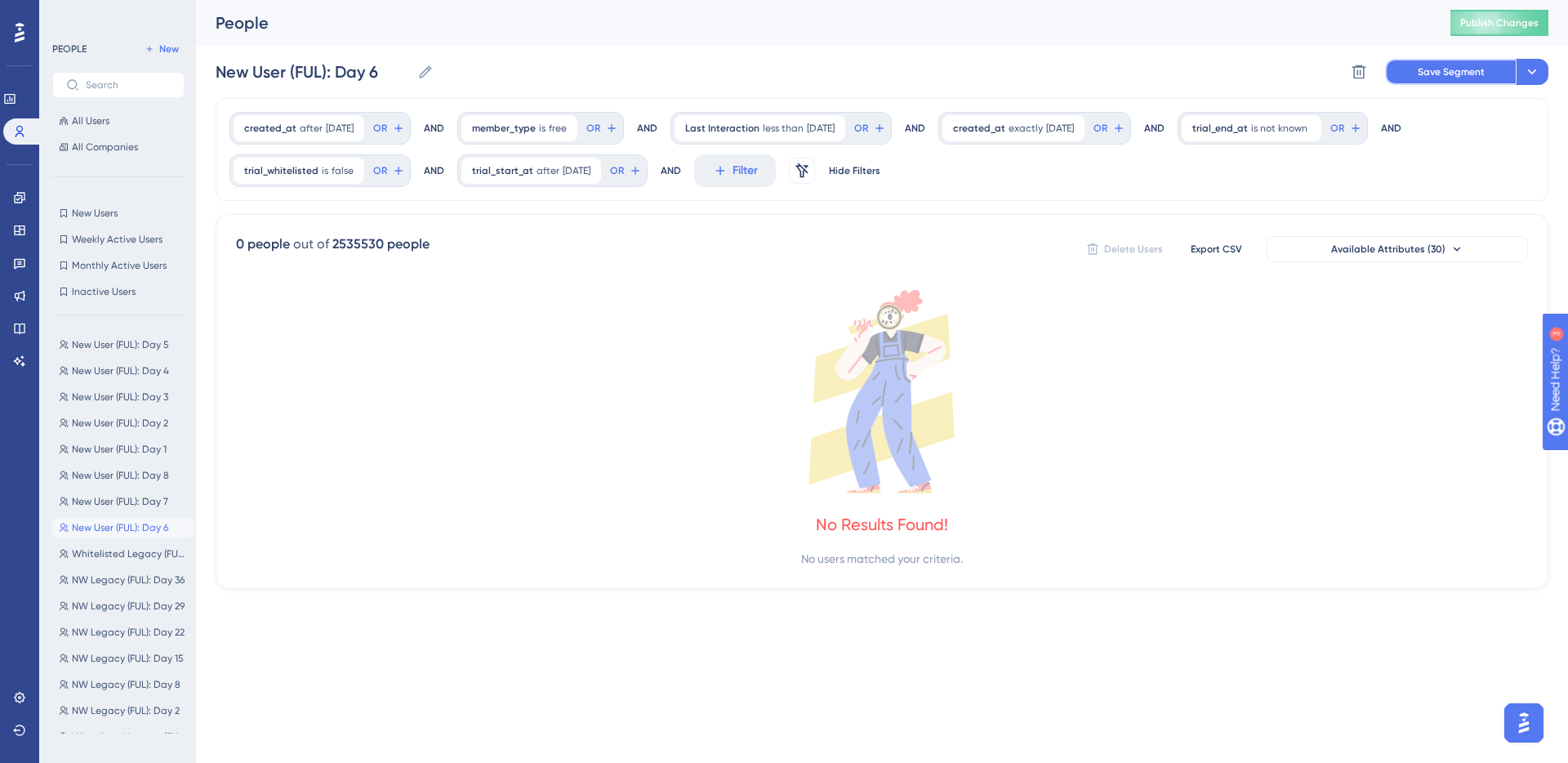
click at [1151, 73] on span "Save Segment" at bounding box center [1451, 72] width 67 height 13
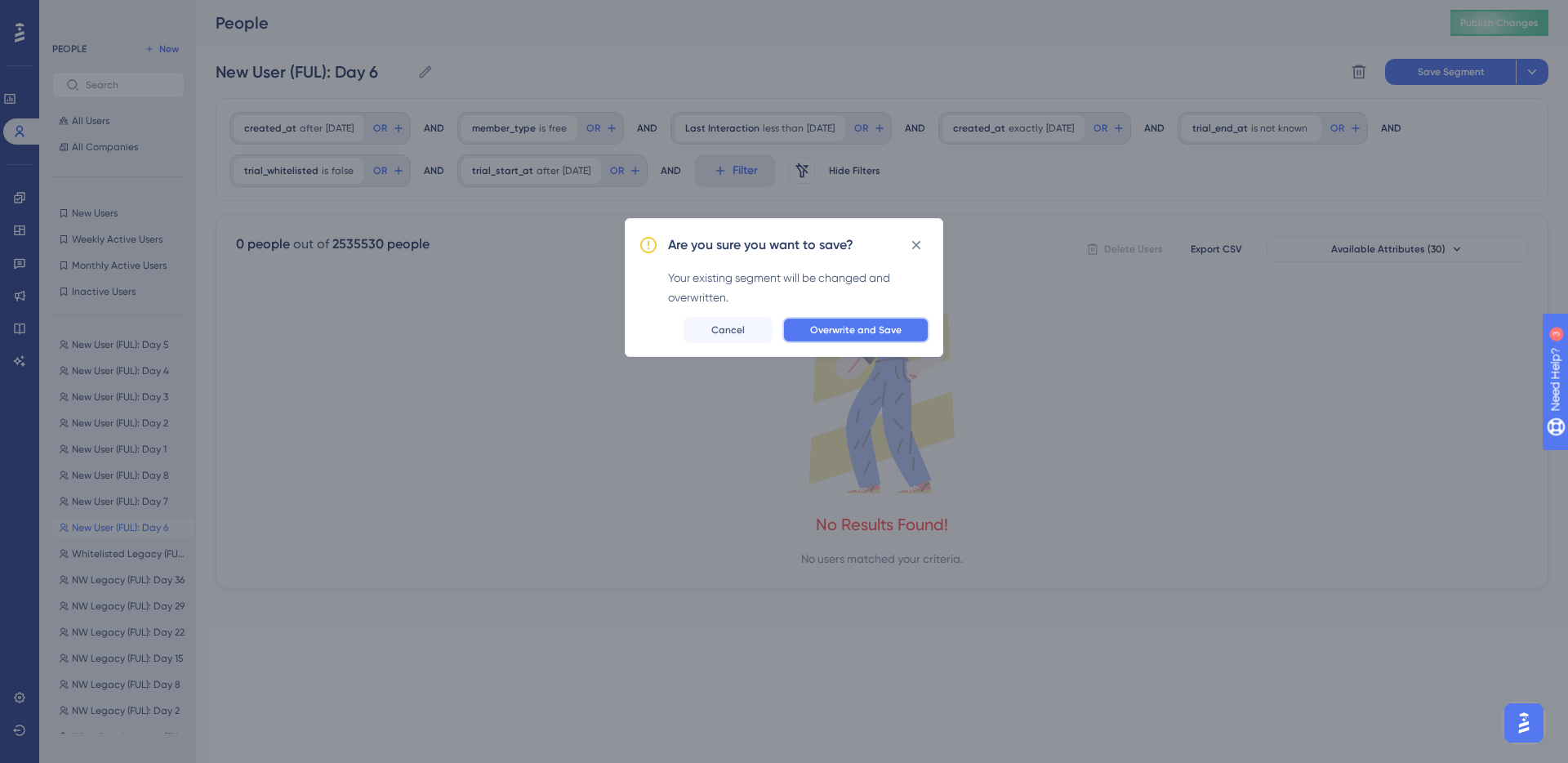
click at [870, 327] on span "Overwrite and Save" at bounding box center [856, 330] width 91 height 13
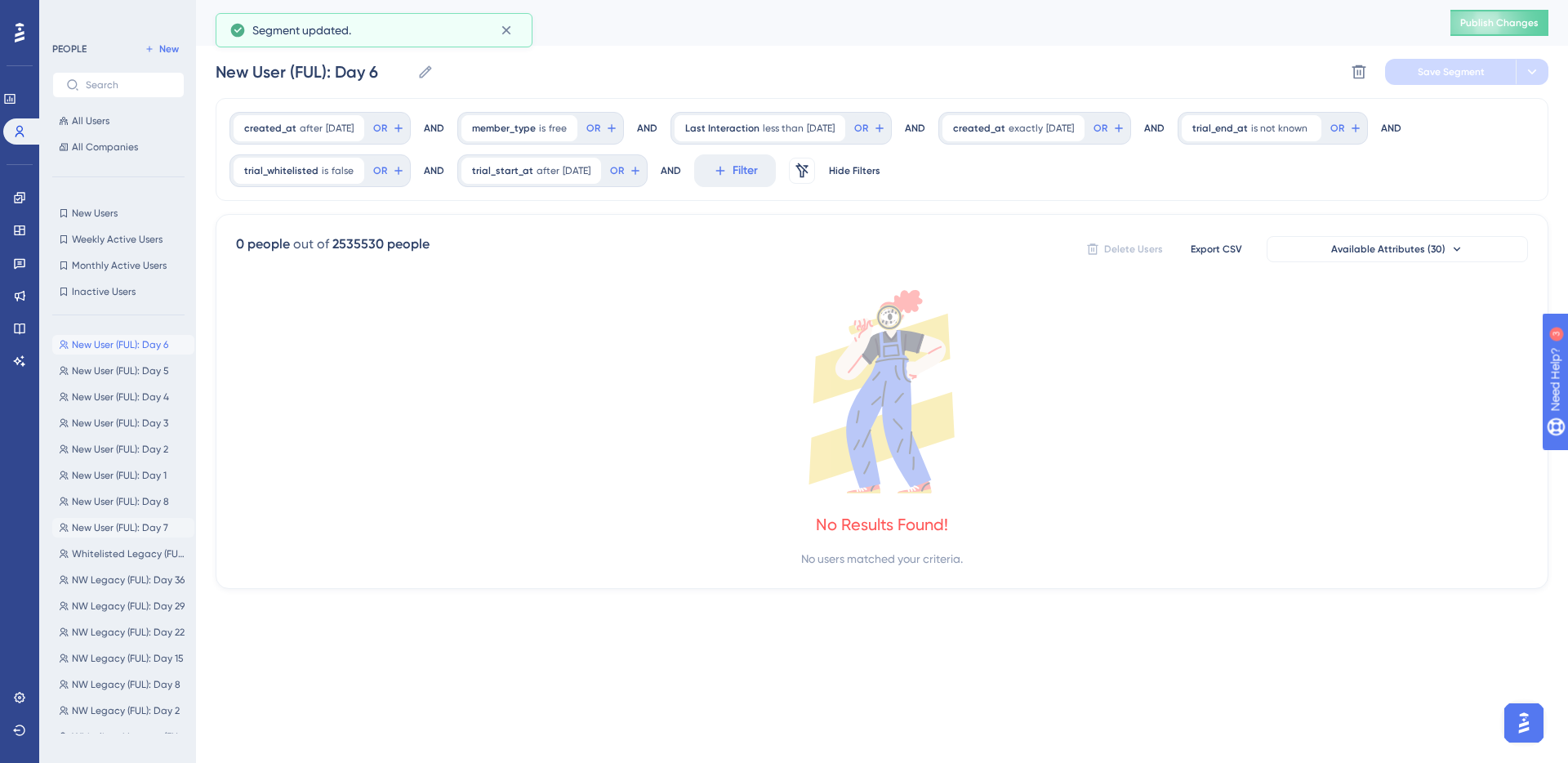
click at [128, 521] on span "New User (FUL): Day 7" at bounding box center [120, 527] width 97 height 13
click at [525, 131] on span "after" at bounding box center [524, 128] width 23 height 13
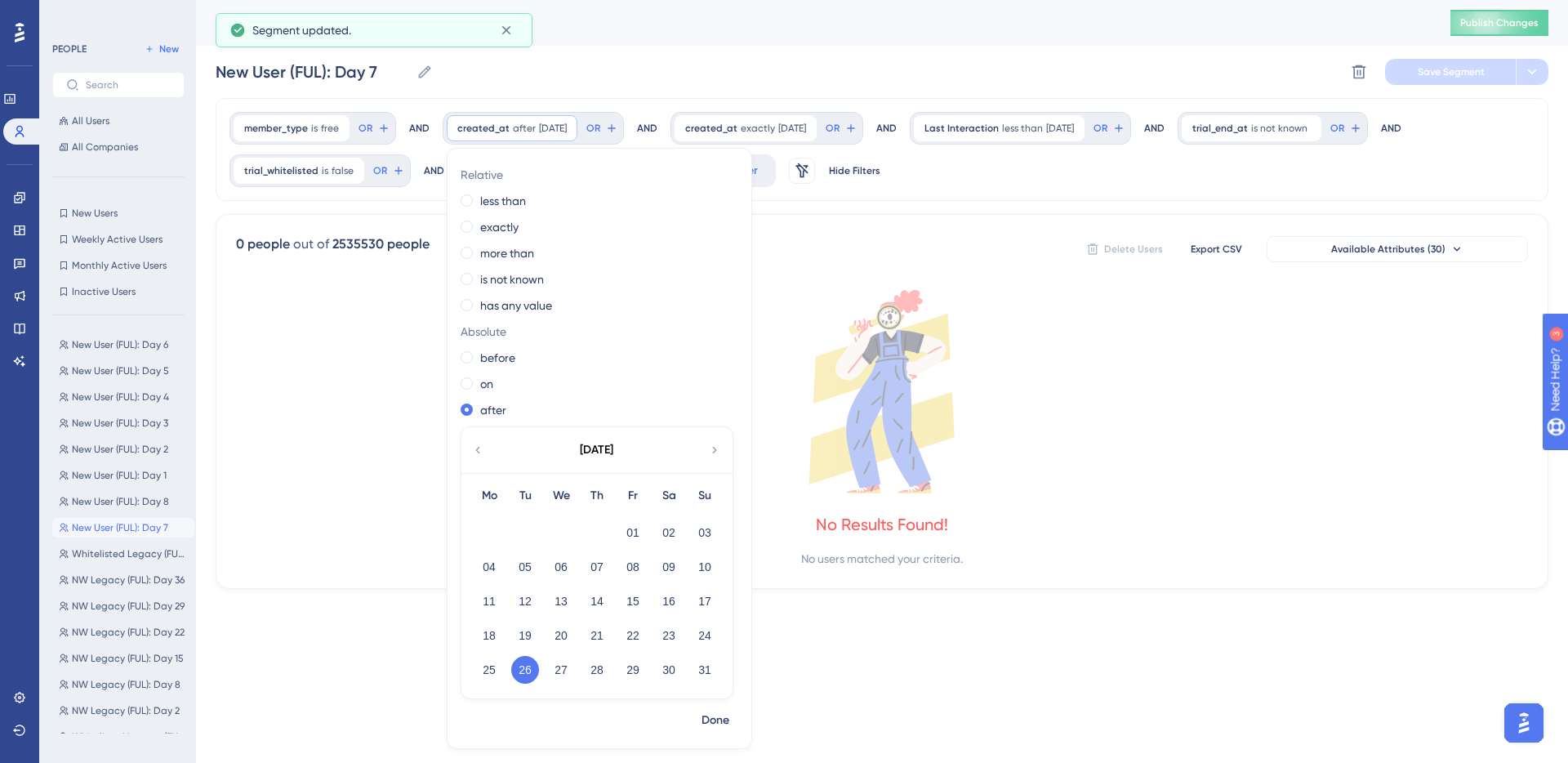
click at [497, 666] on button "25" at bounding box center [489, 669] width 27 height 27
click at [712, 710] on span "Done" at bounding box center [715, 720] width 27 height 20
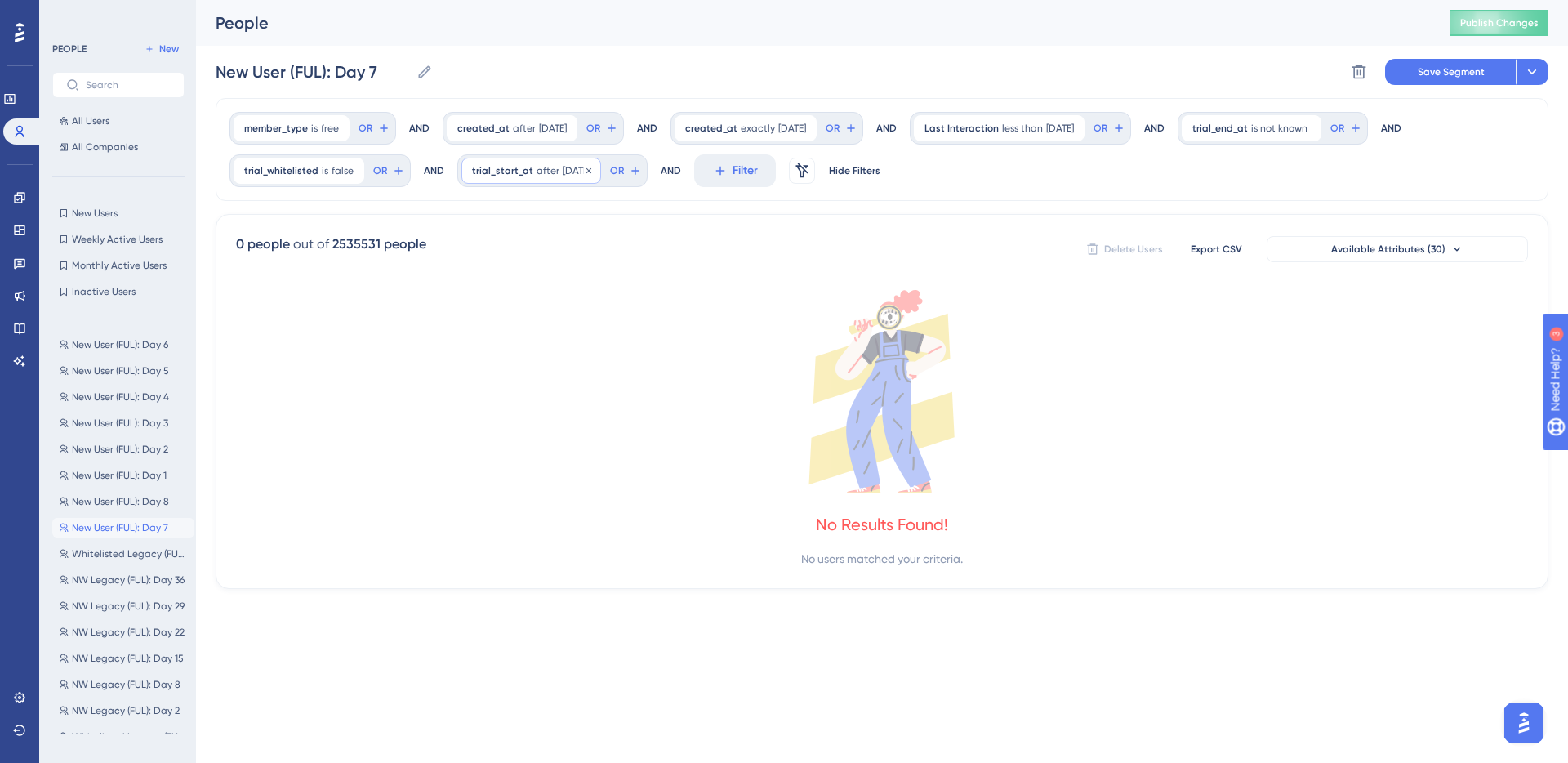
click at [518, 165] on span "trial_start_at" at bounding box center [502, 170] width 61 height 13
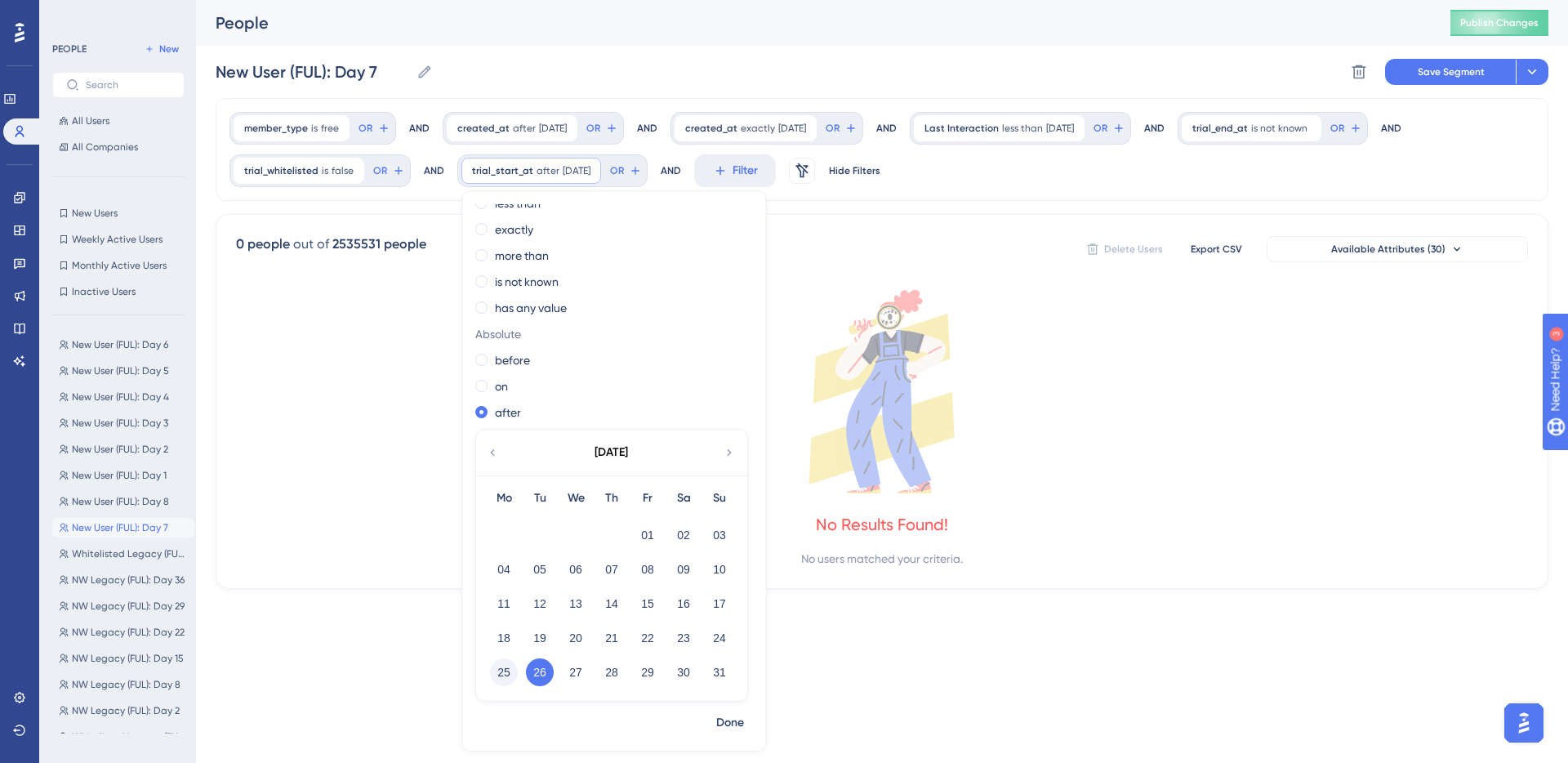
click at [491, 676] on button "25" at bounding box center [504, 672] width 27 height 27
click at [718, 717] on span "Done" at bounding box center [730, 723] width 27 height 20
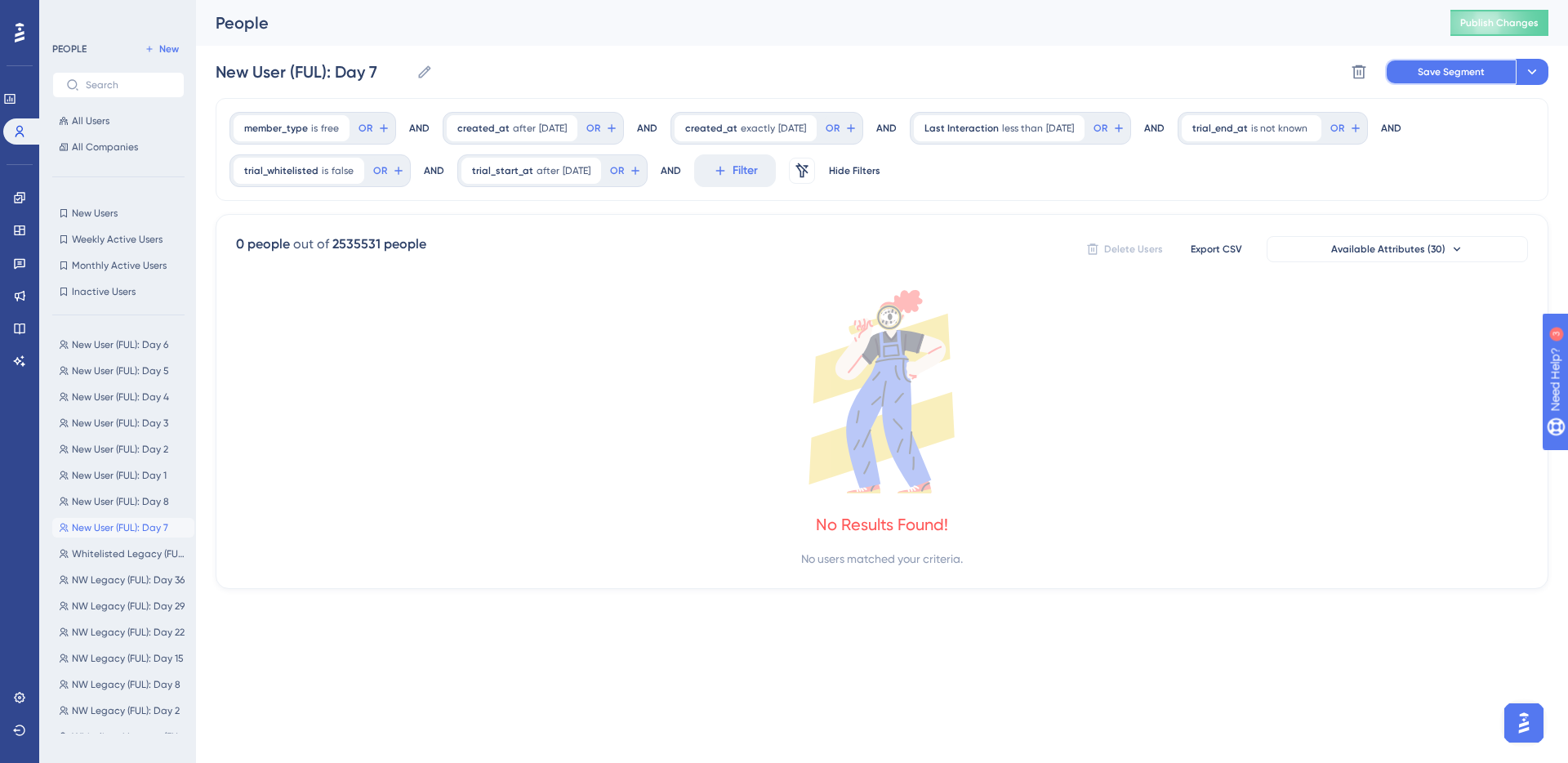
click at [1151, 72] on span "Save Segment" at bounding box center [1451, 72] width 67 height 13
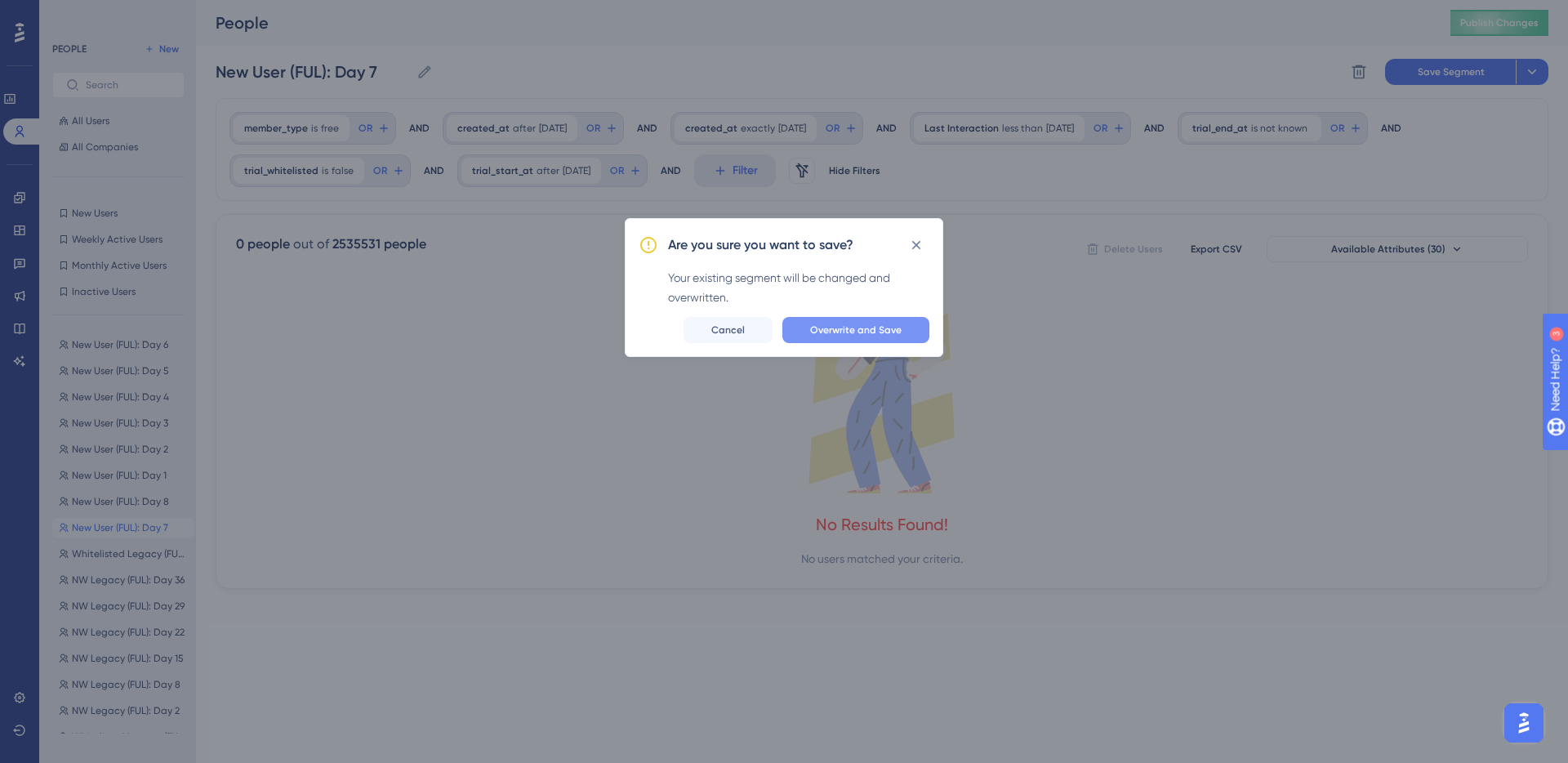
click at [856, 331] on span "Overwrite and Save" at bounding box center [856, 330] width 91 height 13
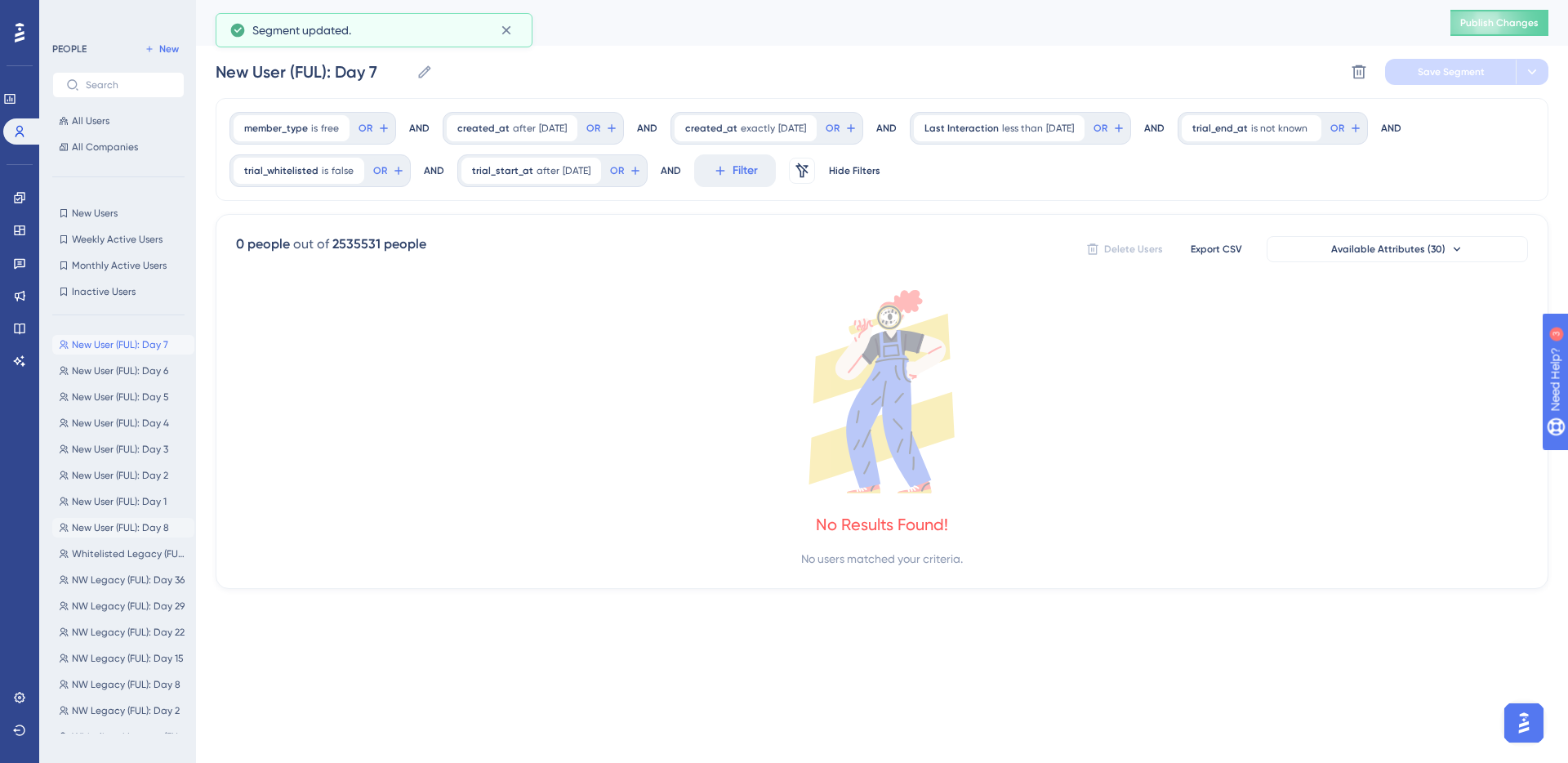
click at [114, 525] on span "New User (FUL): Day 8" at bounding box center [120, 527] width 97 height 13
click at [539, 127] on span "[DATE]" at bounding box center [553, 128] width 27 height 13
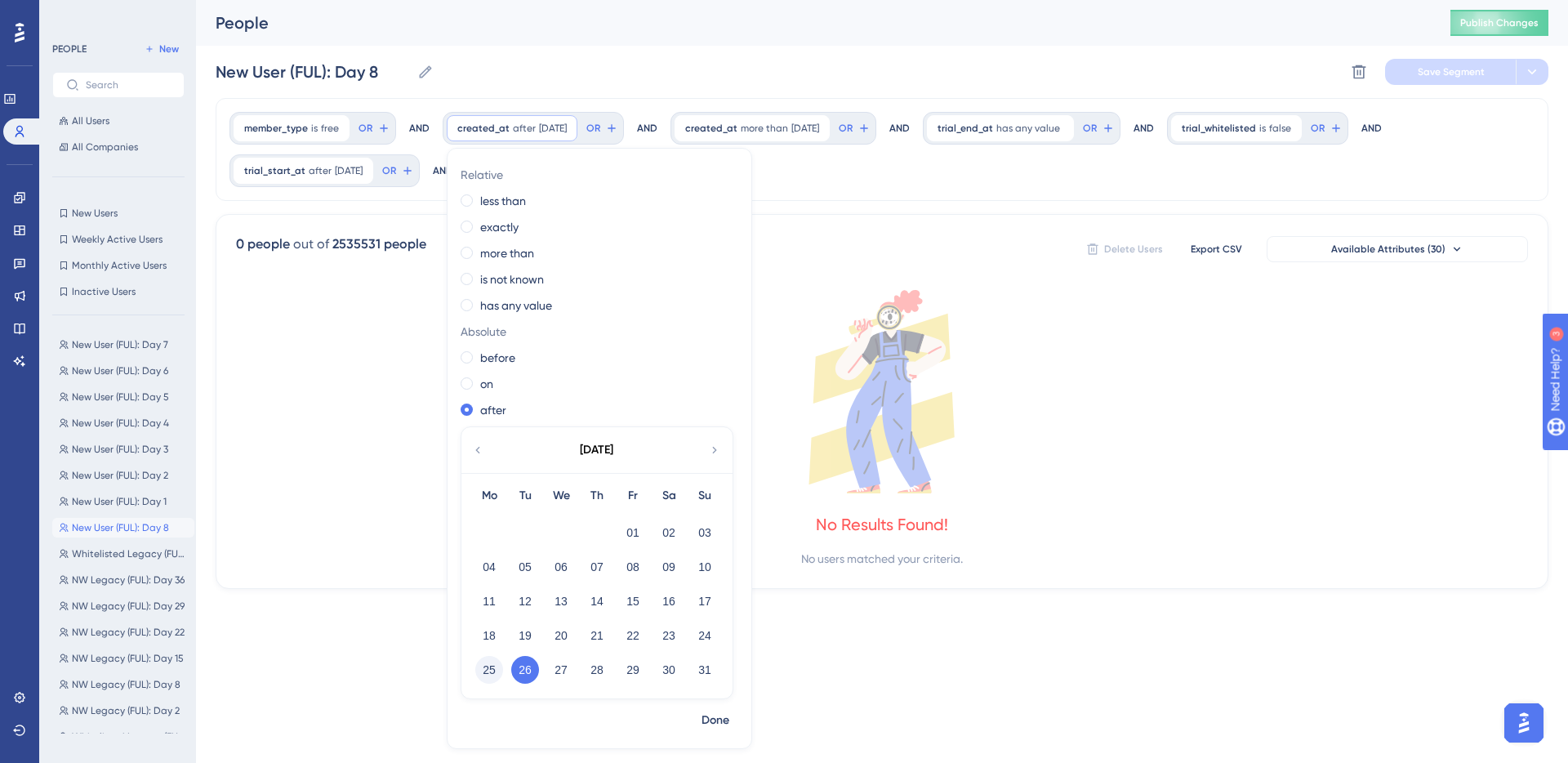
click at [493, 658] on button "25" at bounding box center [489, 669] width 27 height 27
click at [697, 710] on button "Done" at bounding box center [716, 720] width 46 height 29
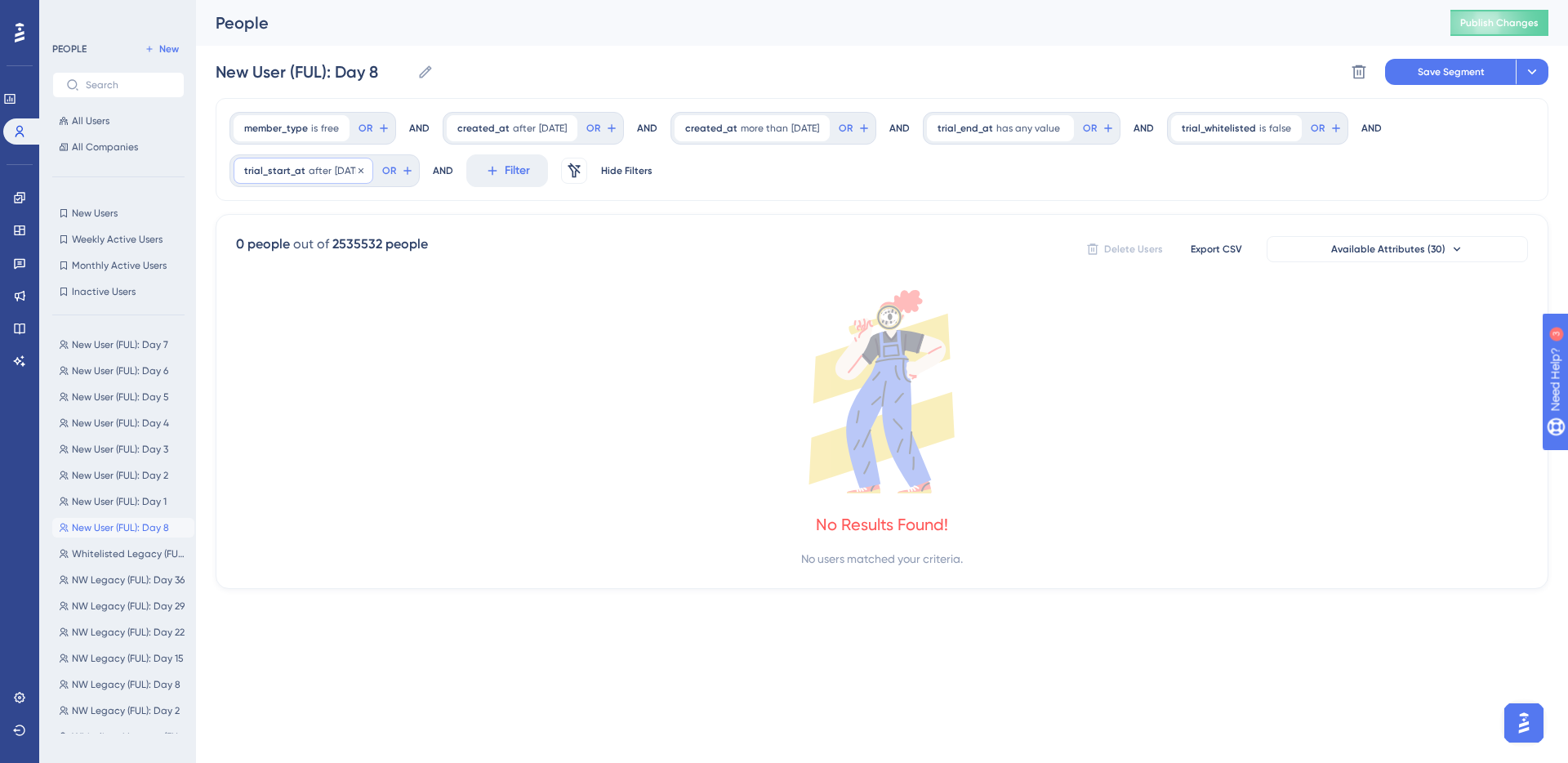
click at [326, 170] on span "after" at bounding box center [320, 170] width 23 height 13
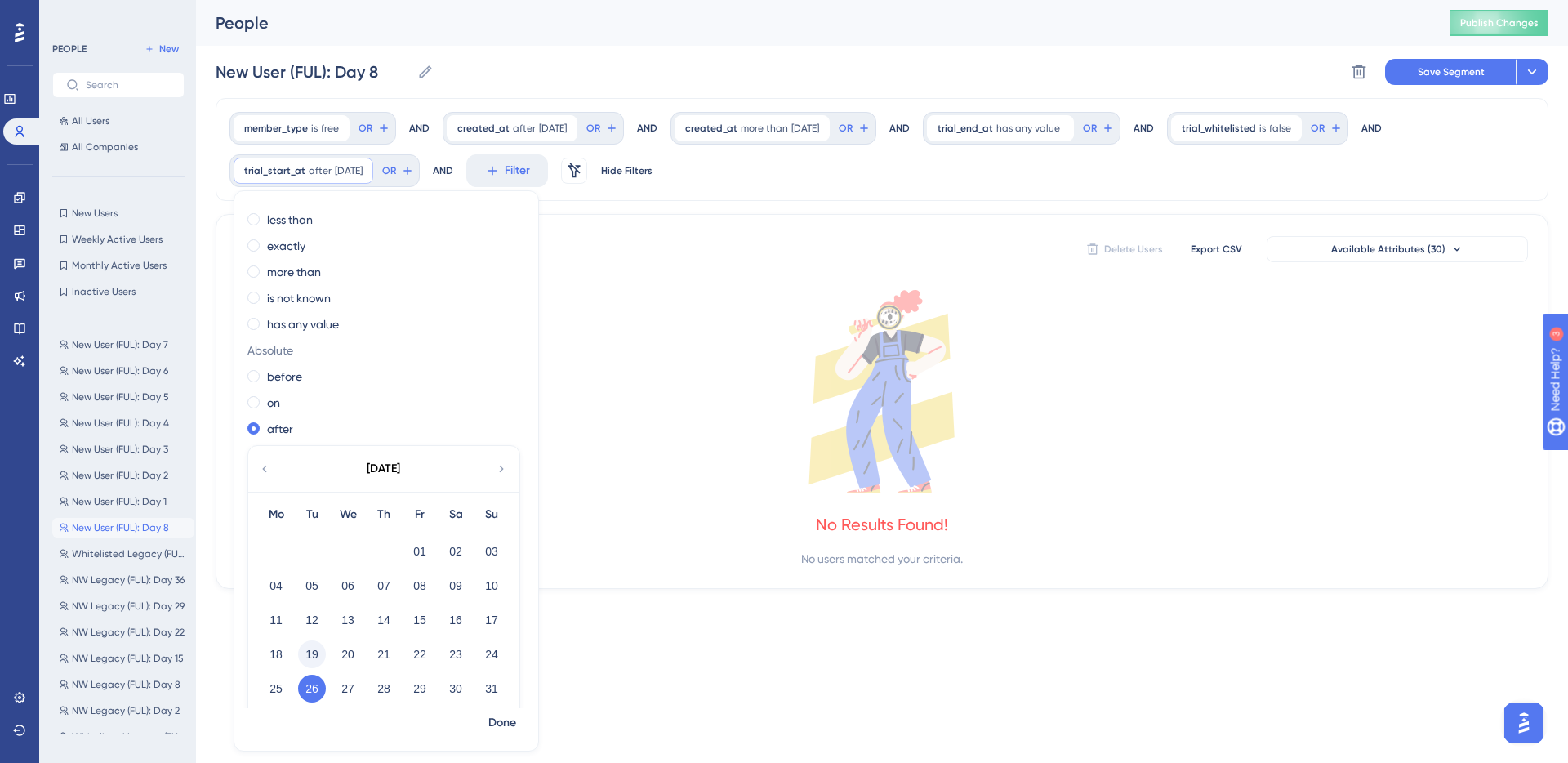
scroll to position [25, 0]
click at [280, 682] on button "25" at bounding box center [276, 687] width 27 height 27
click at [508, 724] on span "Done" at bounding box center [502, 723] width 27 height 20
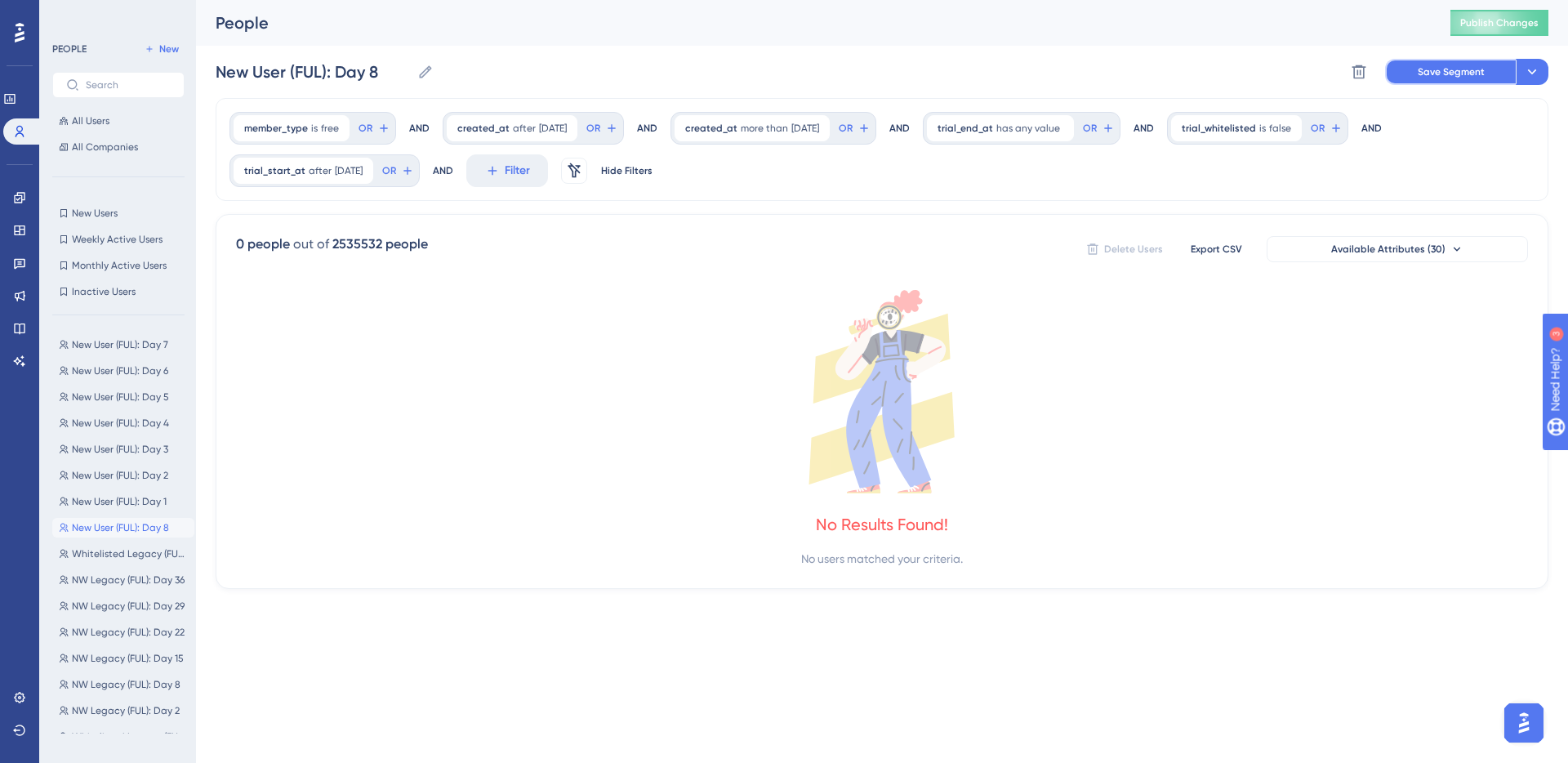
click at [1151, 76] on span "Save Segment" at bounding box center [1451, 72] width 67 height 13
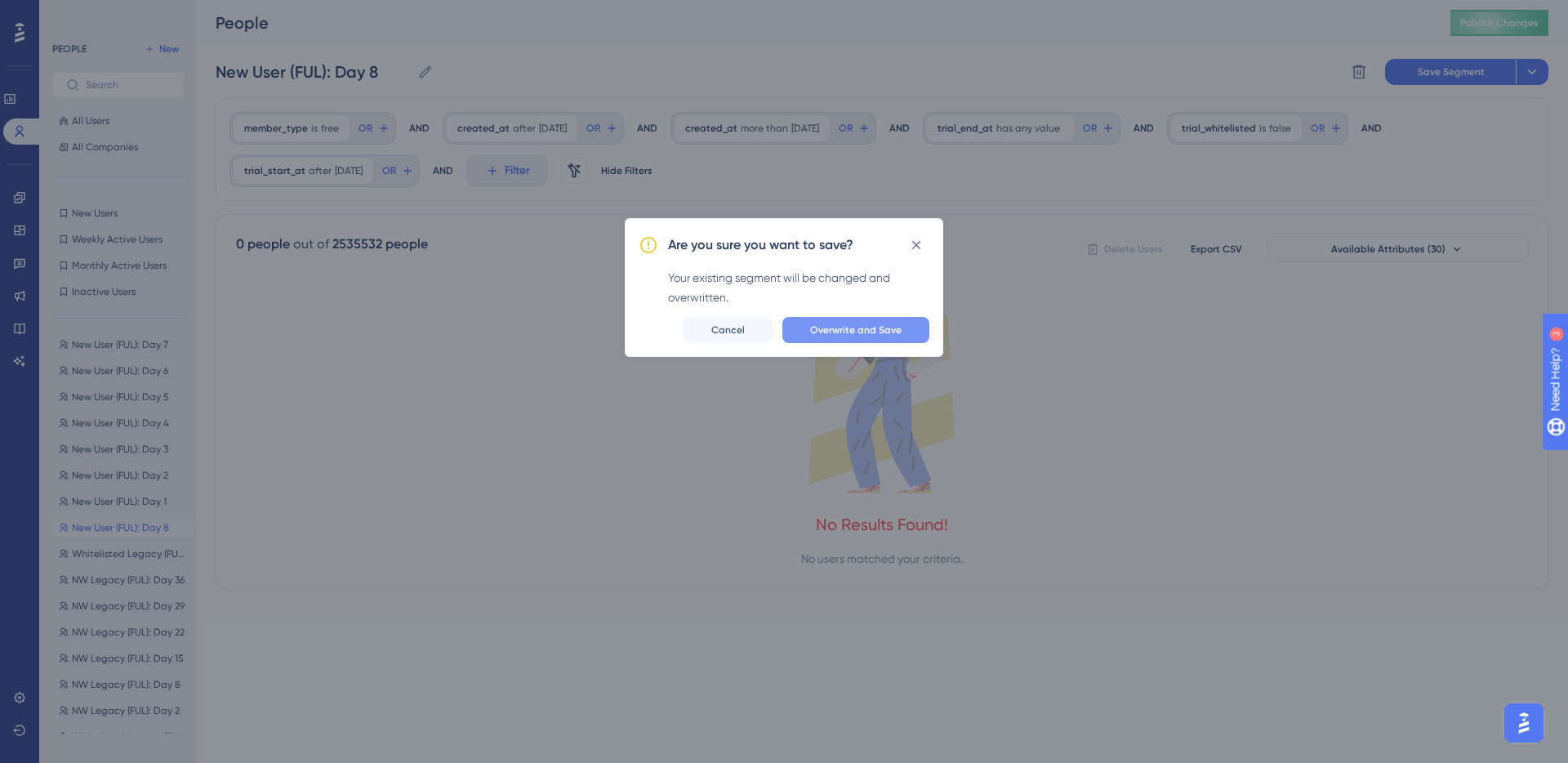
click at [820, 329] on span "Overwrite and Save" at bounding box center [856, 330] width 91 height 13
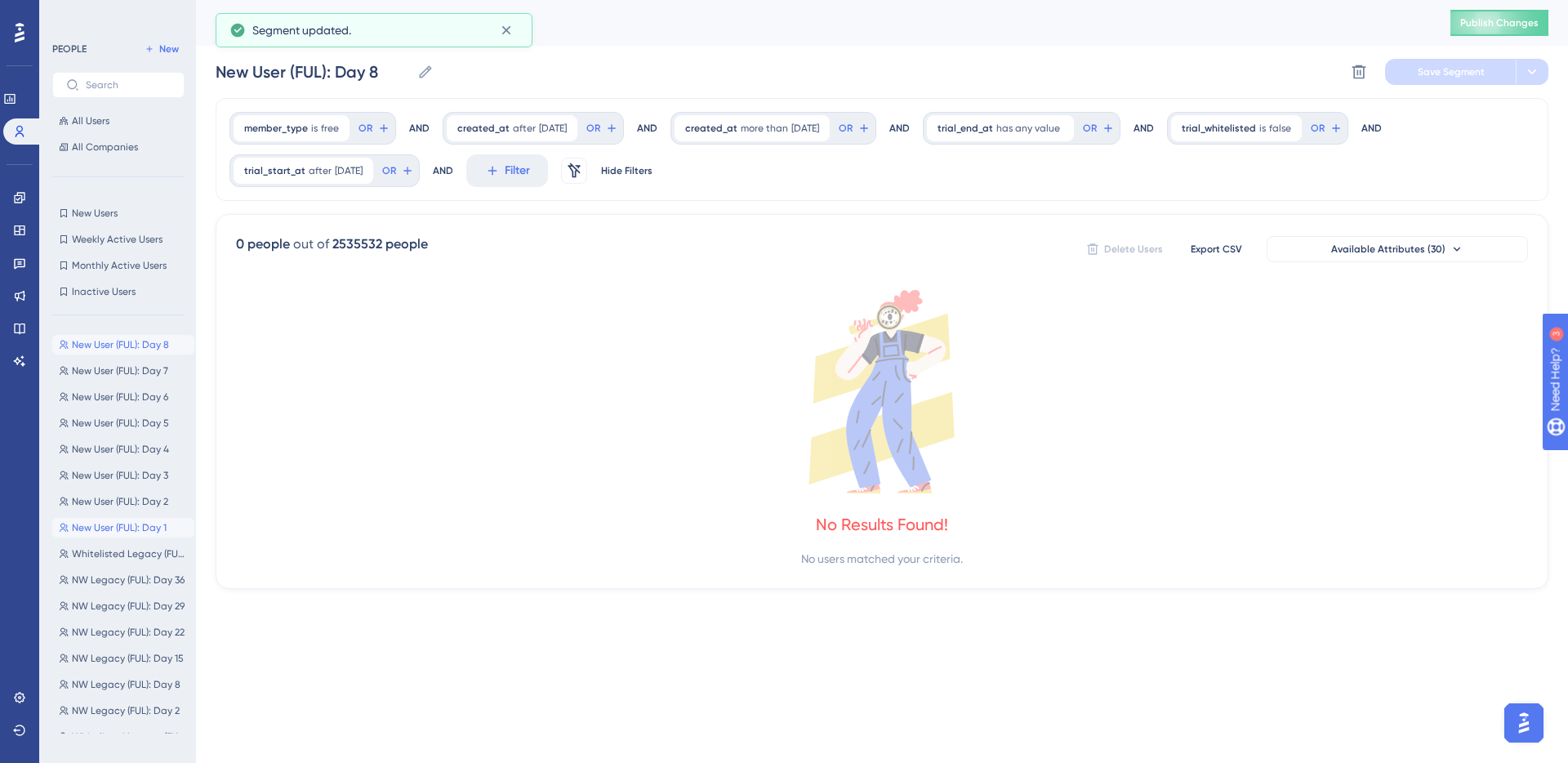
click at [99, 523] on span "New User (FUL): Day 1" at bounding box center [119, 527] width 95 height 13
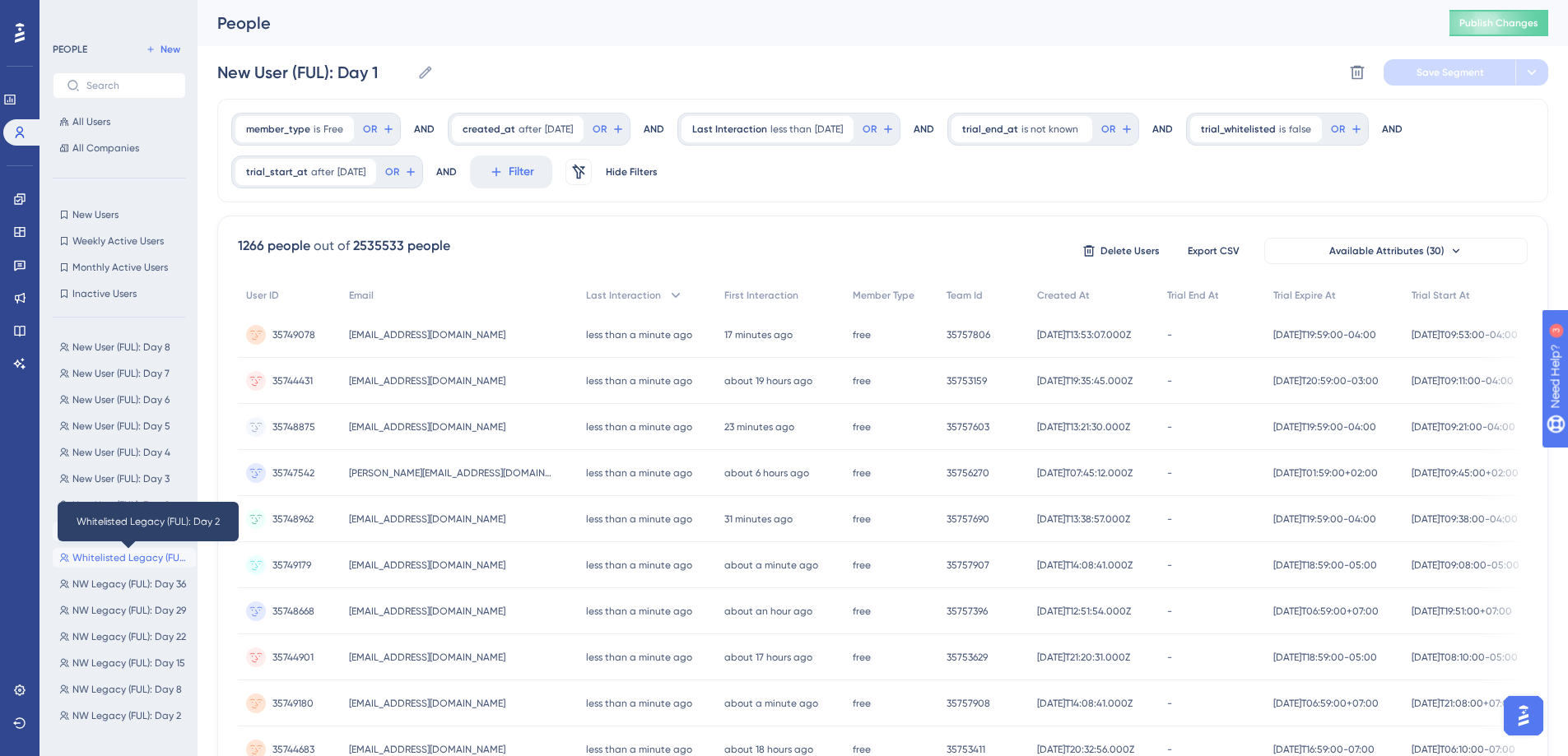
click at [128, 554] on span "Whitelisted Legacy (FUL): Day 2" at bounding box center [130, 558] width 117 height 13
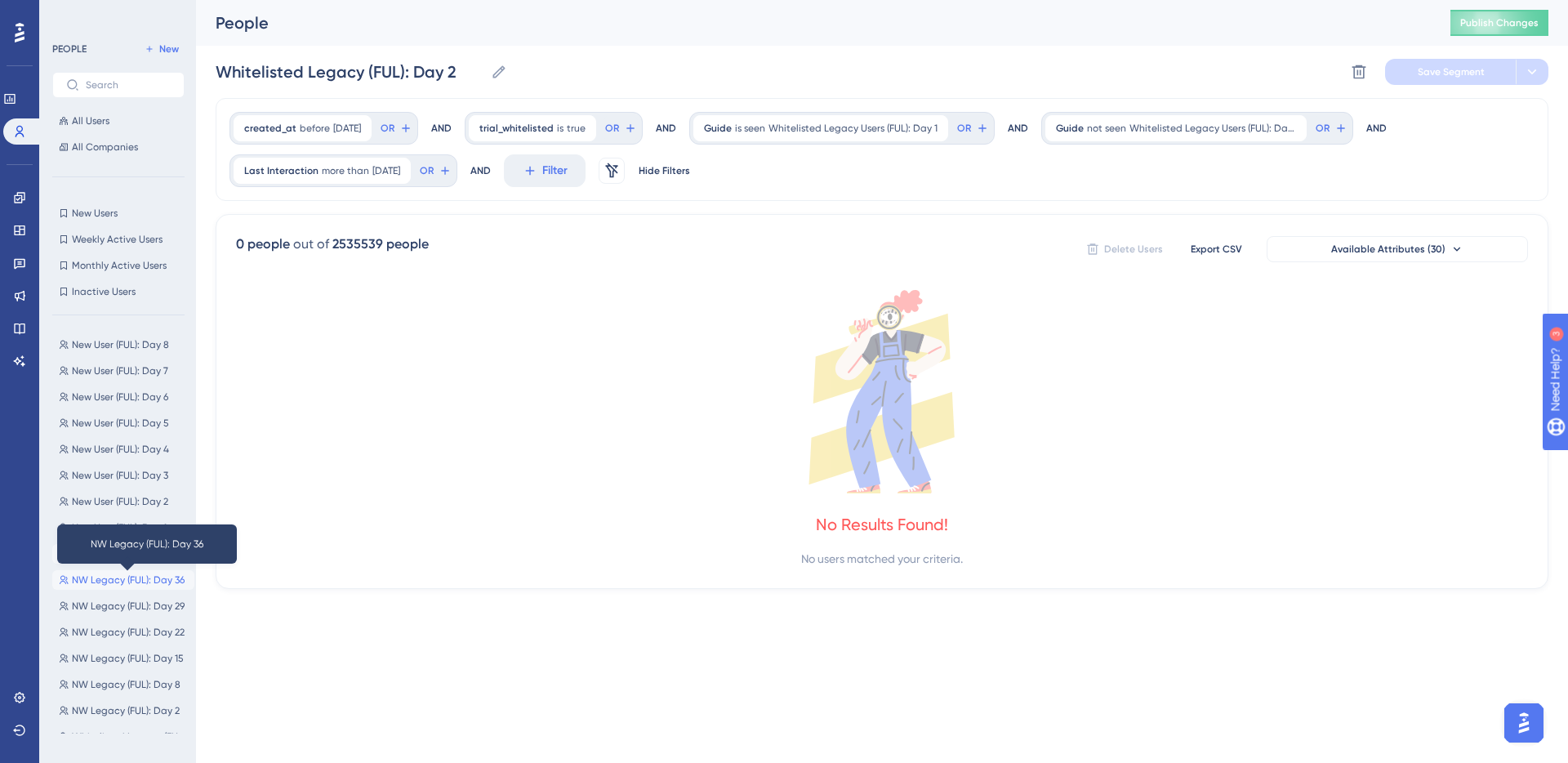
click at [136, 574] on span "NW Legacy (FUL): Day 36" at bounding box center [128, 580] width 113 height 13
type input "NW Legacy (FUL): Day 36"
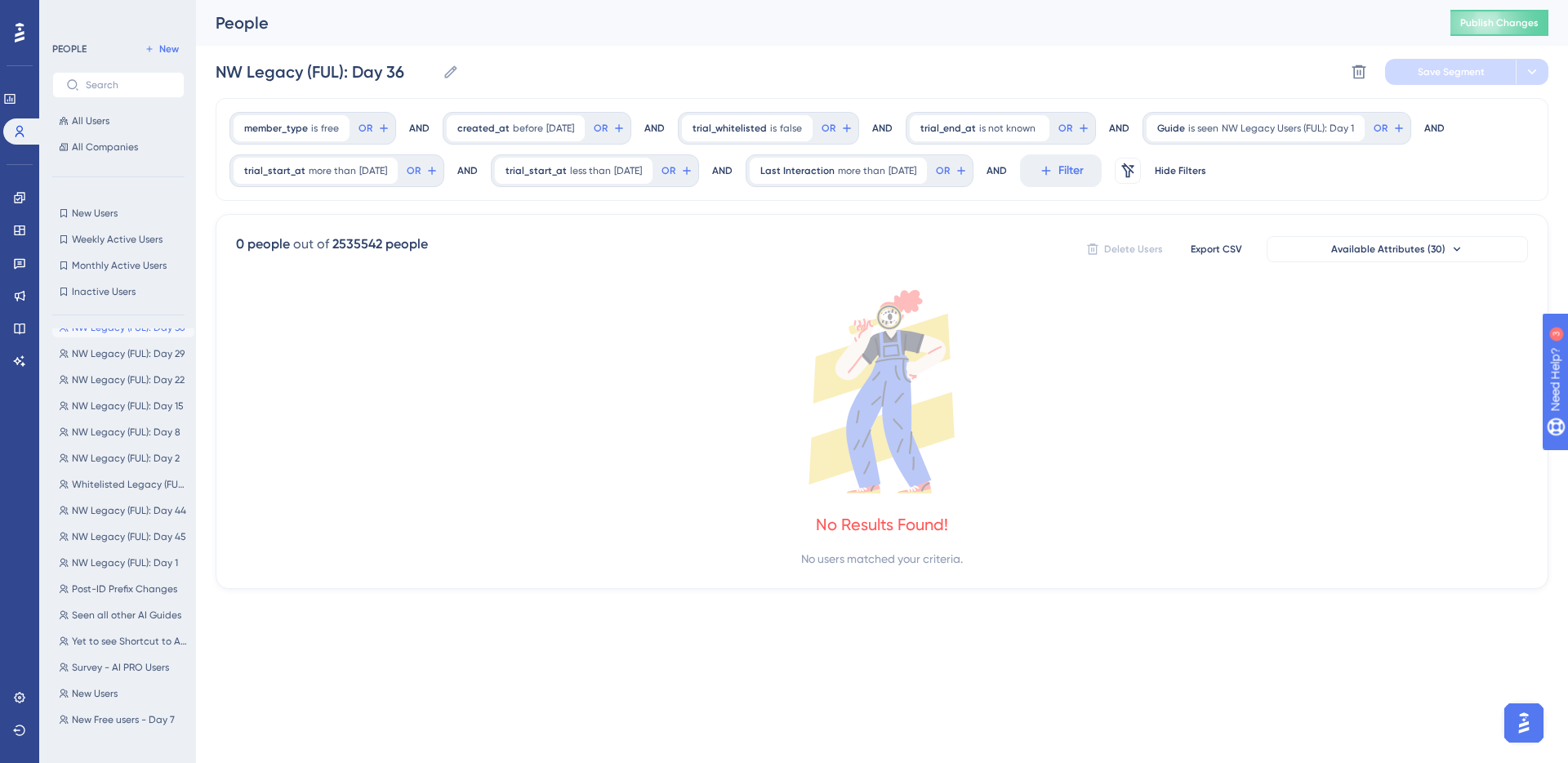
scroll to position [253, 0]
